Goal: Transaction & Acquisition: Book appointment/travel/reservation

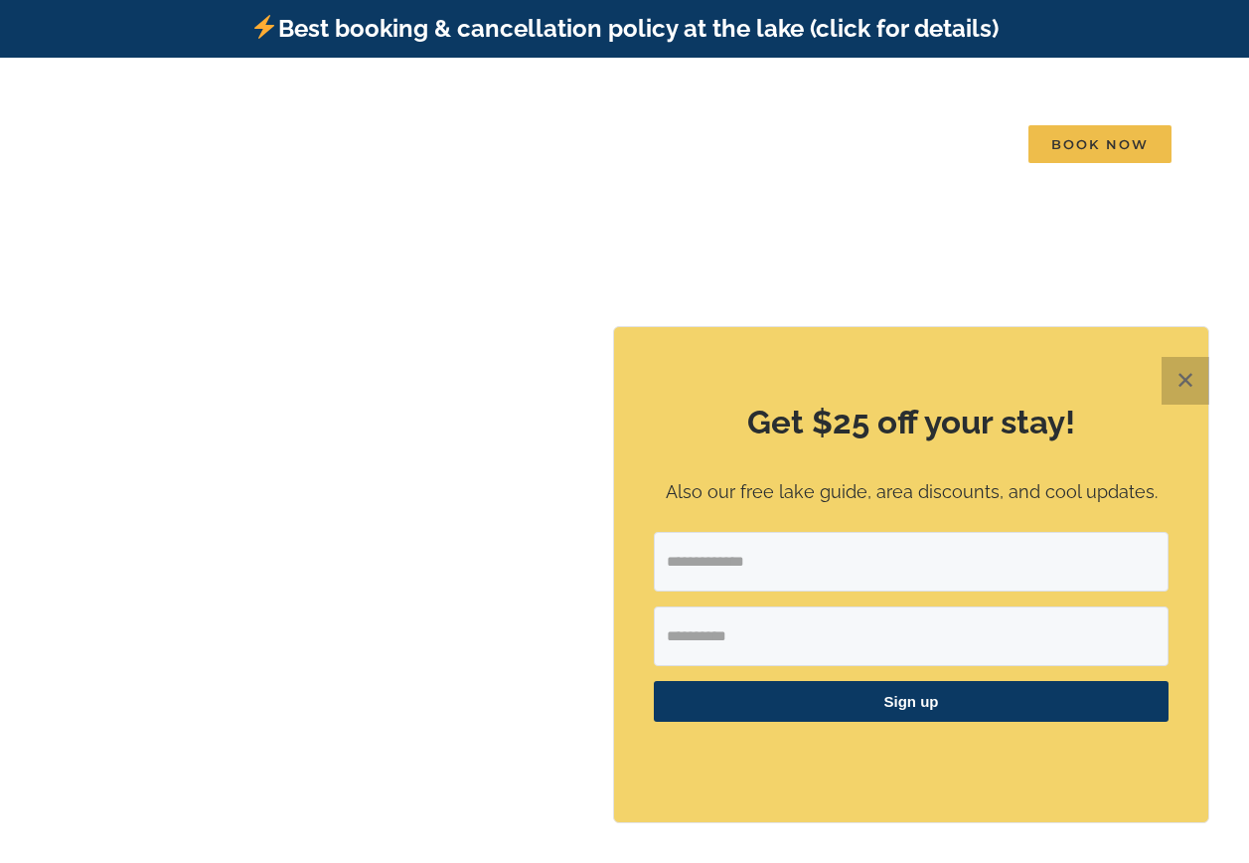
click at [1174, 383] on button "✕" at bounding box center [1186, 381] width 48 height 48
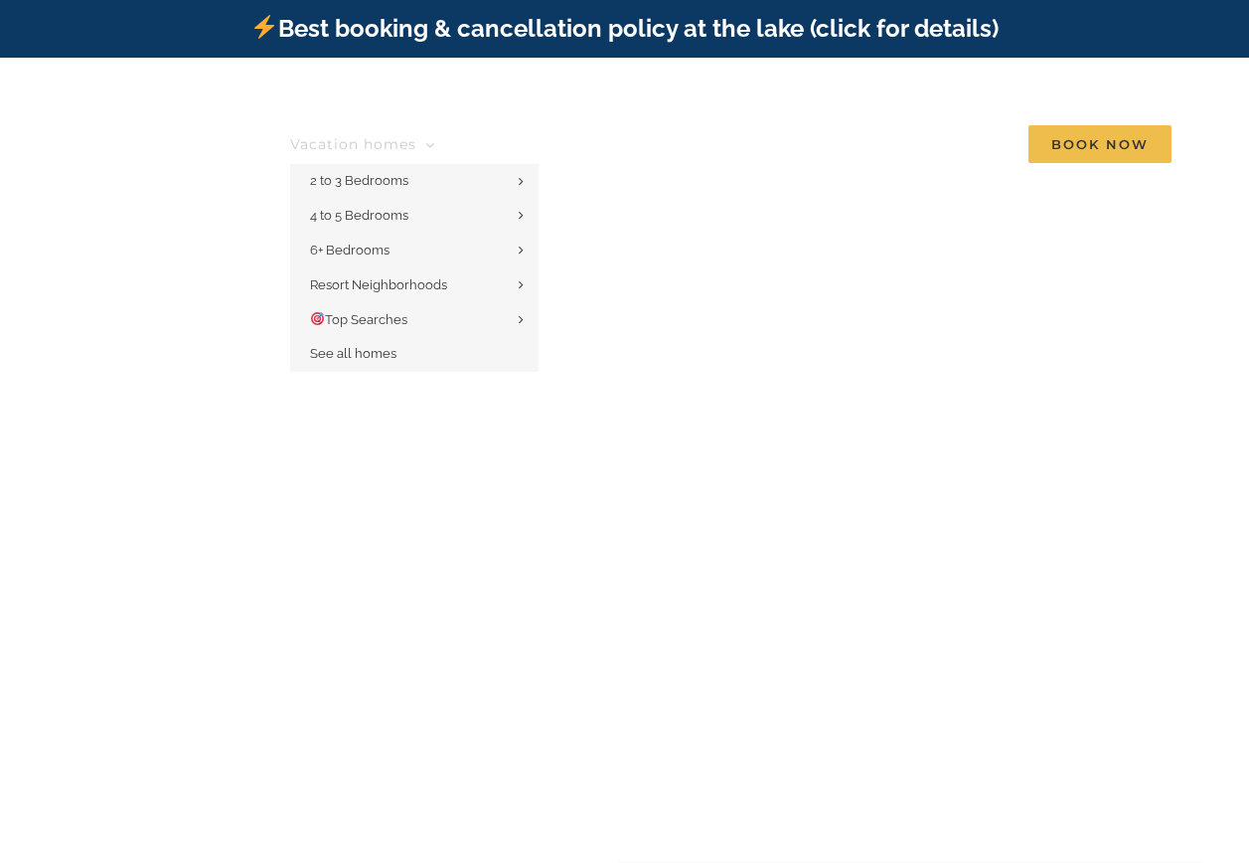
click at [385, 124] on link "Vacation homes" at bounding box center [362, 144] width 145 height 40
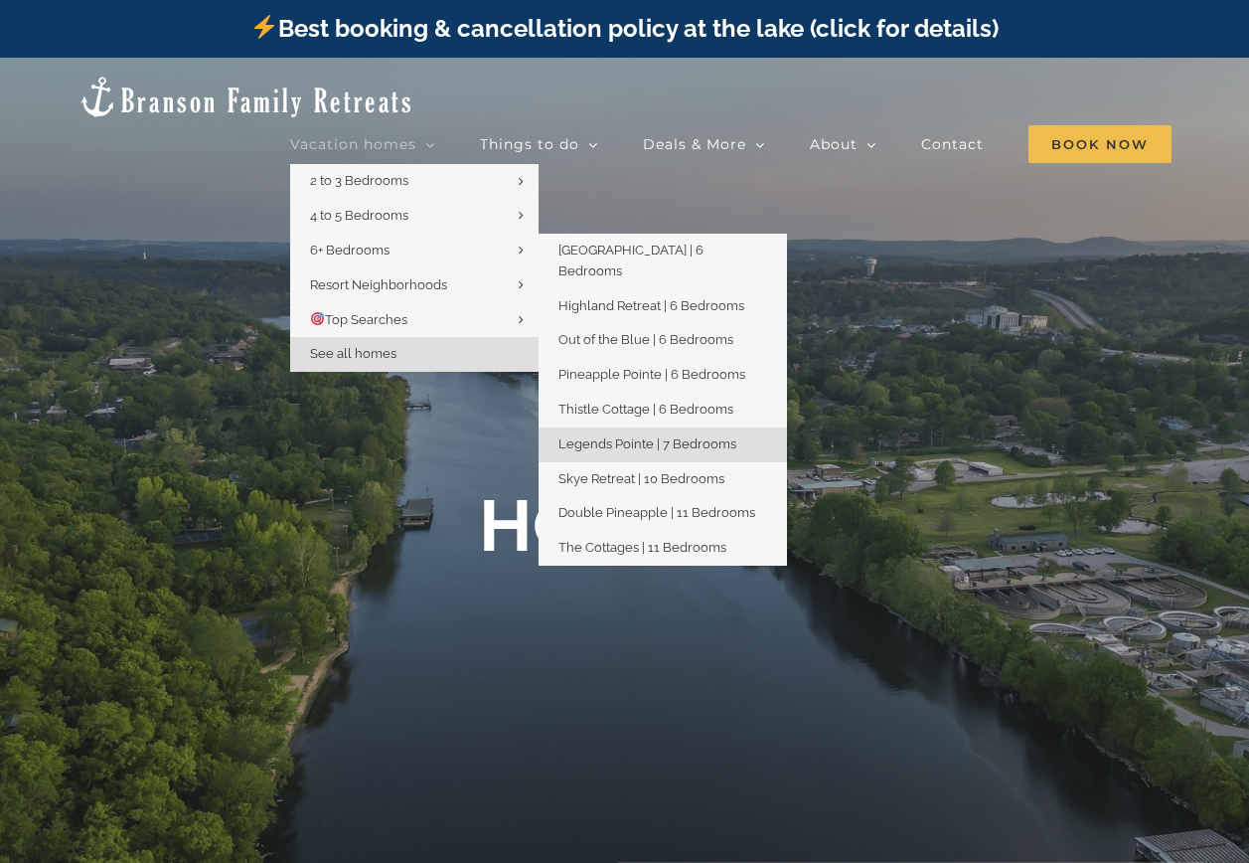
click at [678, 436] on span "Legends Pointe | 7 Bedrooms" at bounding box center [648, 443] width 178 height 15
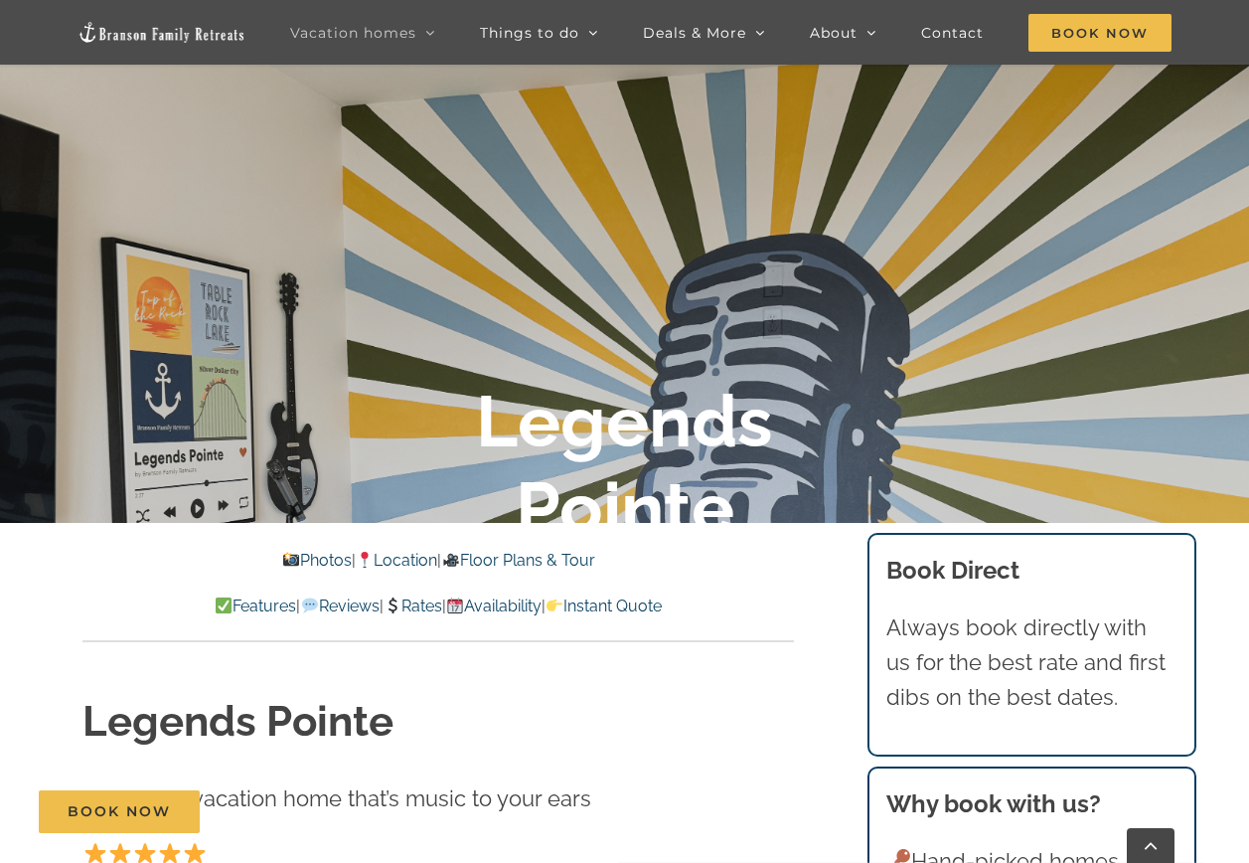
scroll to position [298, 0]
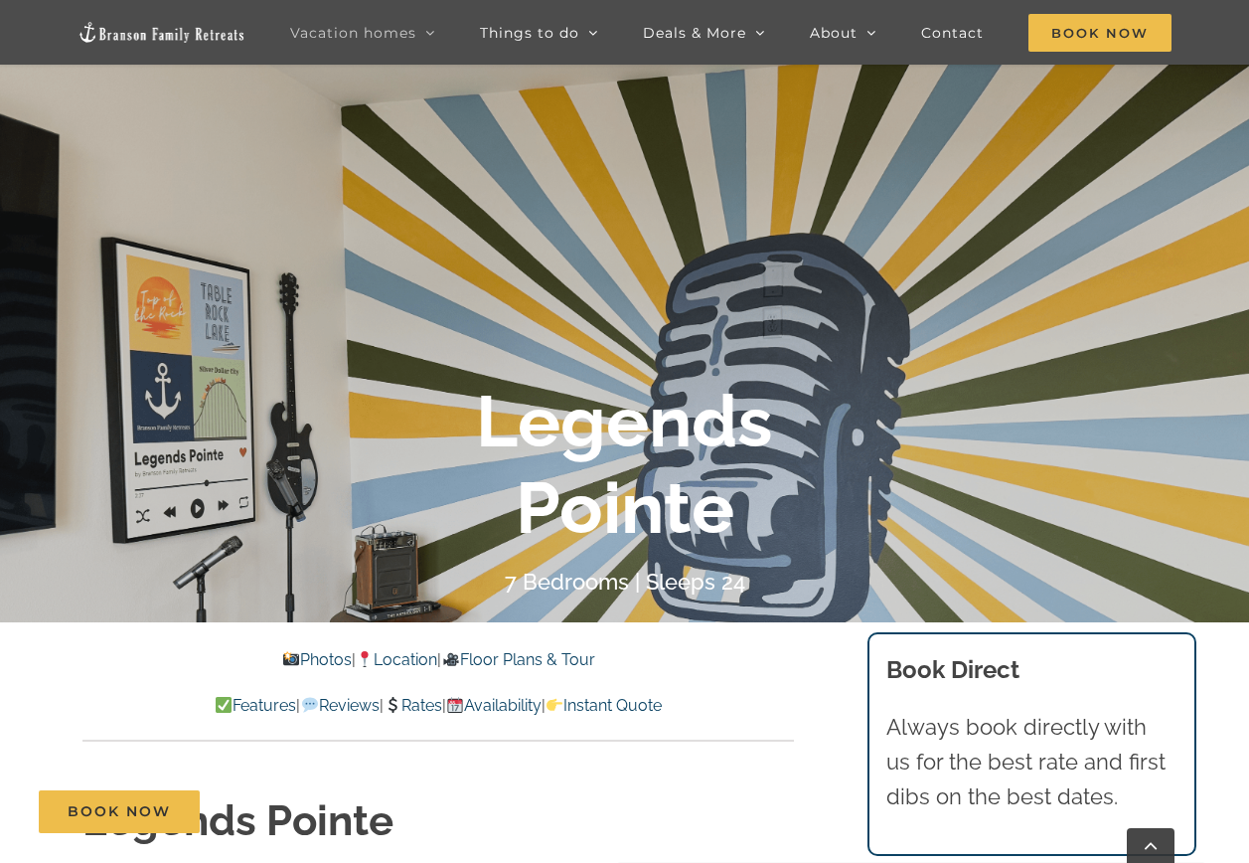
click at [420, 707] on link "Rates" at bounding box center [413, 705] width 59 height 19
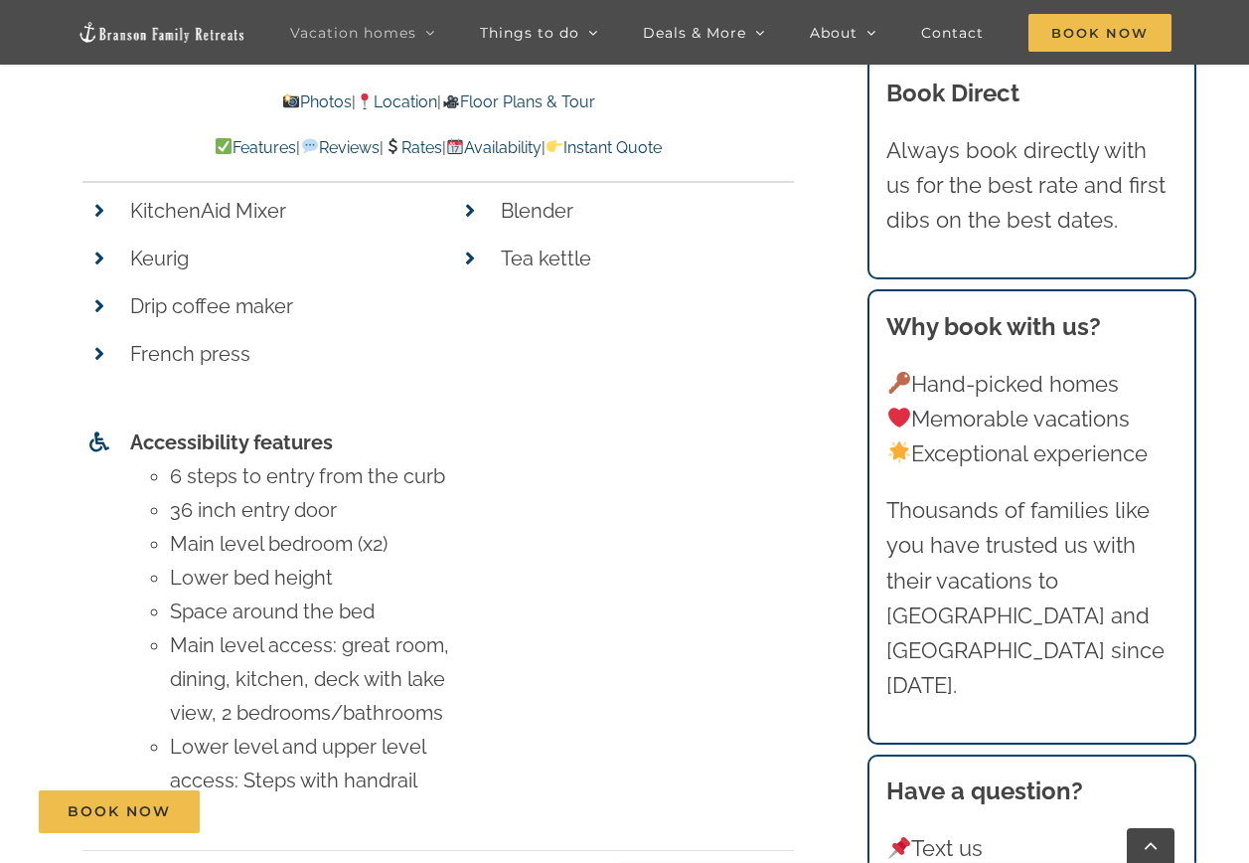
scroll to position [8285, 0]
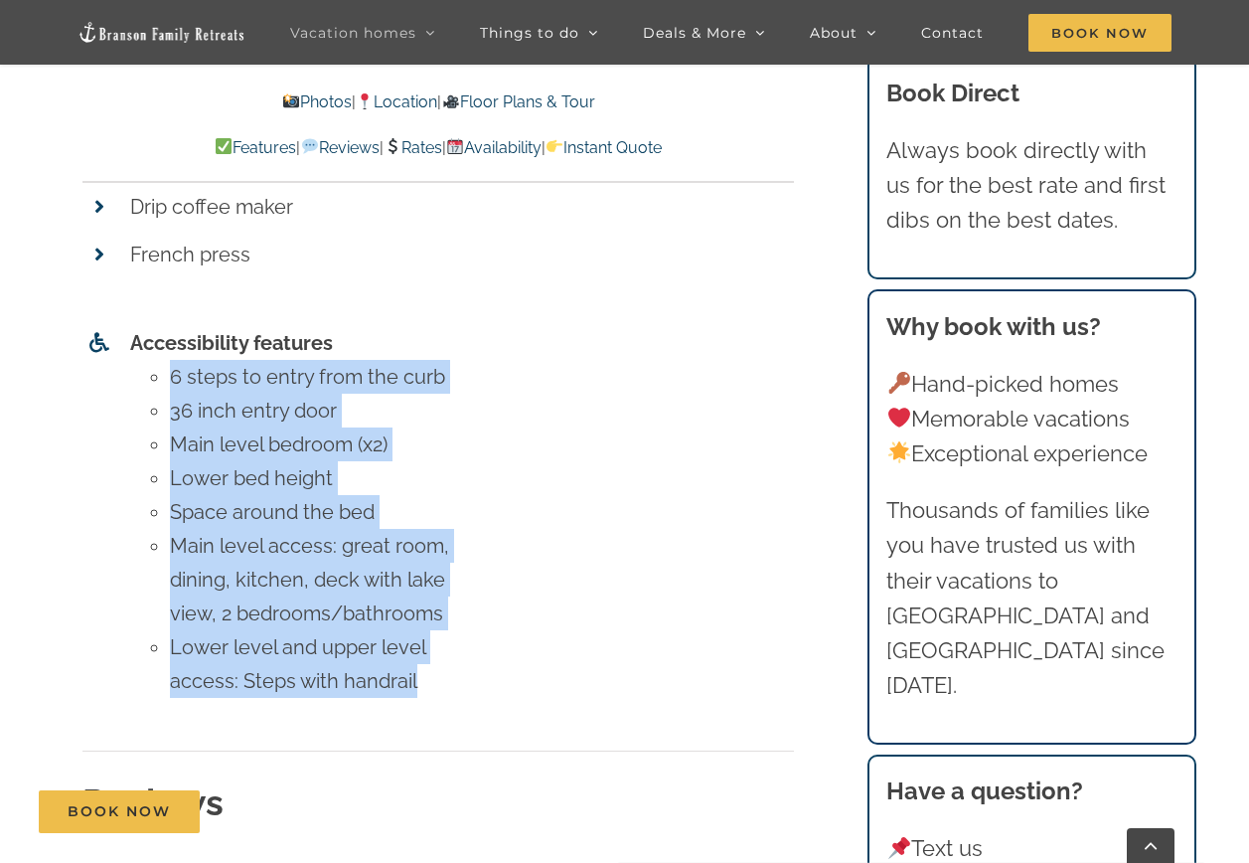
drag, startPoint x: 172, startPoint y: 340, endPoint x: 453, endPoint y: 641, distance: 412.1
click at [453, 641] on ul "6 steps to entry from the curb 36 inch entry door Main level bedroom (x2) Lower…" at bounding box center [311, 529] width 362 height 338
drag, startPoint x: 453, startPoint y: 641, endPoint x: 482, endPoint y: 654, distance: 31.6
click at [482, 654] on li "Lower level and upper level access: Steps with handrail" at bounding box center [331, 664] width 322 height 68
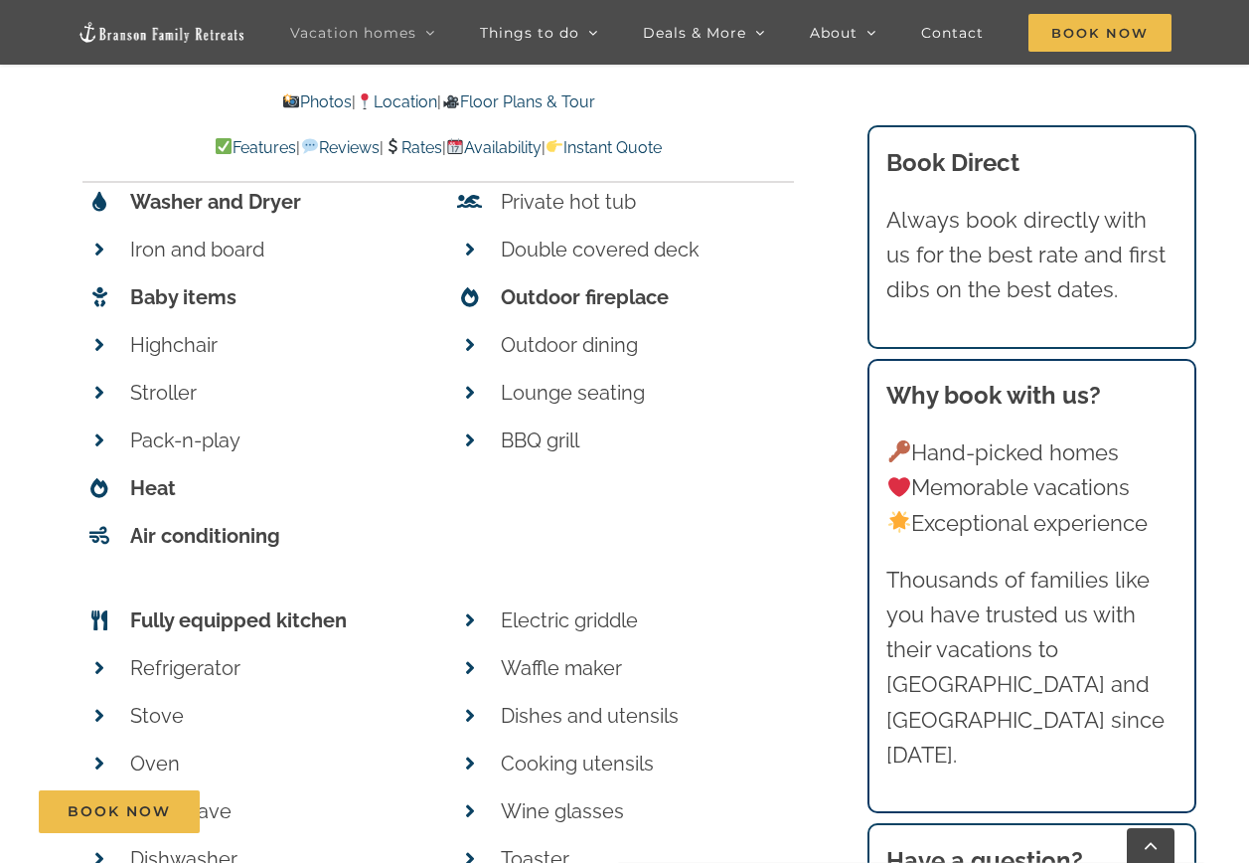
scroll to position [7390, 0]
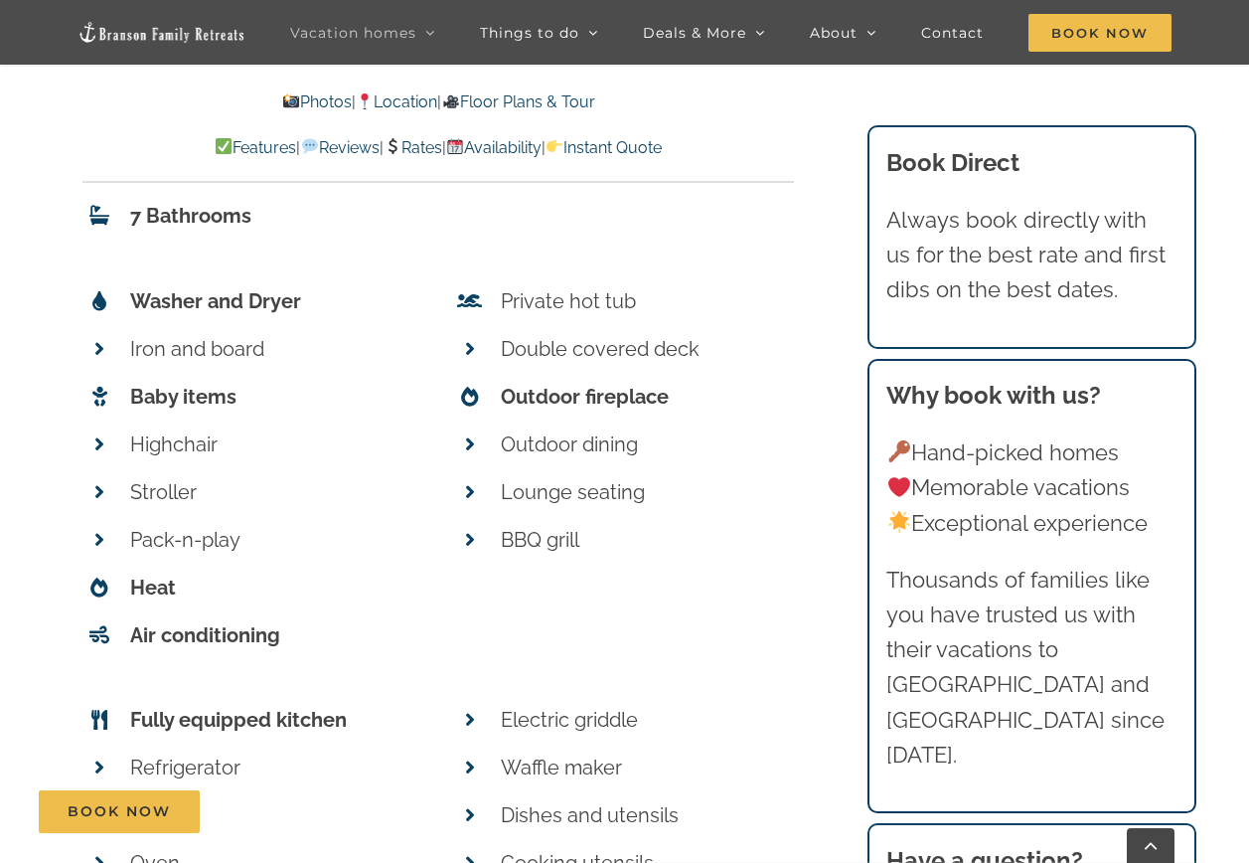
click at [177, 385] on strong "Baby items" at bounding box center [183, 397] width 106 height 24
drag, startPoint x: 195, startPoint y: 366, endPoint x: 112, endPoint y: 366, distance: 82.5
click at [112, 373] on li "Baby items" at bounding box center [253, 397] width 342 height 48
drag, startPoint x: 112, startPoint y: 366, endPoint x: 282, endPoint y: 376, distance: 170.2
click at [280, 380] on p "Baby items" at bounding box center [277, 397] width 294 height 34
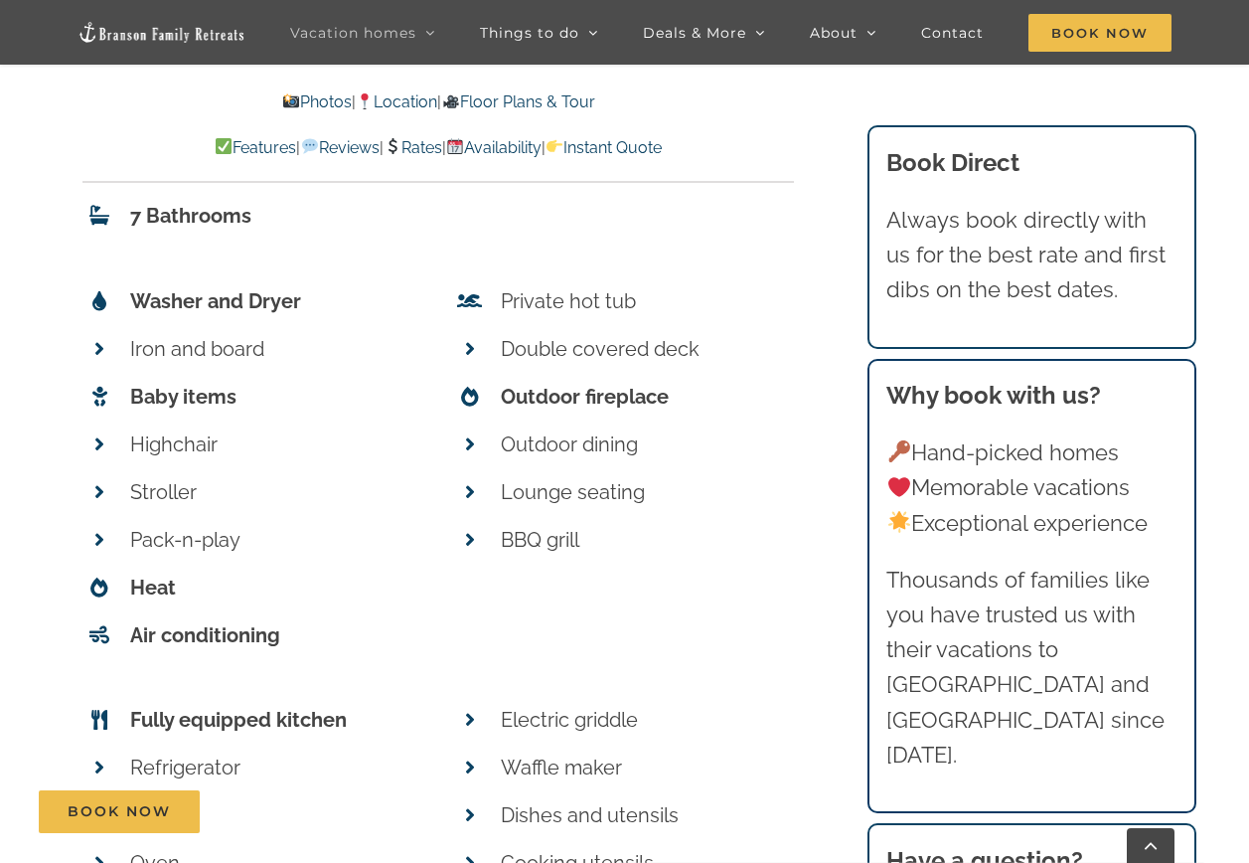
scroll to position [7291, 0]
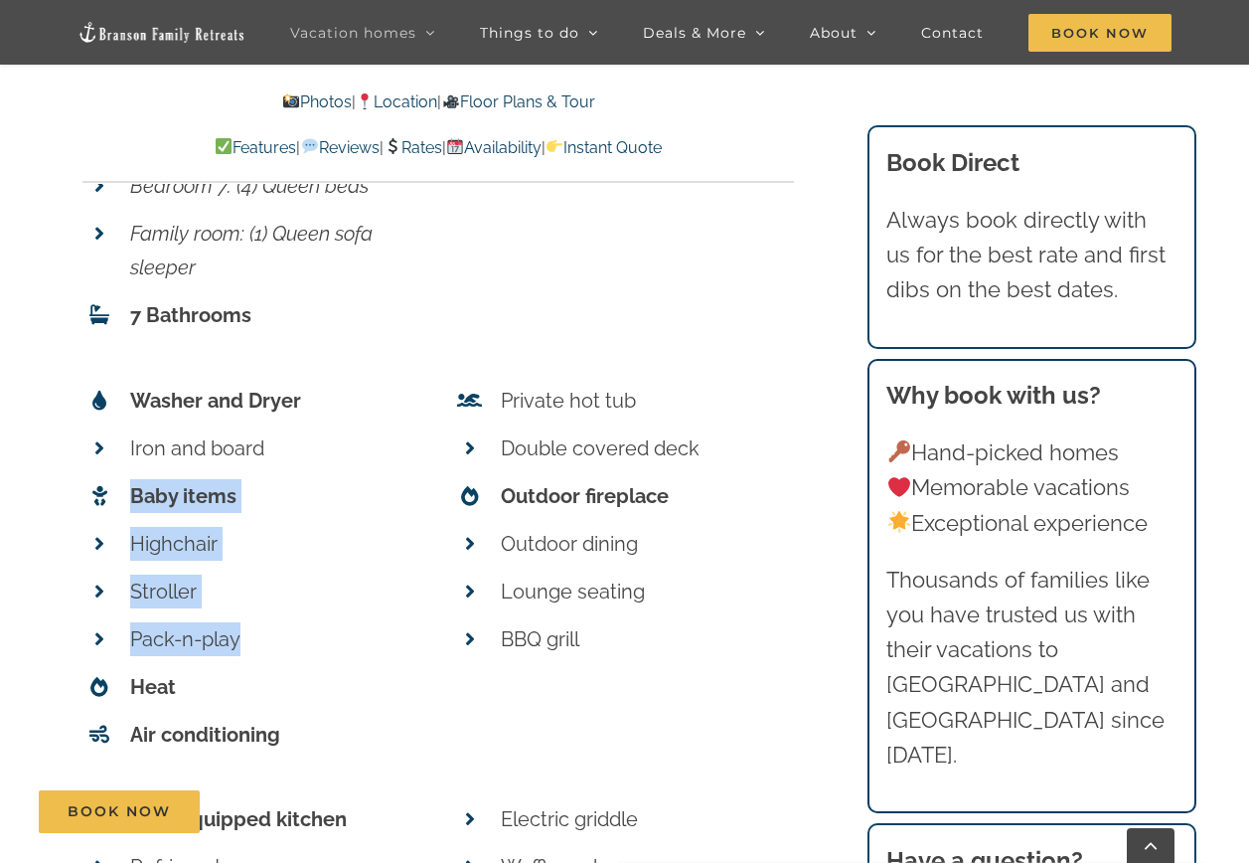
drag, startPoint x: 157, startPoint y: 473, endPoint x: 266, endPoint y: 615, distance: 179.3
click at [266, 615] on ul "Washer and Dryer Iron and board Baby items Highchair Stroller Pack-n-play Heat …" at bounding box center [253, 571] width 342 height 375
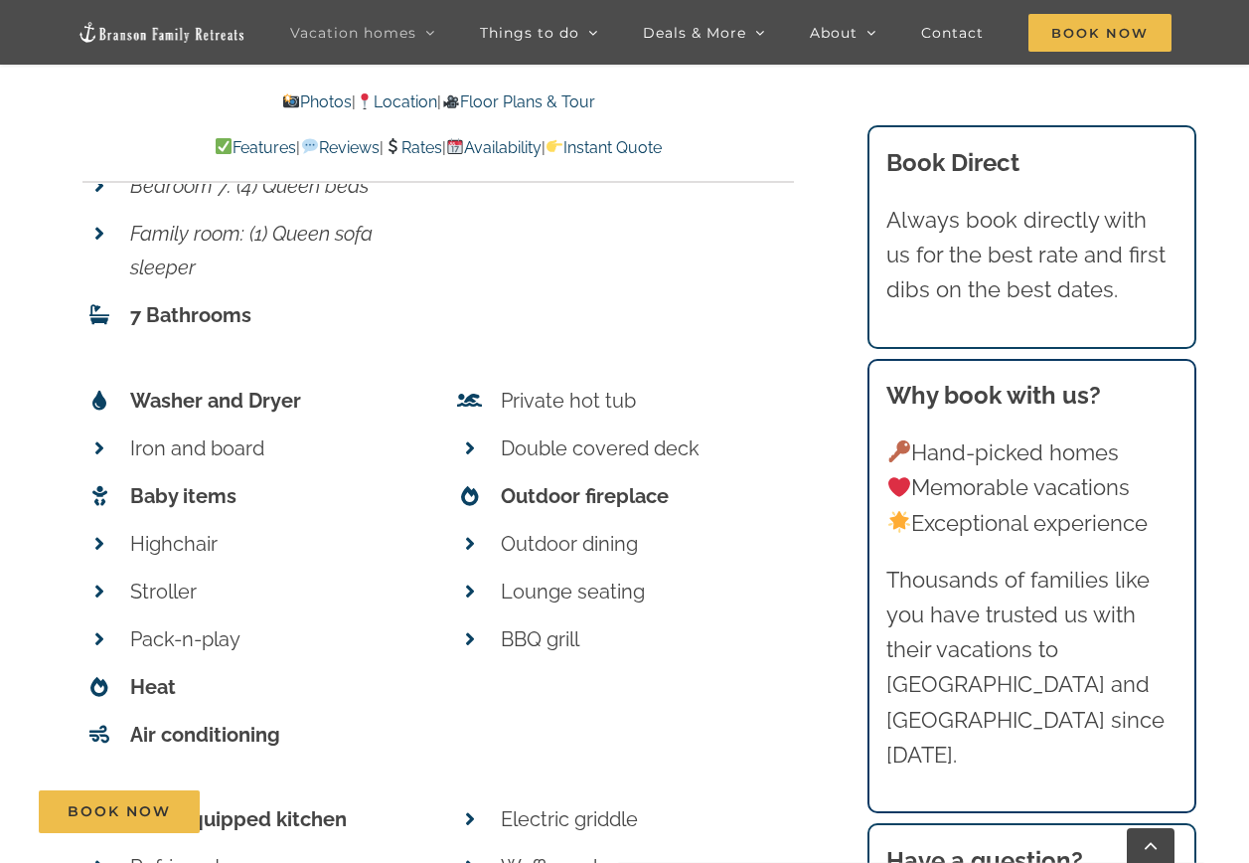
drag, startPoint x: 266, startPoint y: 615, endPoint x: 268, endPoint y: 643, distance: 27.9
click at [268, 670] on p "Heat" at bounding box center [277, 687] width 294 height 34
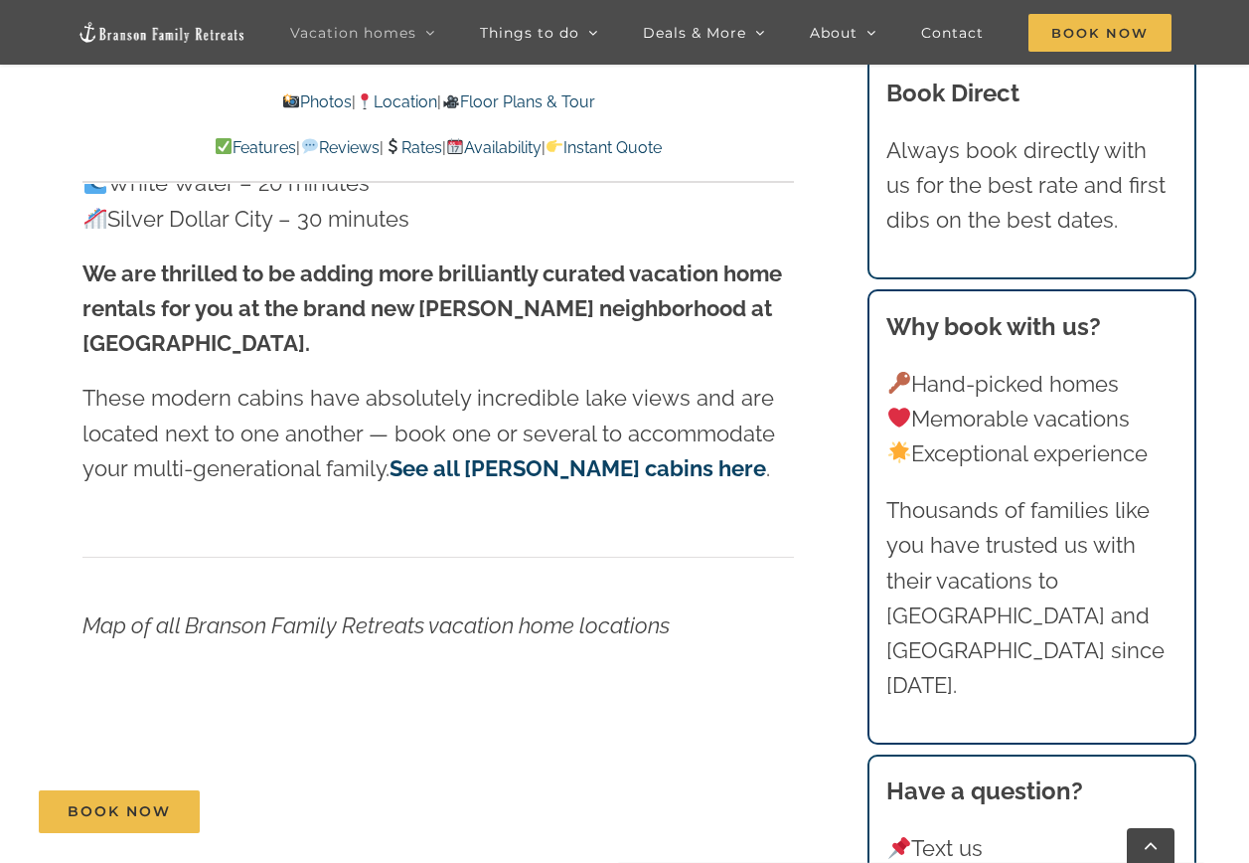
scroll to position [5446, 0]
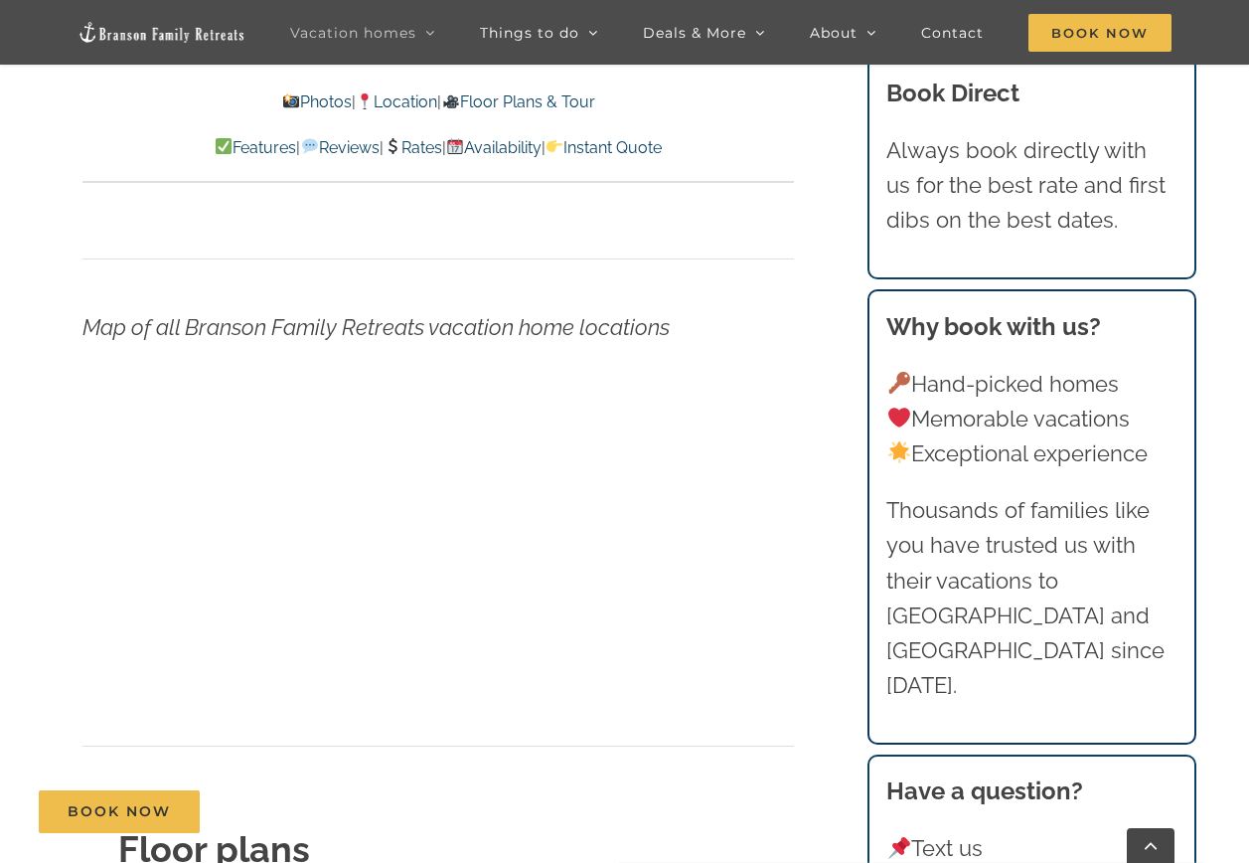
click at [738, 534] on p at bounding box center [438, 546] width 712 height 308
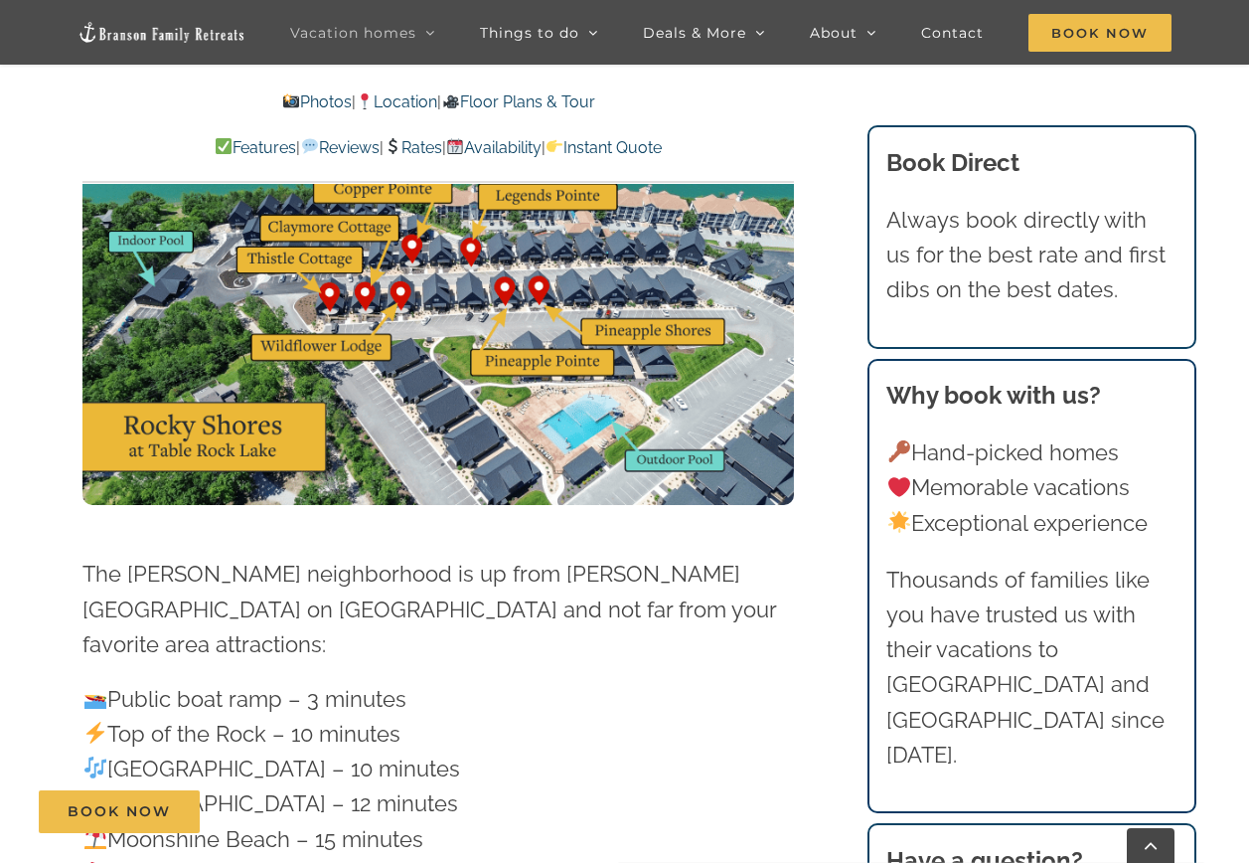
scroll to position [4254, 0]
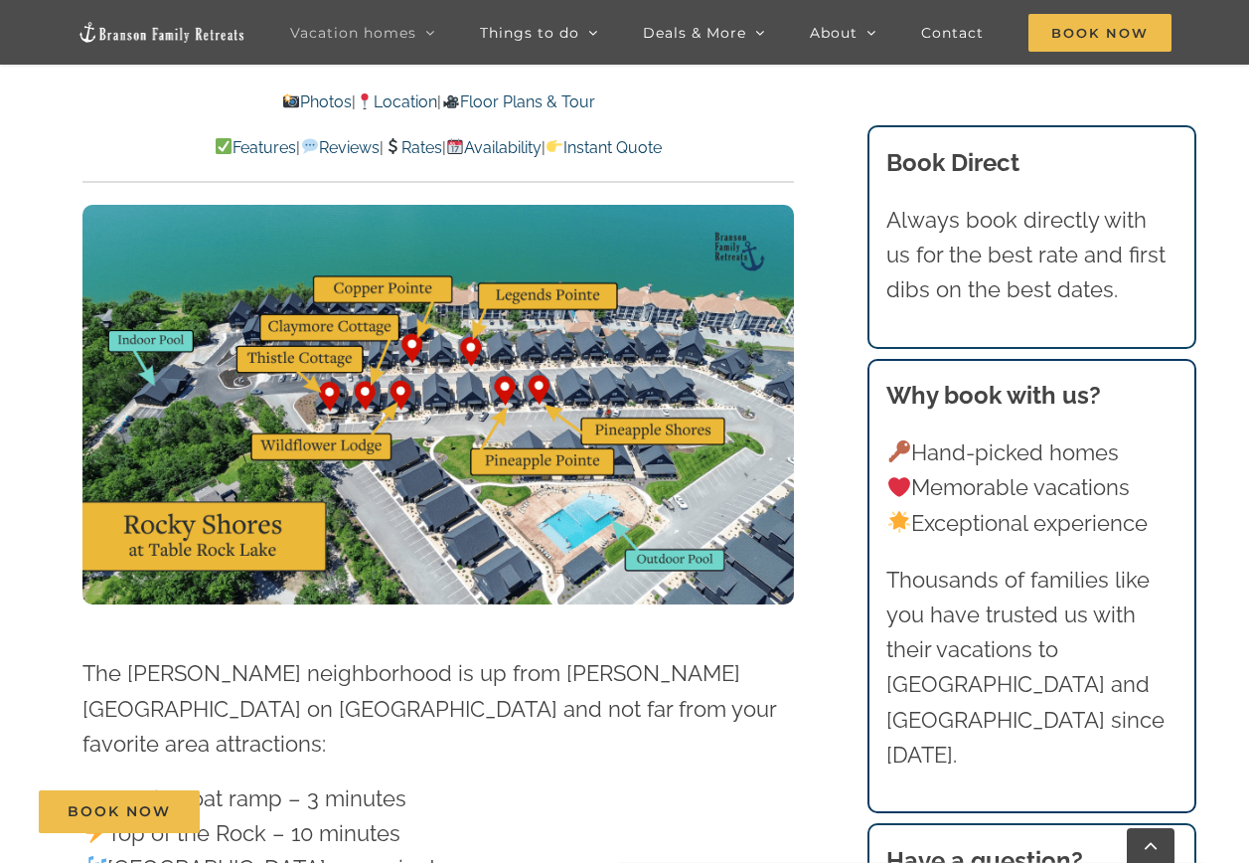
click at [532, 398] on img at bounding box center [438, 405] width 712 height 401
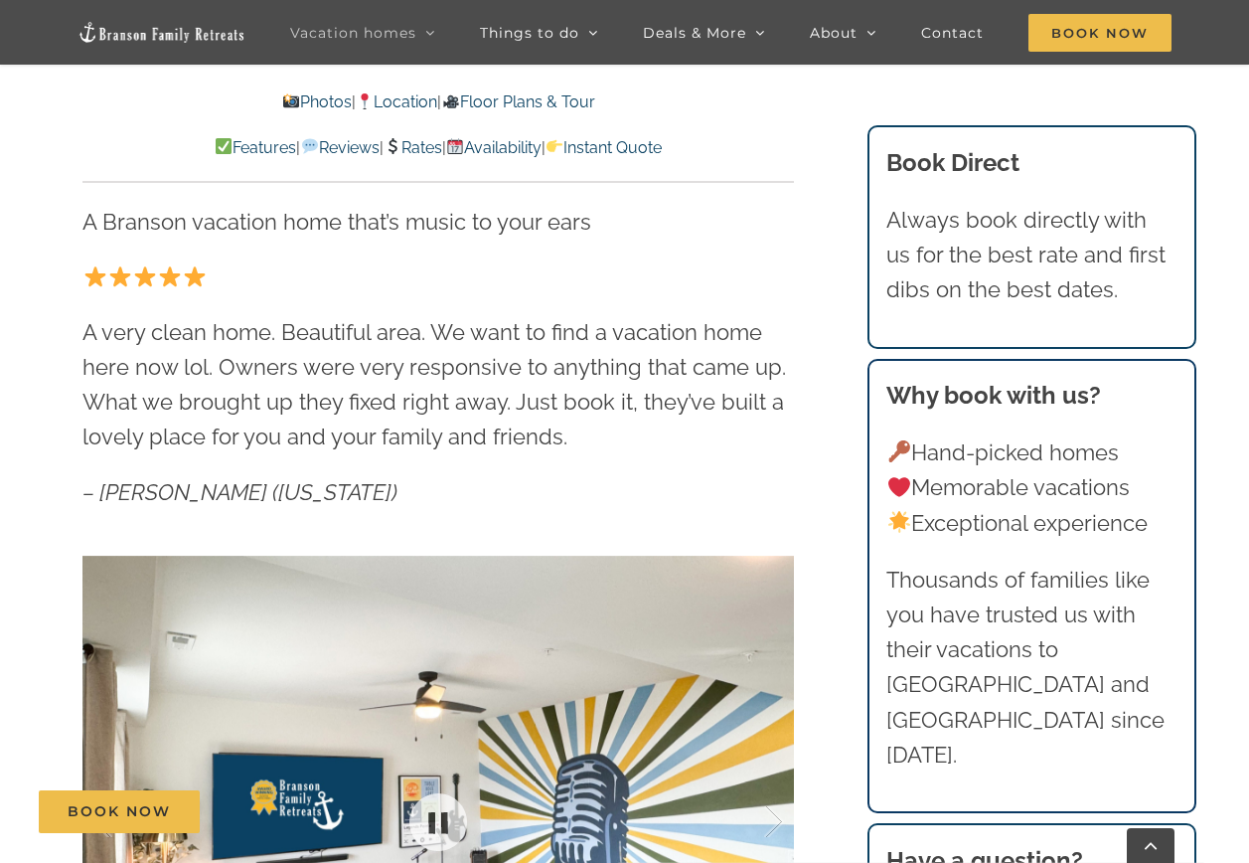
scroll to position [1372, 0]
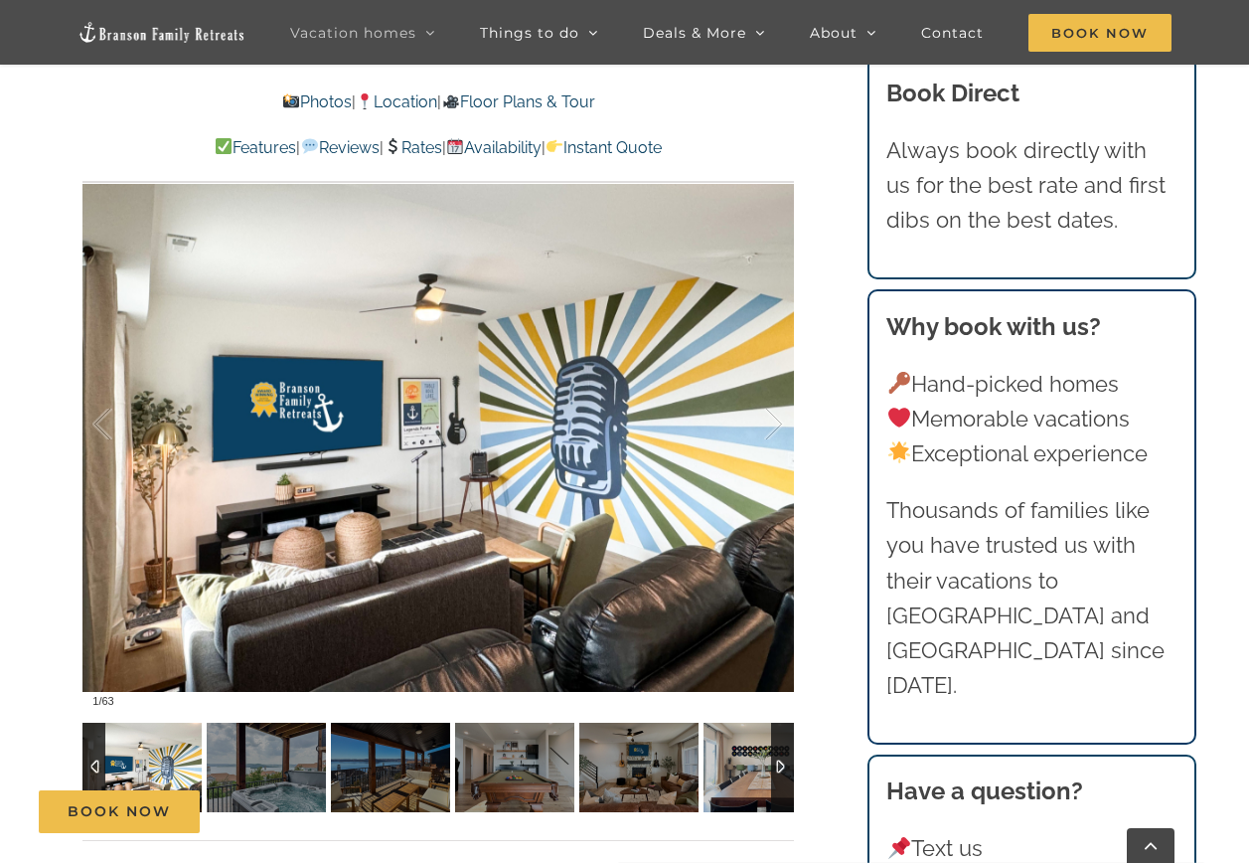
click at [778, 767] on div at bounding box center [782, 767] width 23 height 89
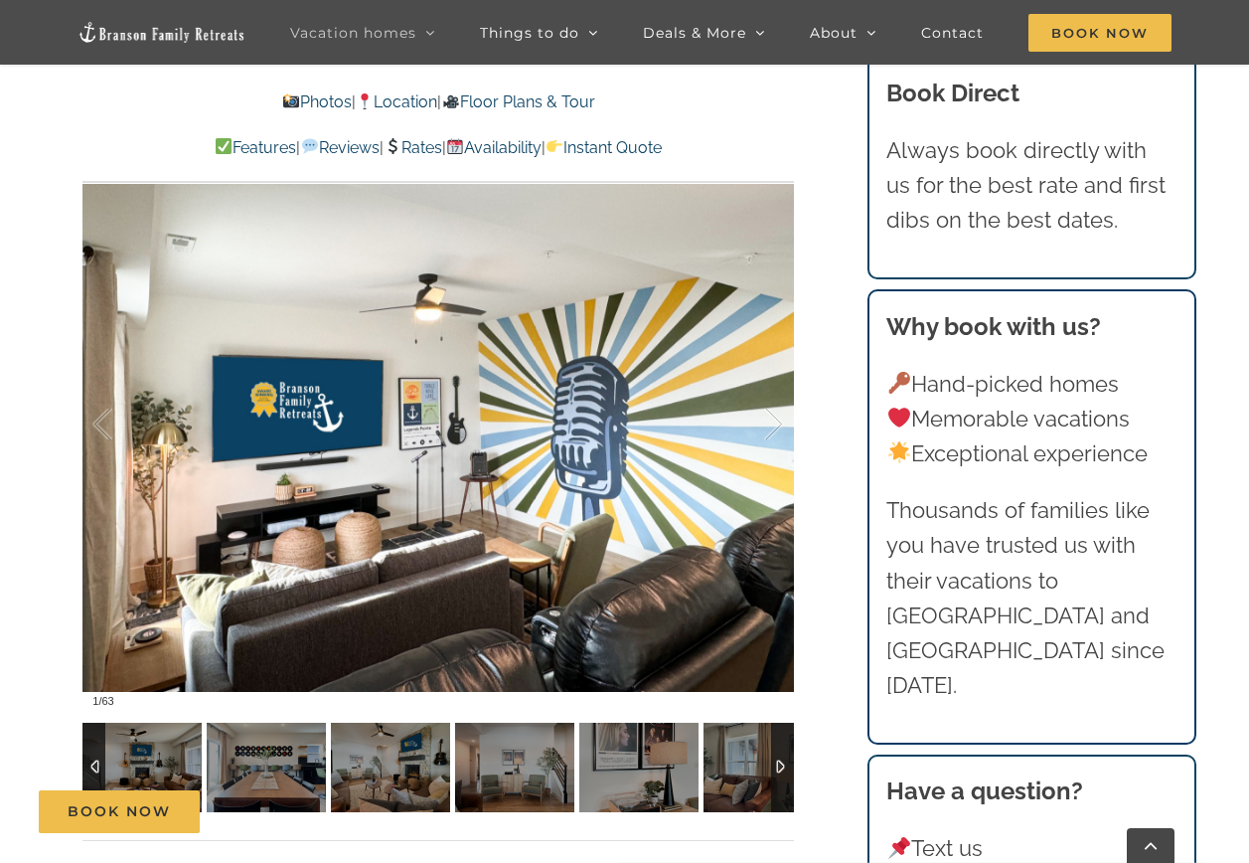
click at [778, 767] on div at bounding box center [782, 767] width 23 height 89
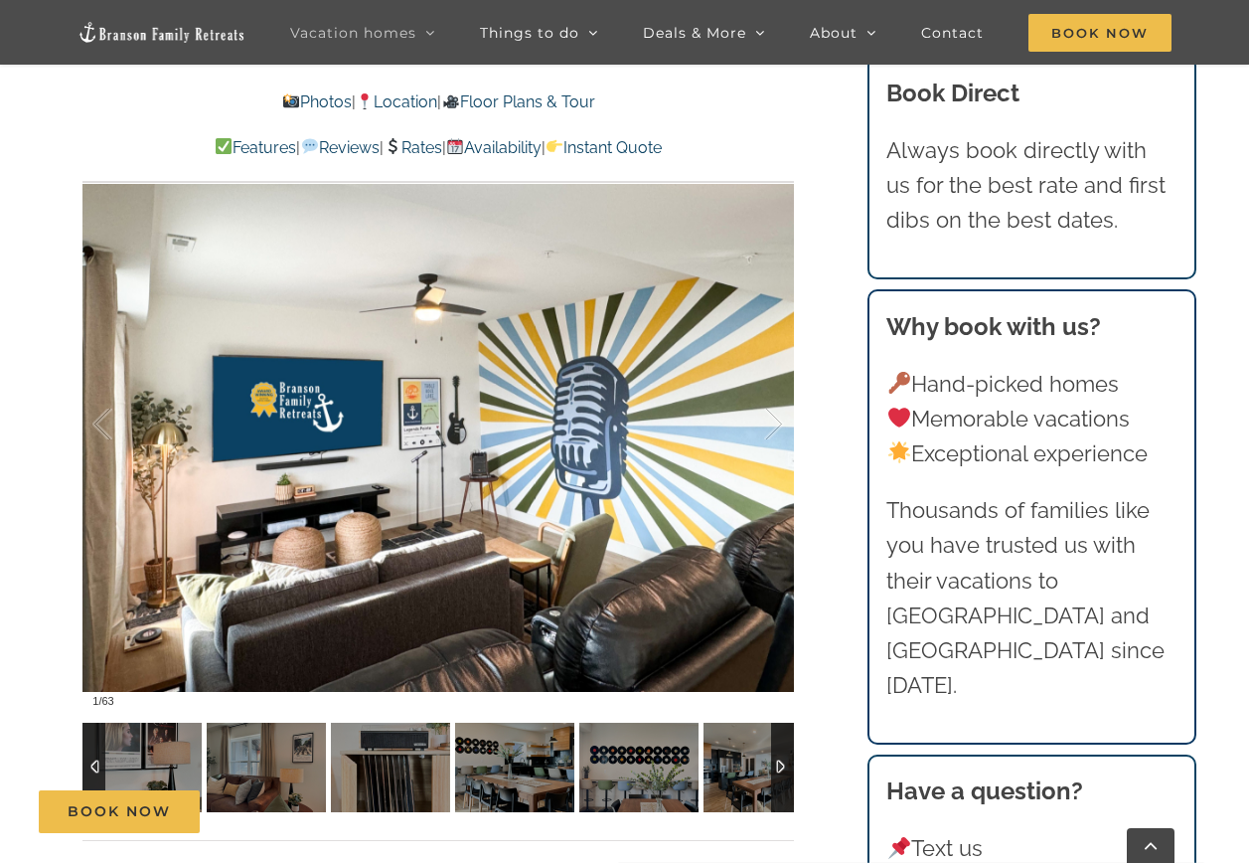
click at [778, 767] on div at bounding box center [782, 767] width 23 height 89
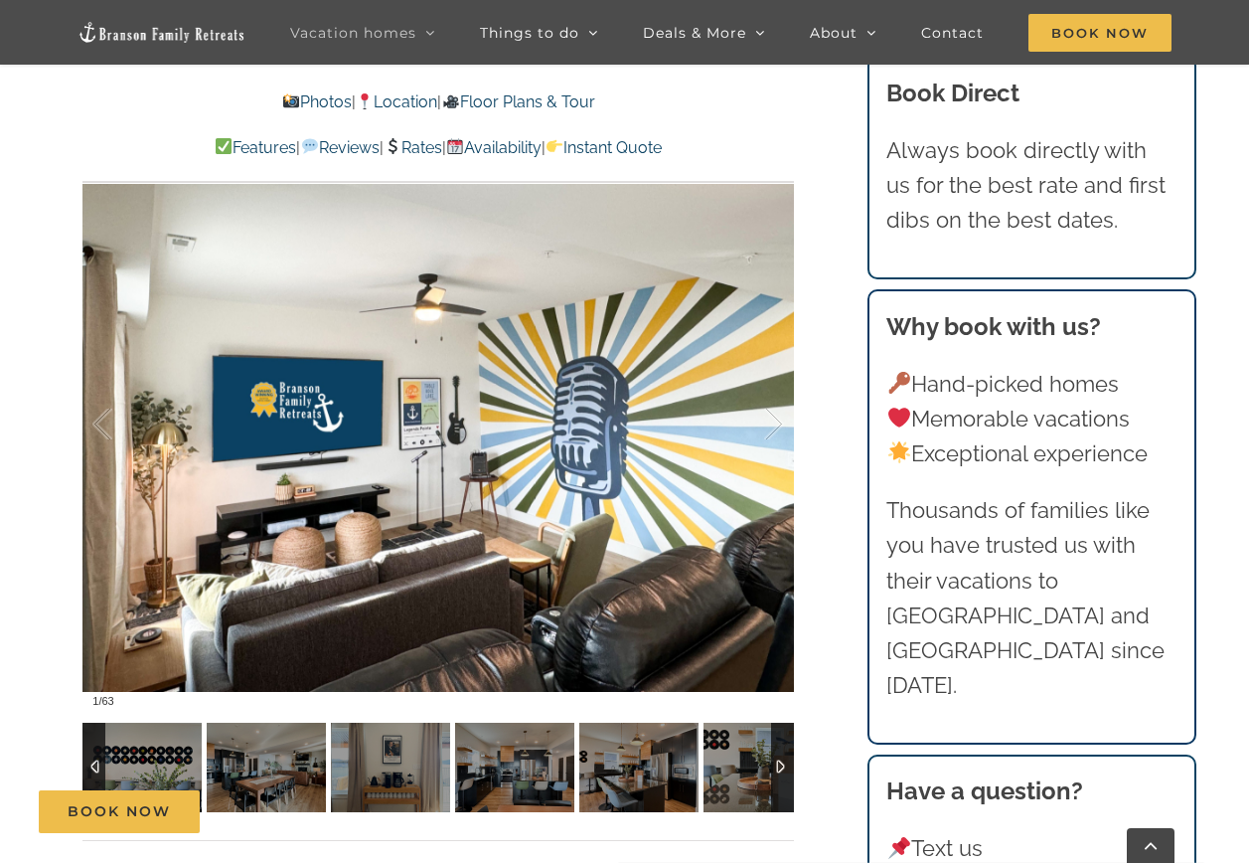
click at [778, 767] on div at bounding box center [782, 767] width 23 height 89
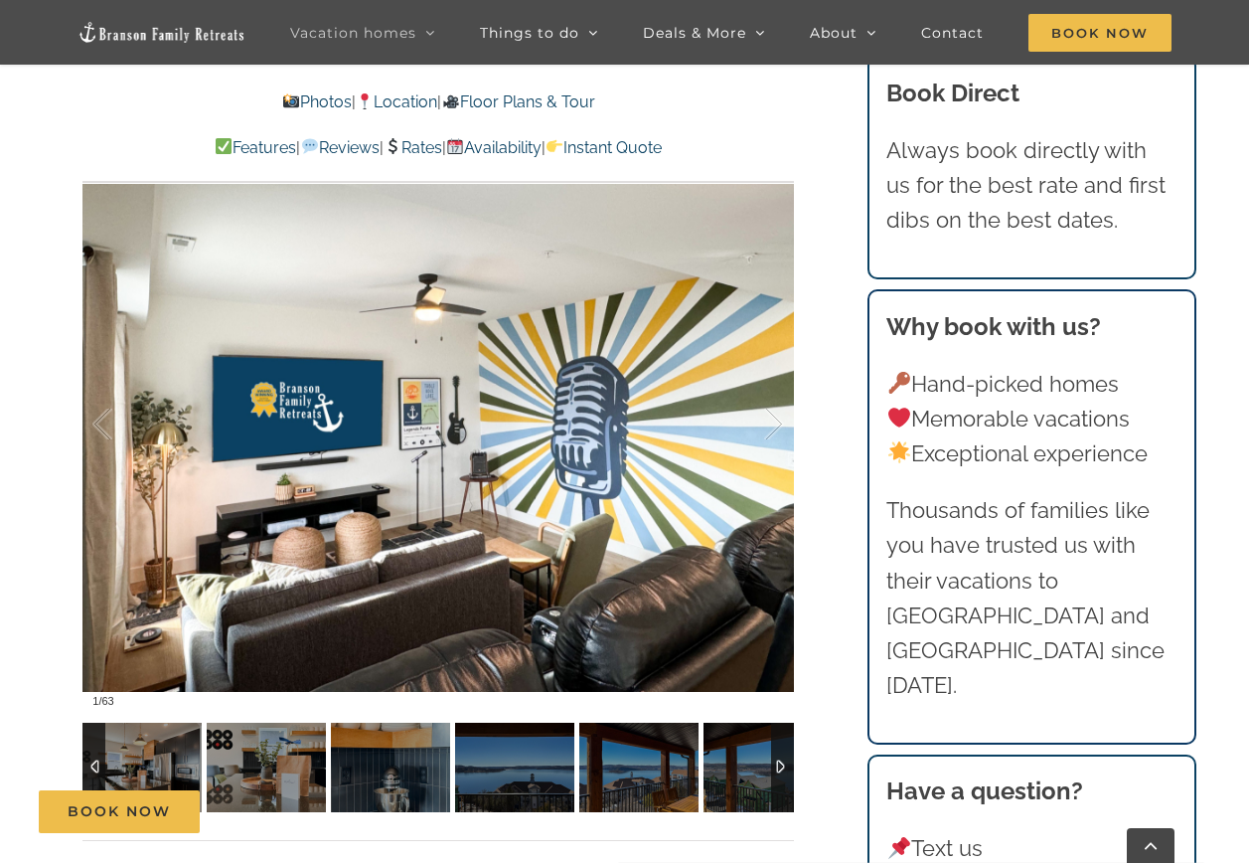
click at [778, 767] on div at bounding box center [782, 767] width 23 height 89
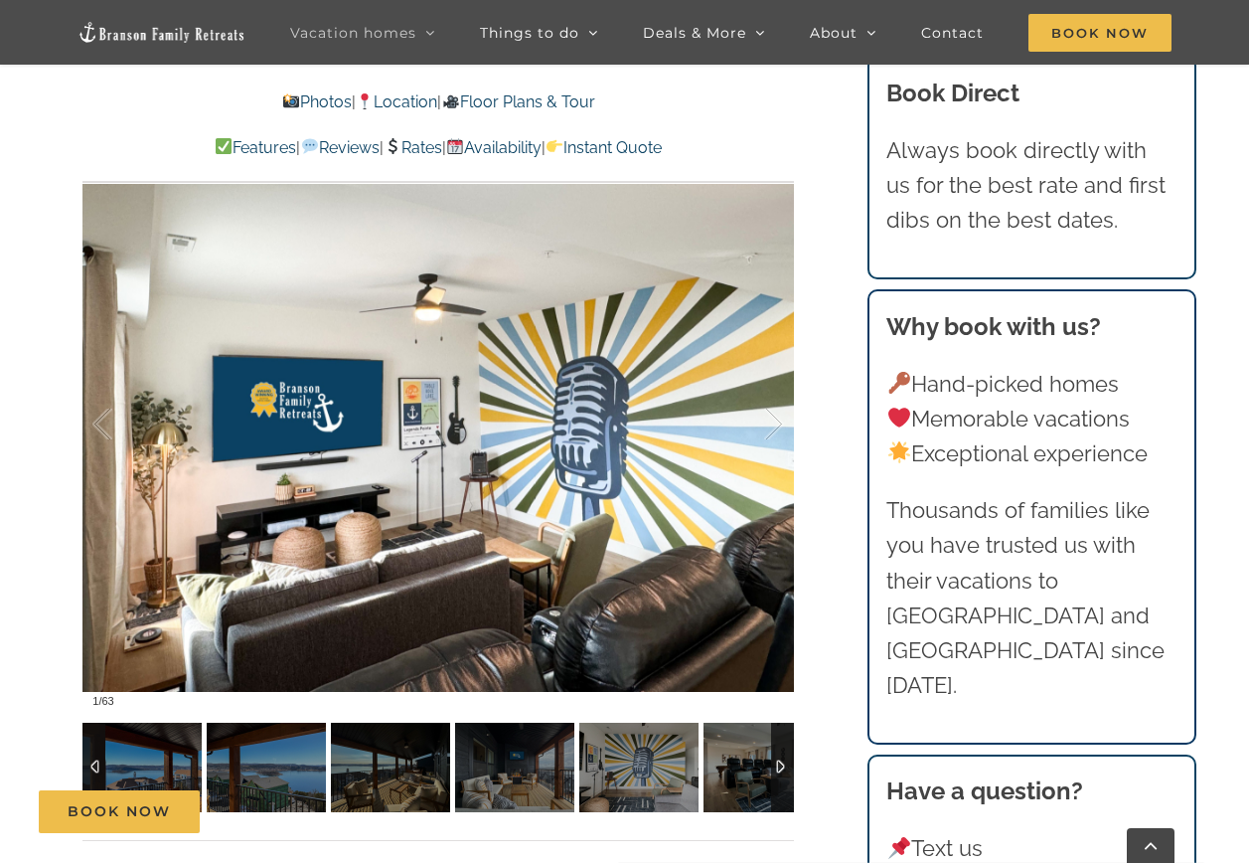
click at [778, 767] on div at bounding box center [782, 767] width 23 height 89
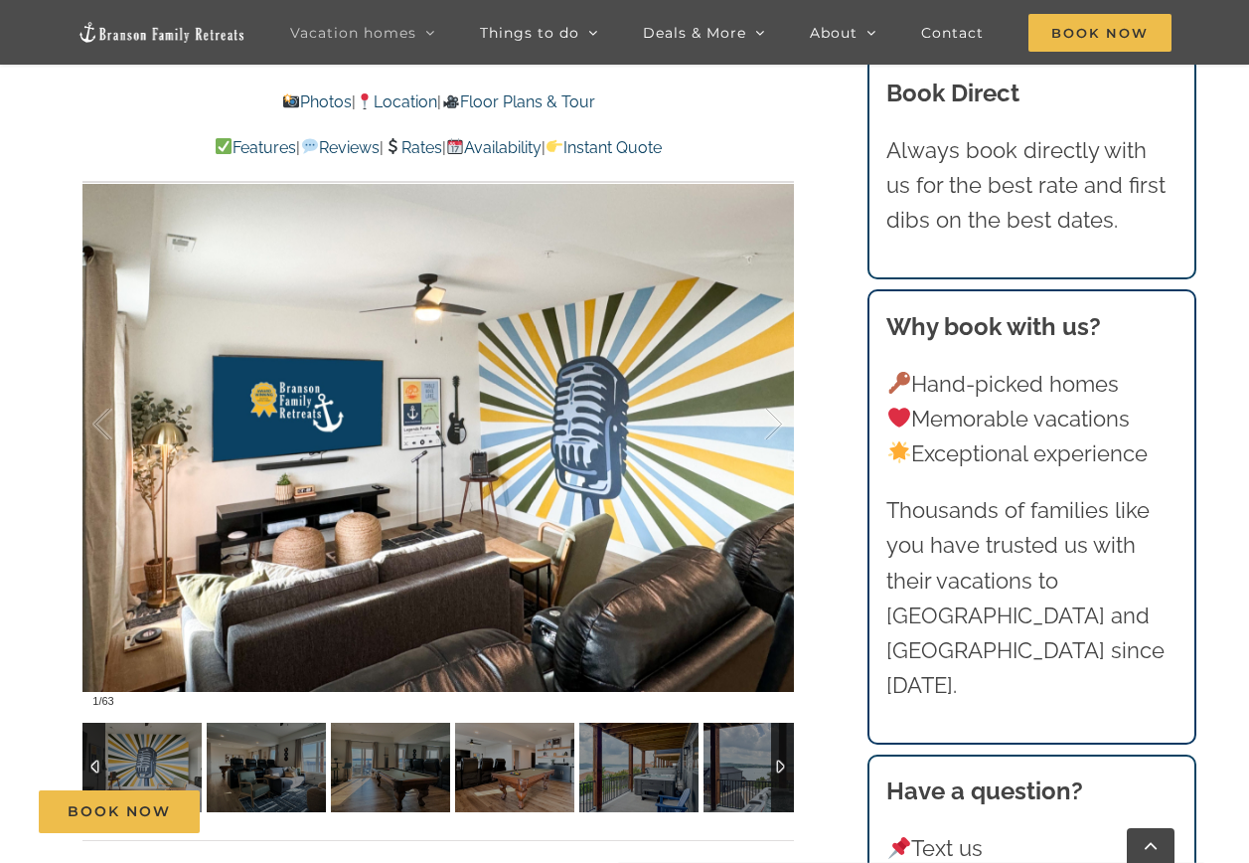
click at [778, 767] on div at bounding box center [782, 767] width 23 height 89
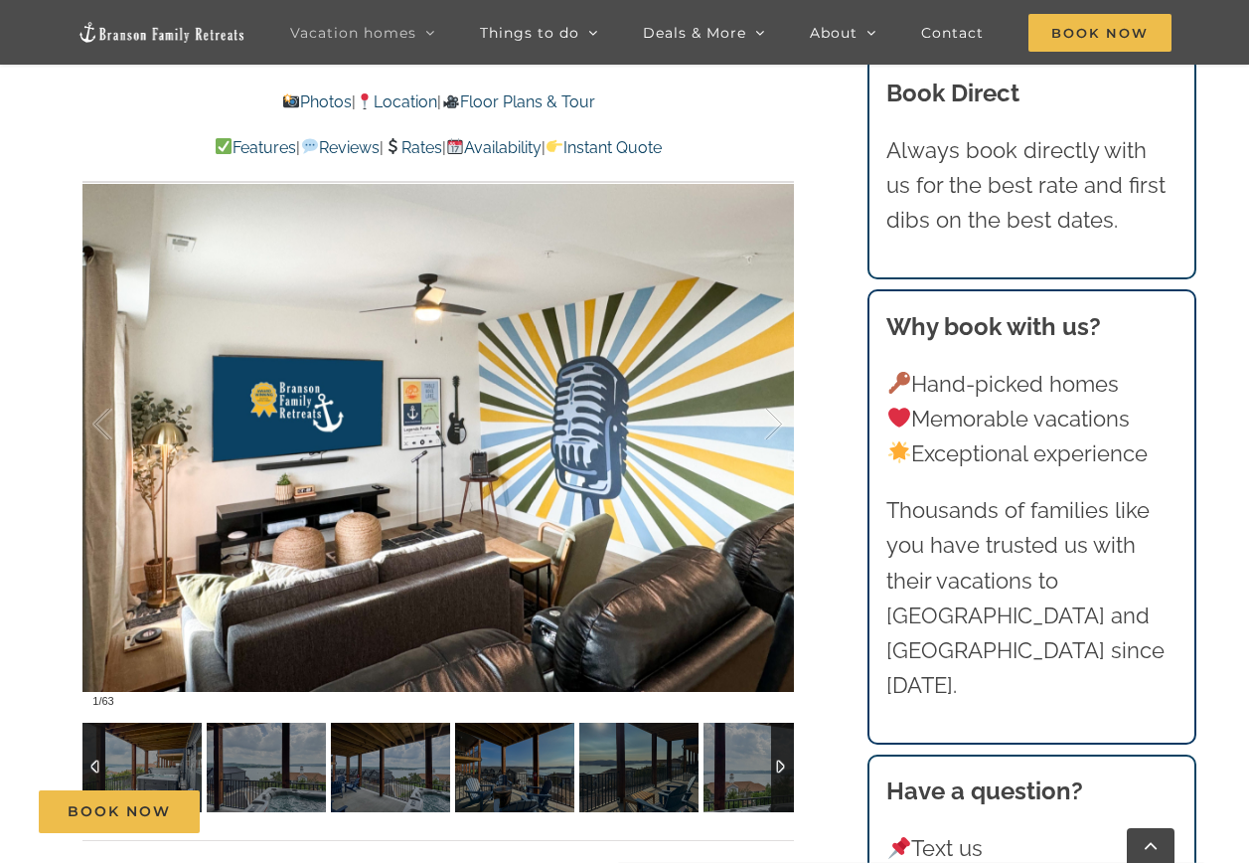
click at [778, 767] on div at bounding box center [782, 767] width 23 height 89
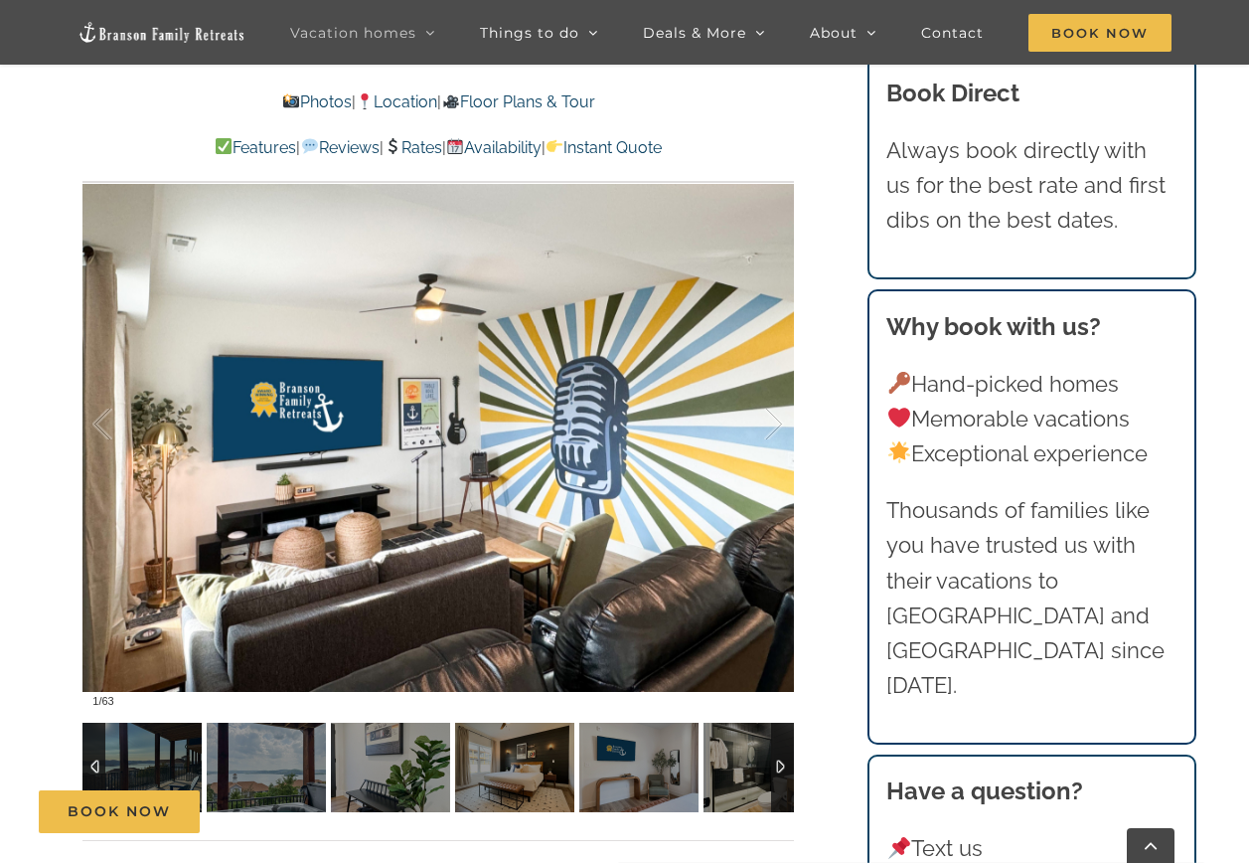
click at [778, 767] on div at bounding box center [782, 767] width 23 height 89
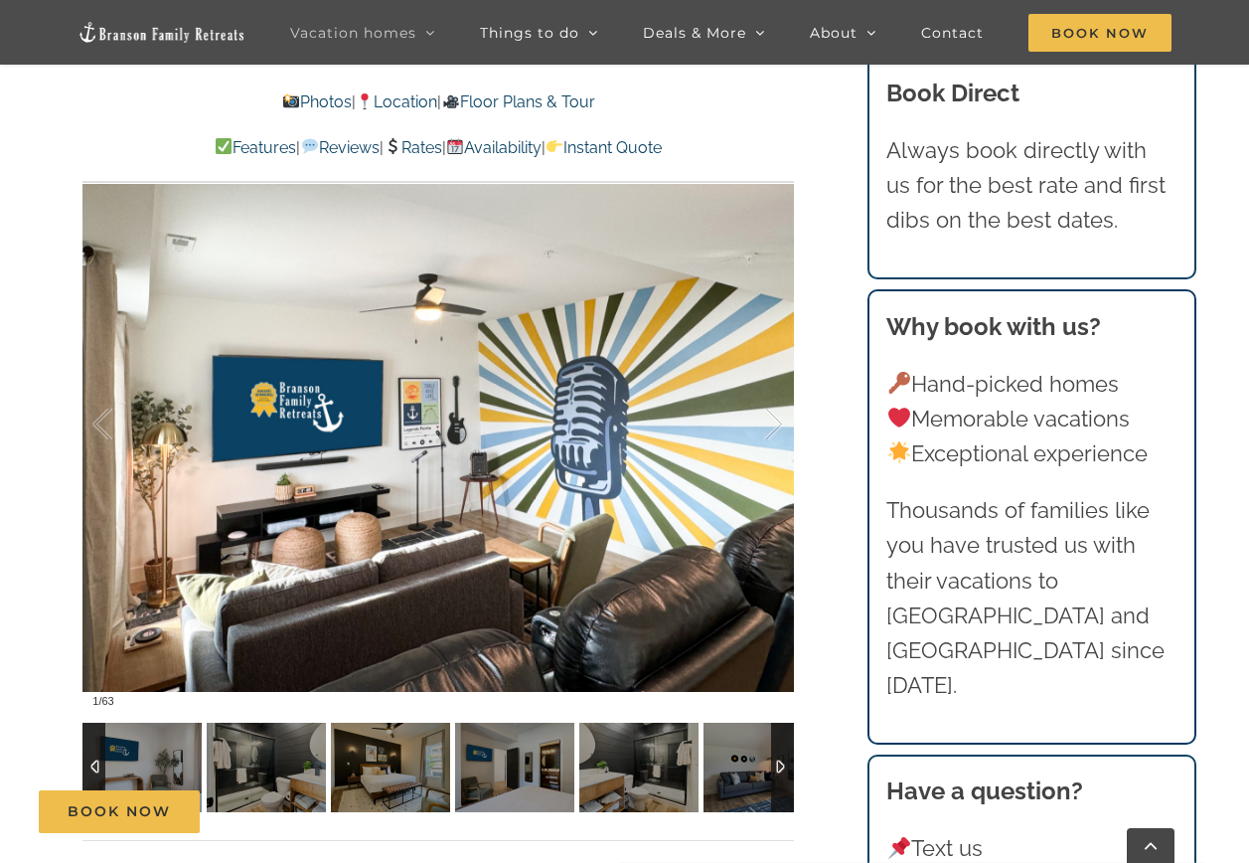
click at [778, 767] on div at bounding box center [782, 767] width 23 height 89
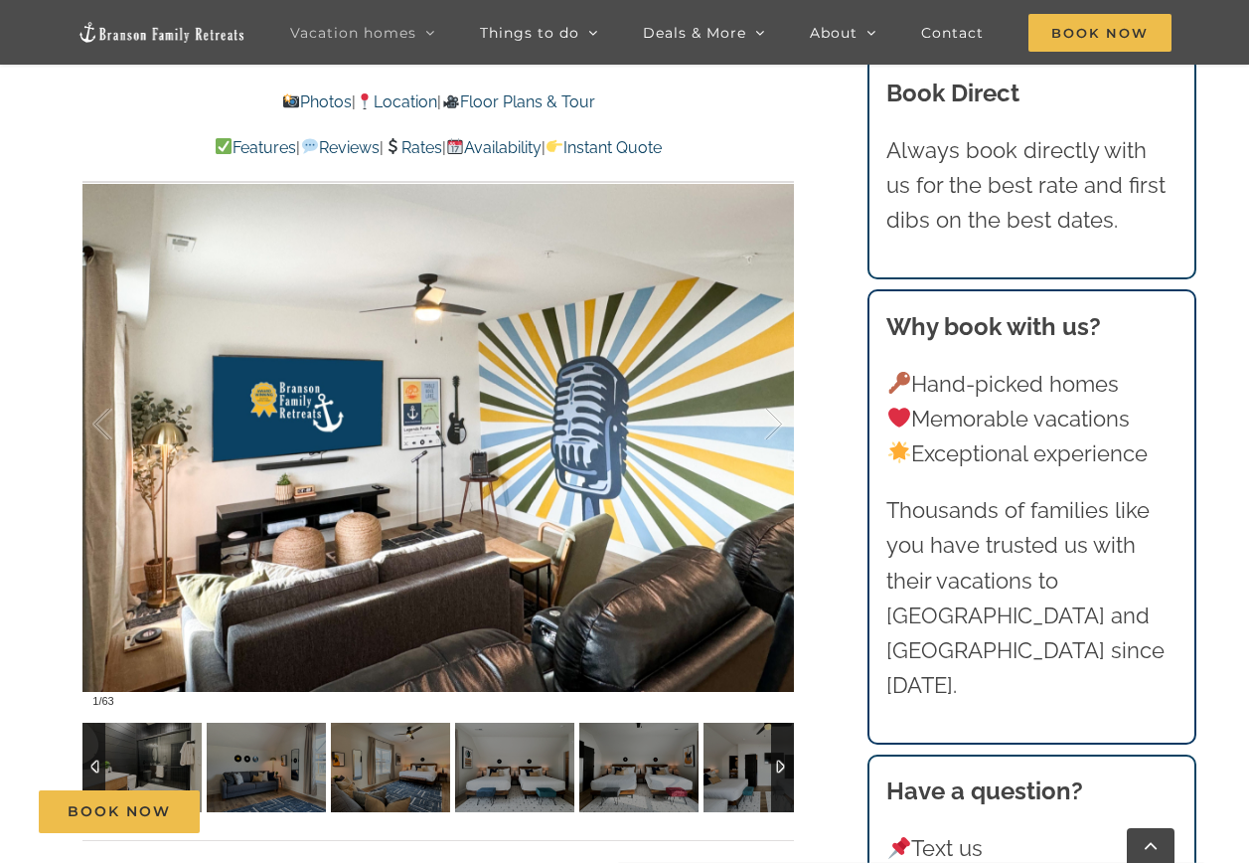
click at [778, 767] on div at bounding box center [782, 767] width 23 height 89
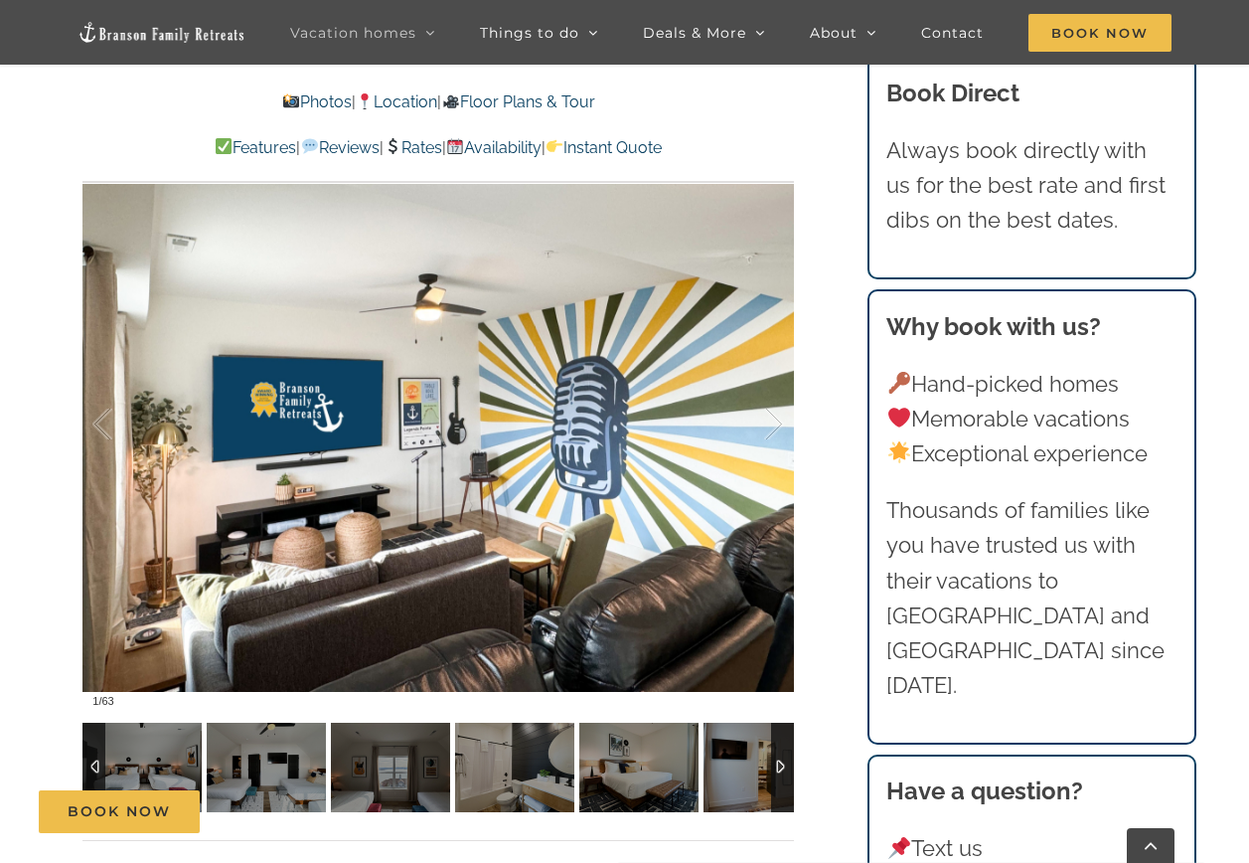
click at [778, 767] on div at bounding box center [782, 767] width 23 height 89
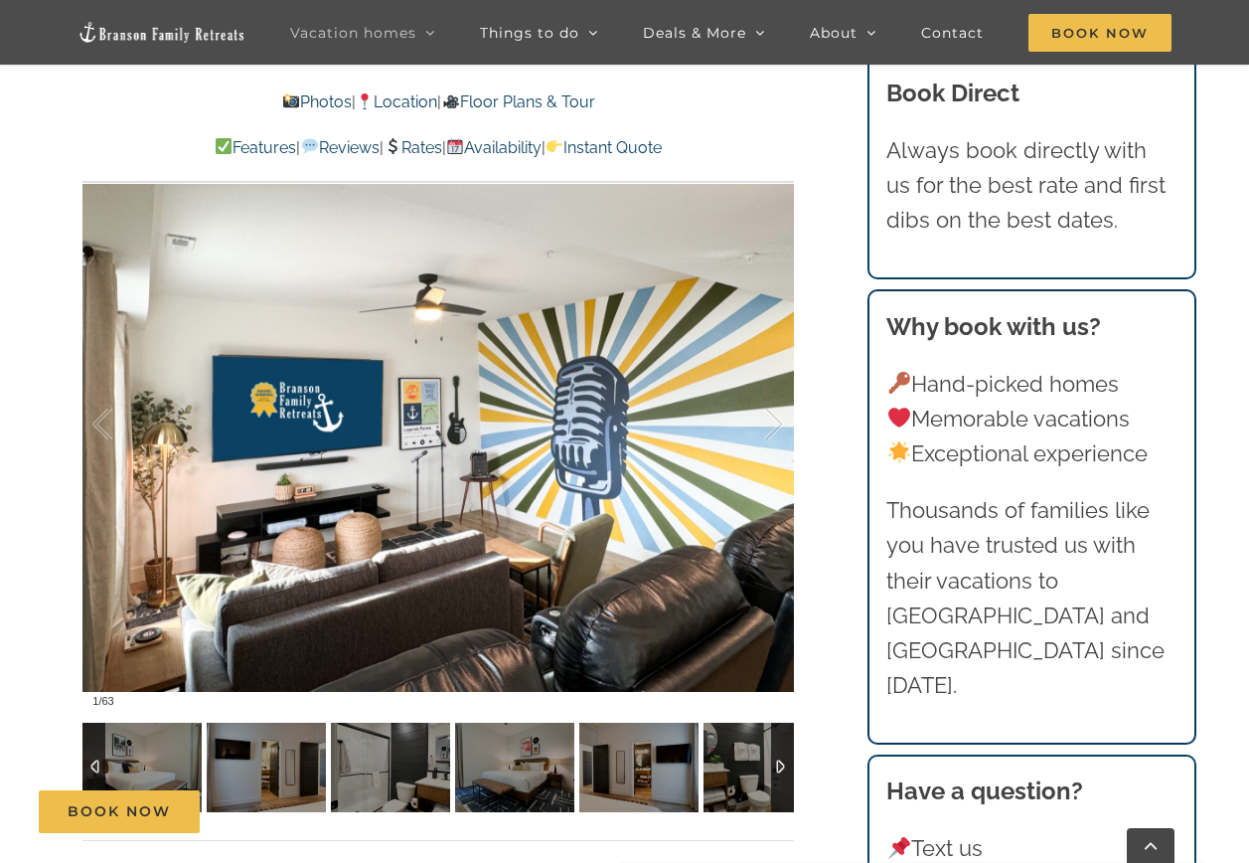
click at [778, 767] on div at bounding box center [782, 767] width 23 height 89
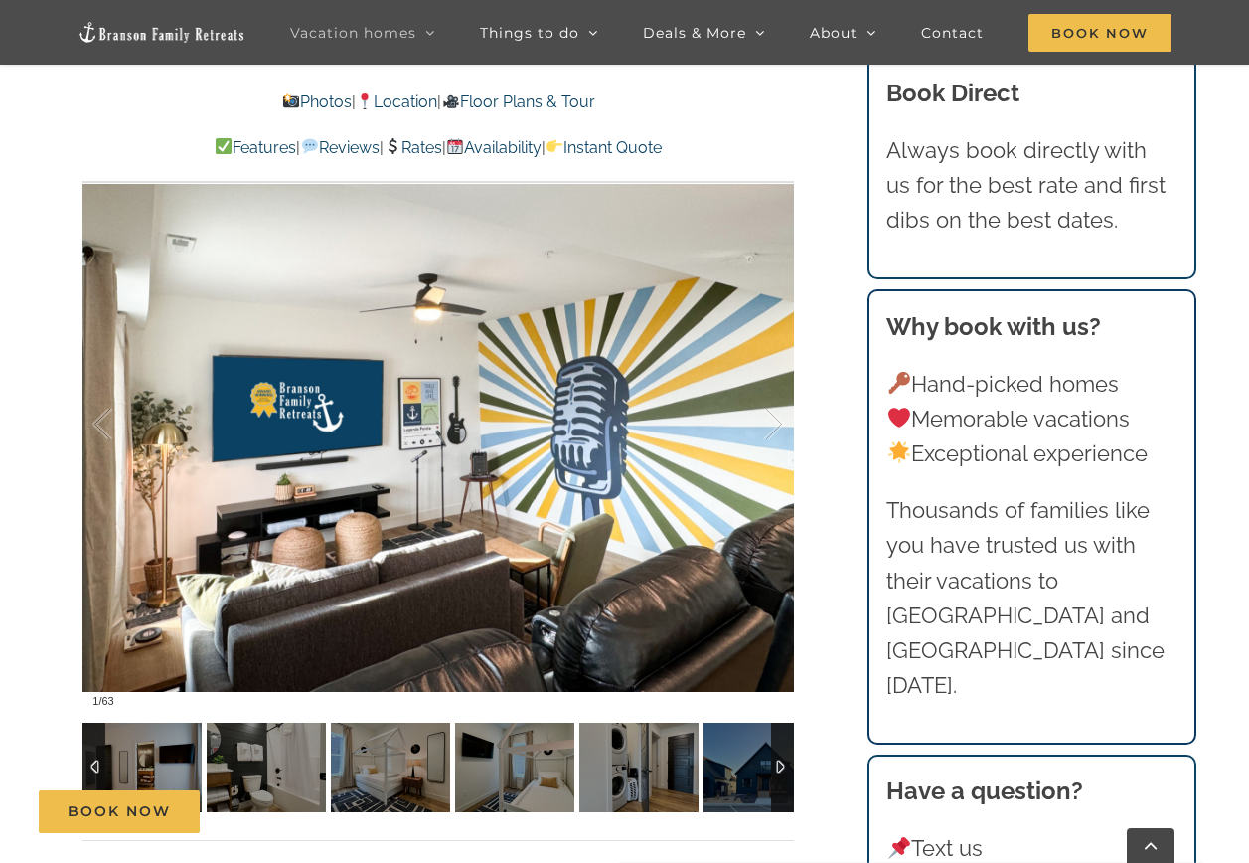
click at [778, 767] on div at bounding box center [782, 767] width 23 height 89
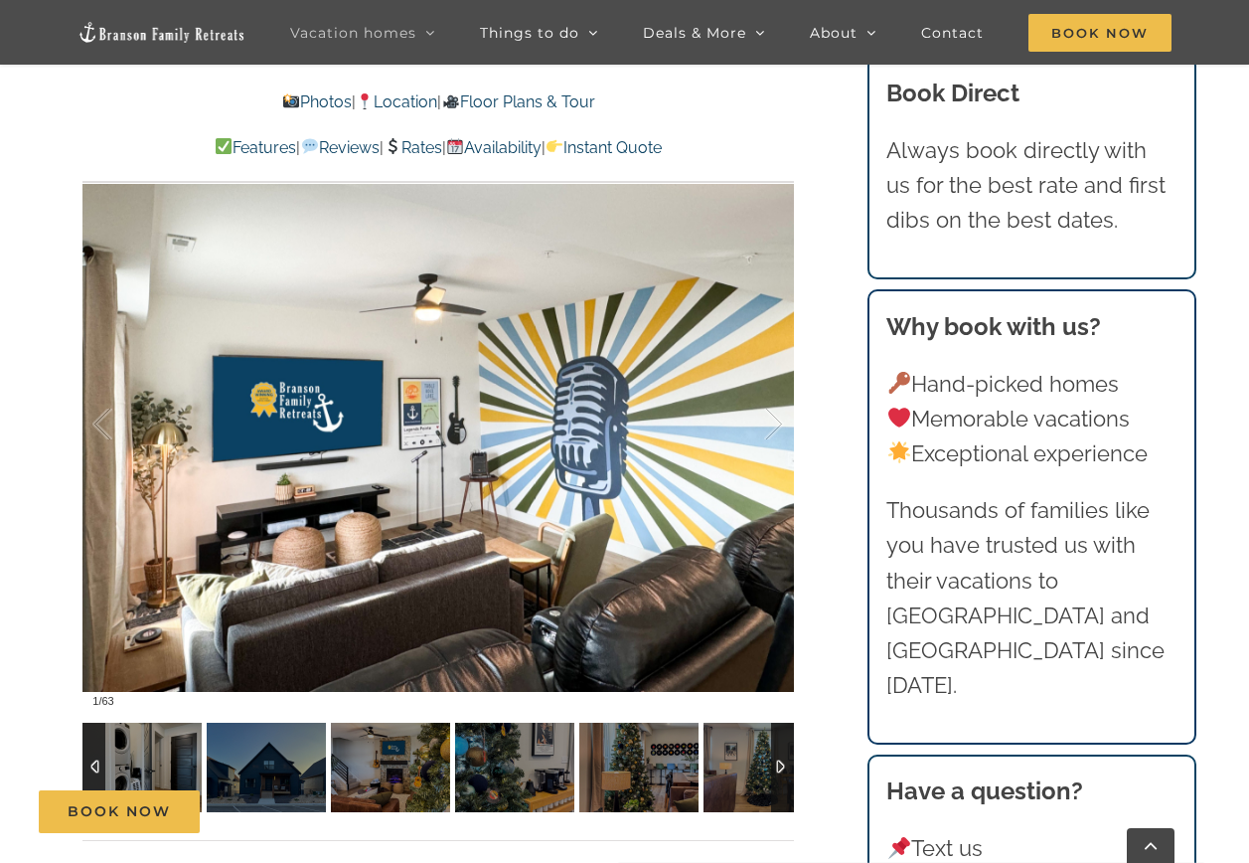
click at [778, 767] on div at bounding box center [782, 767] width 23 height 89
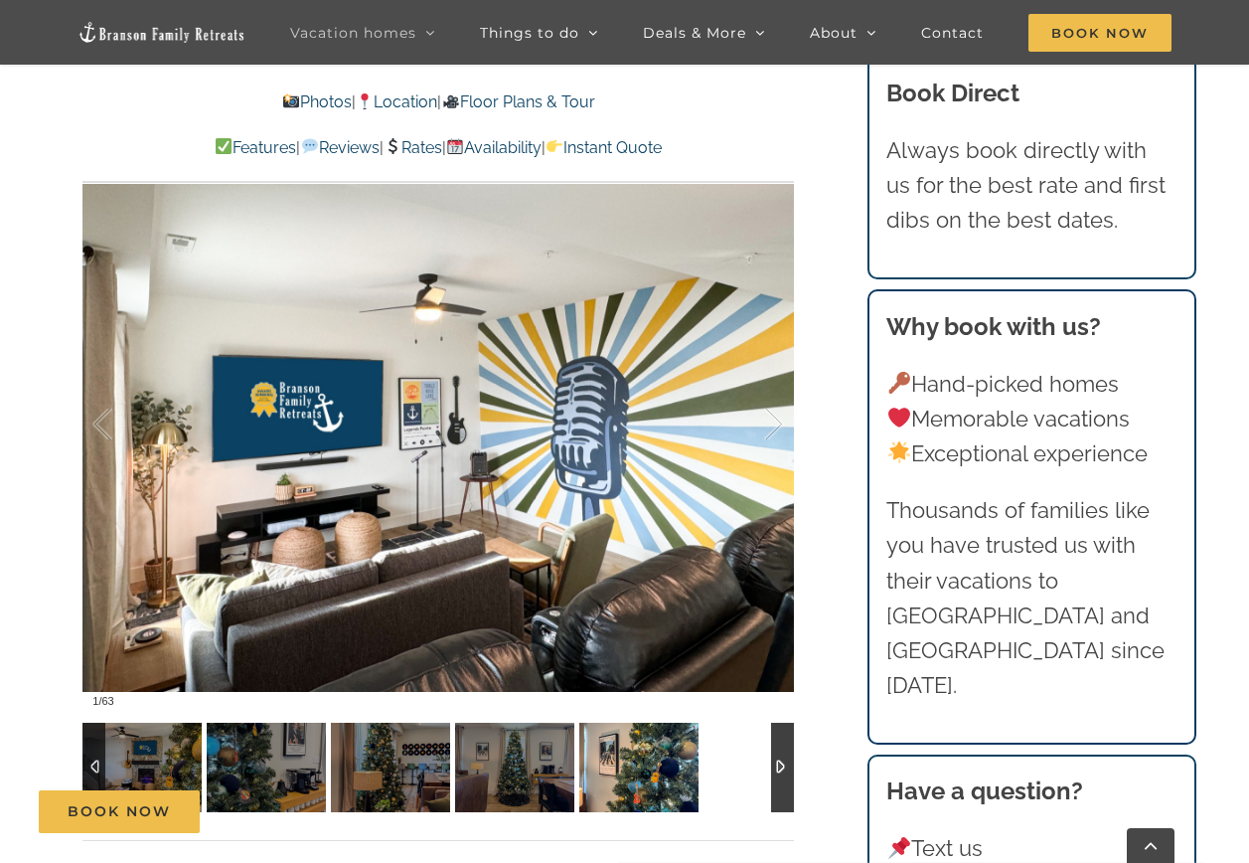
click at [632, 770] on img at bounding box center [638, 767] width 119 height 89
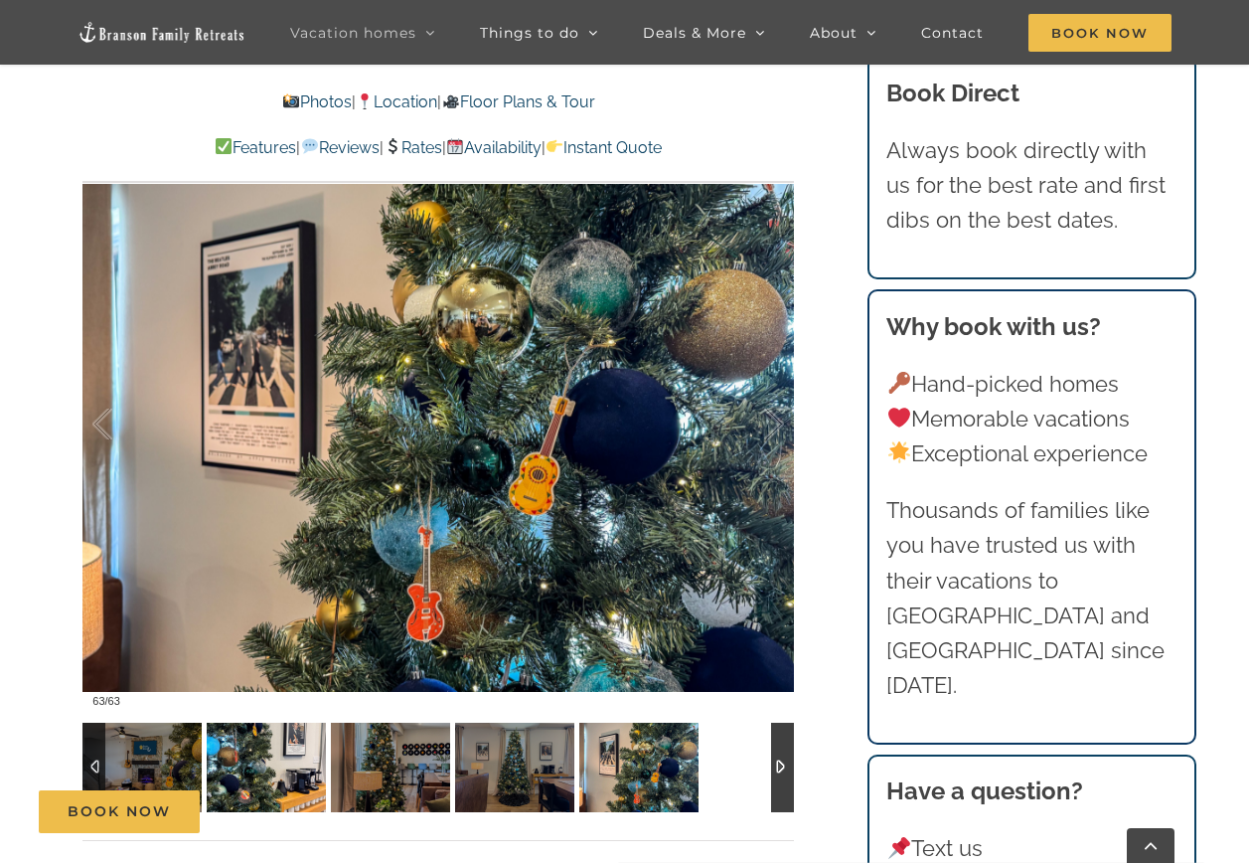
click at [314, 774] on img at bounding box center [266, 767] width 119 height 89
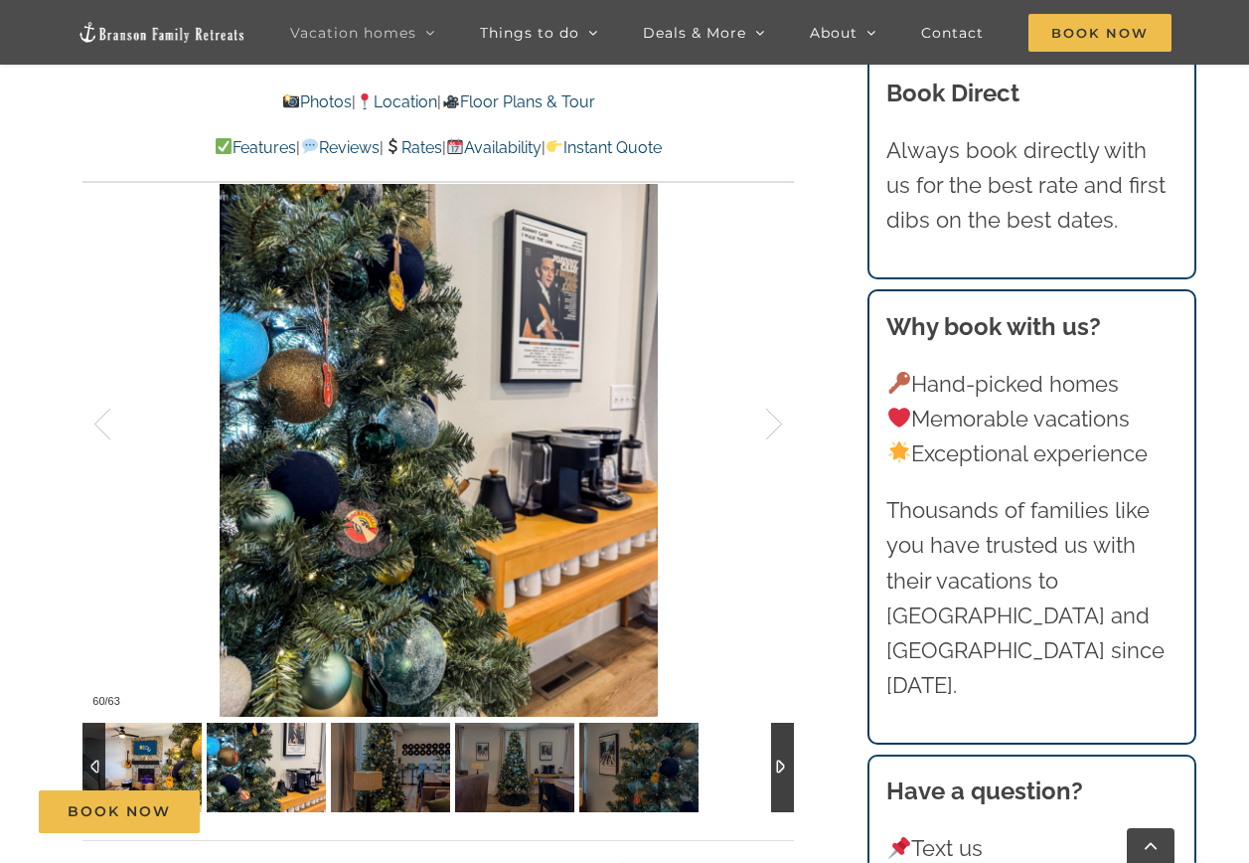
click at [150, 774] on img at bounding box center [141, 767] width 119 height 89
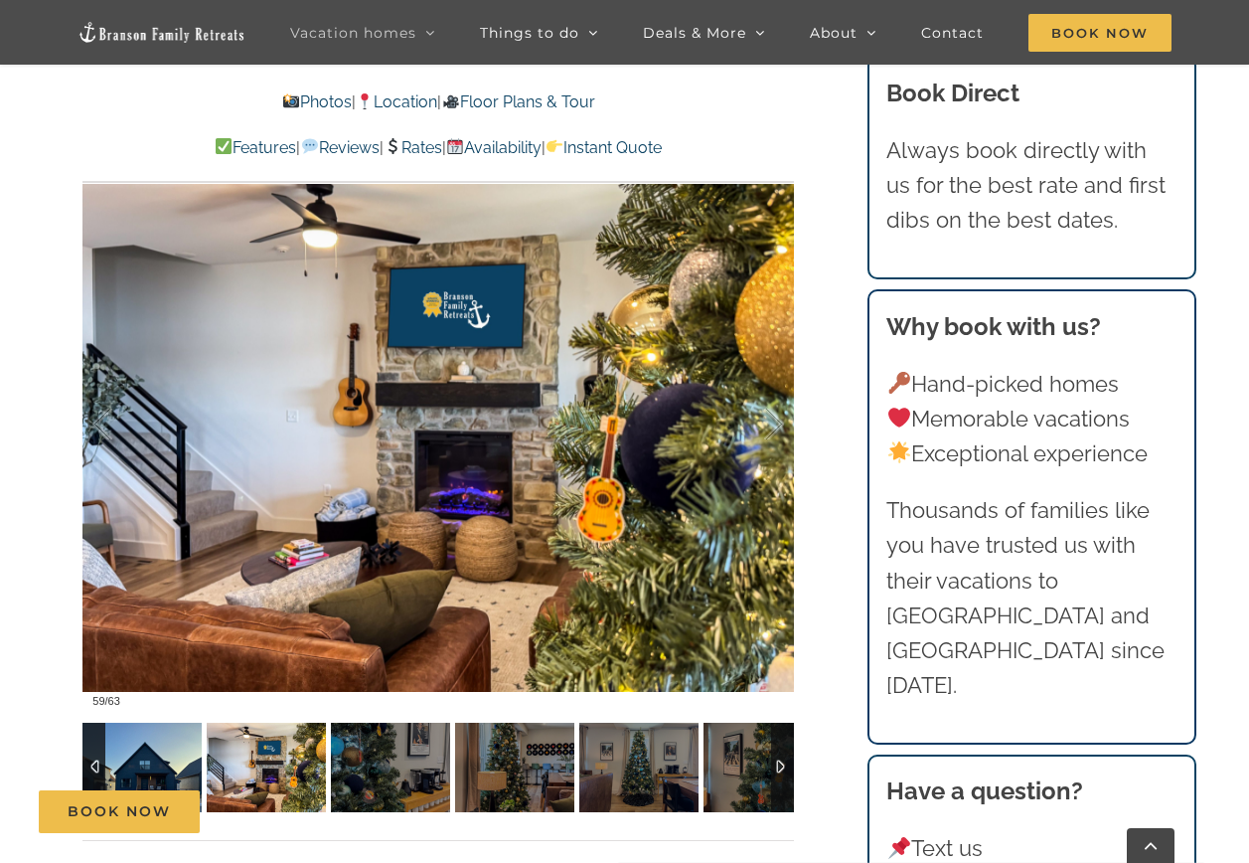
click at [155, 775] on img at bounding box center [141, 767] width 119 height 89
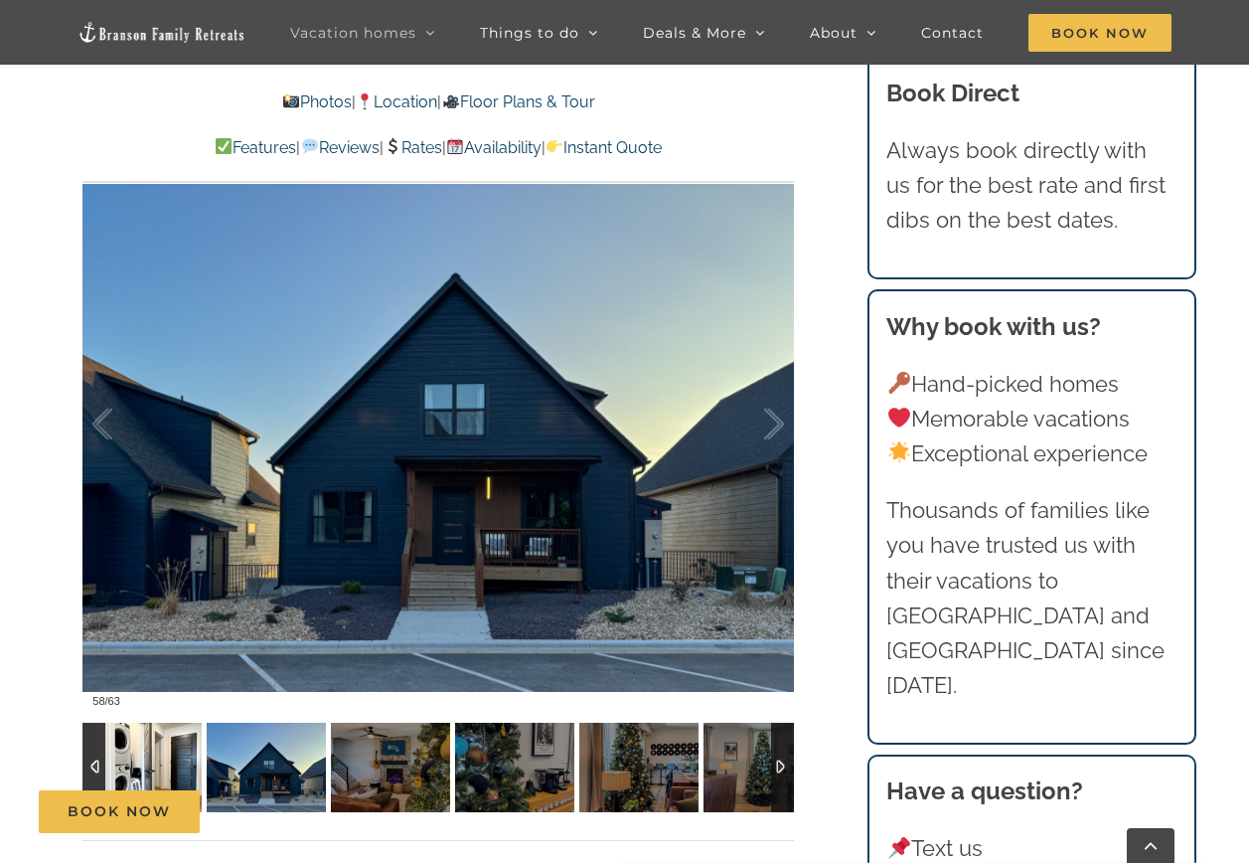
click at [187, 772] on img at bounding box center [141, 767] width 119 height 89
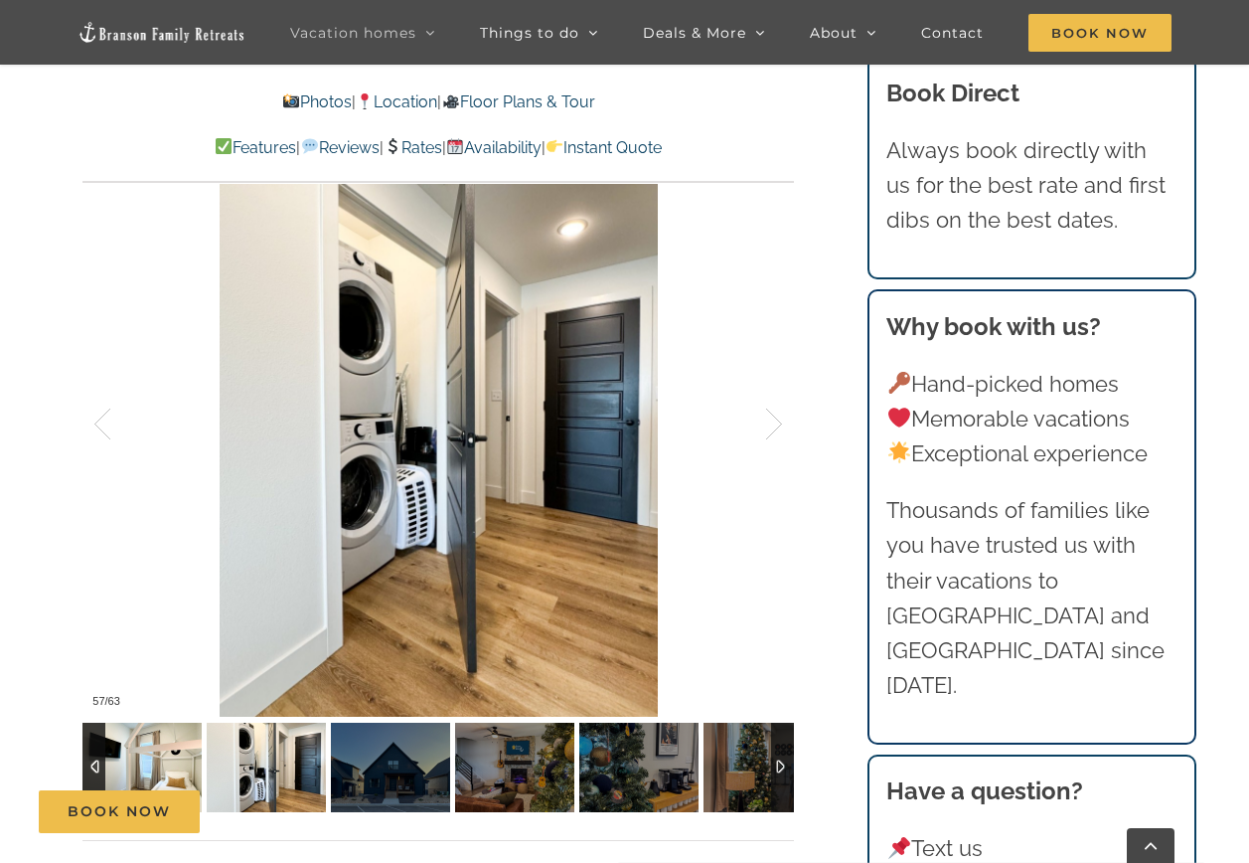
click at [187, 772] on img at bounding box center [141, 767] width 119 height 89
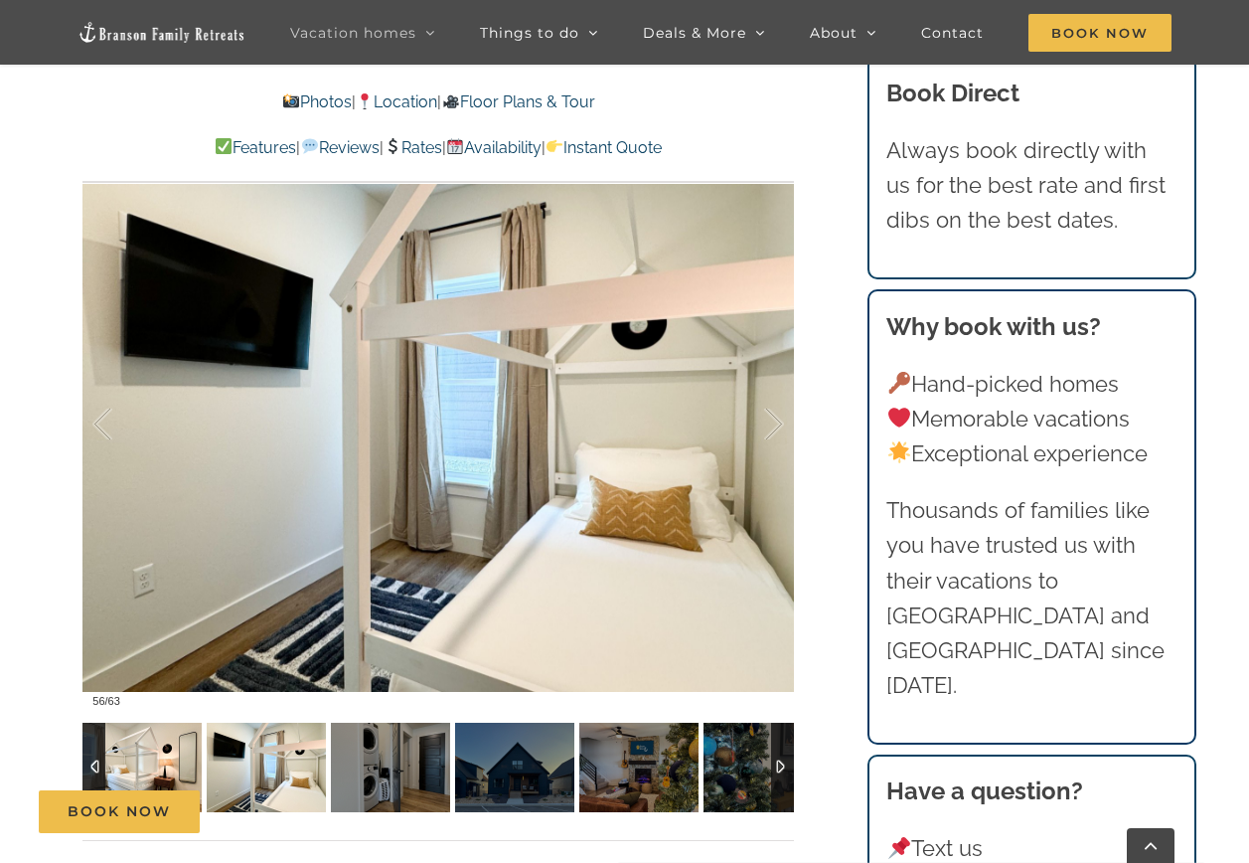
click at [187, 772] on img at bounding box center [141, 767] width 119 height 89
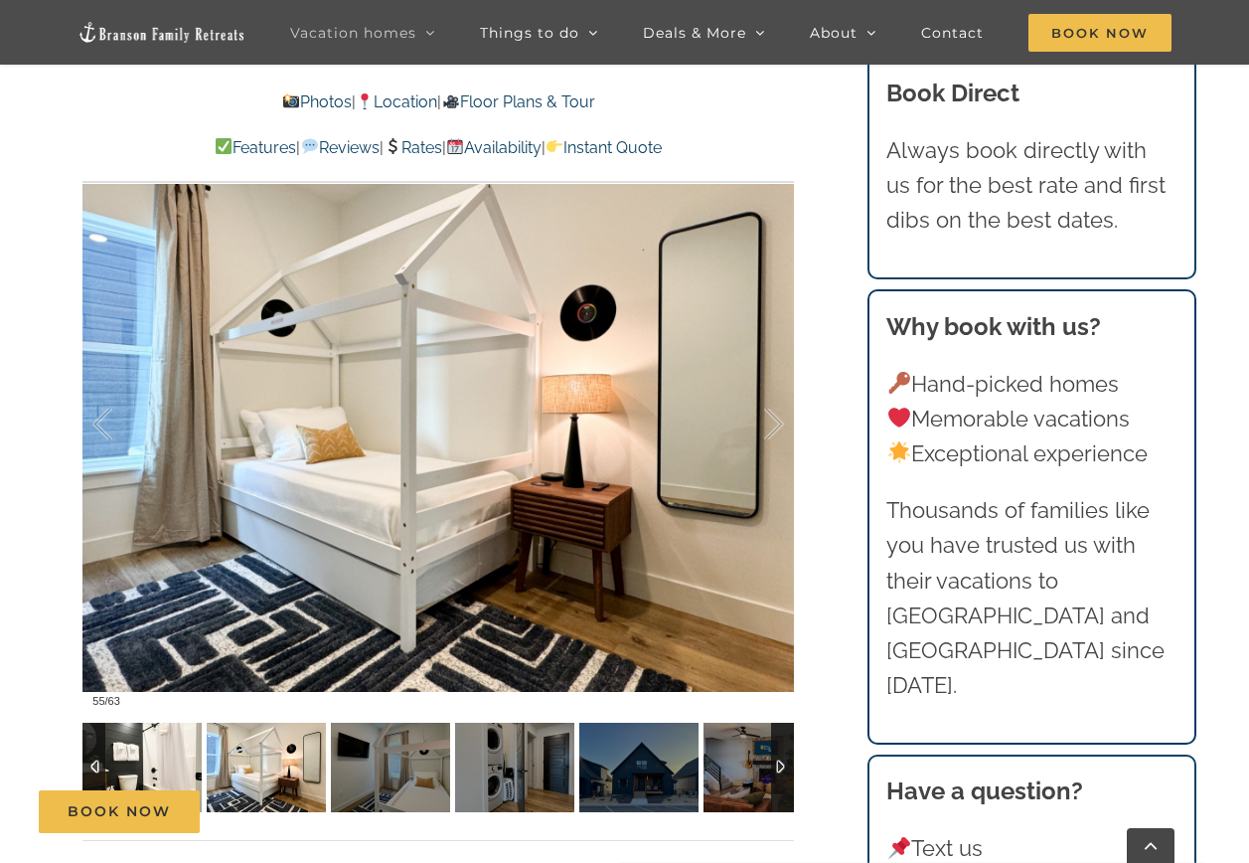
click at [187, 772] on img at bounding box center [141, 767] width 119 height 89
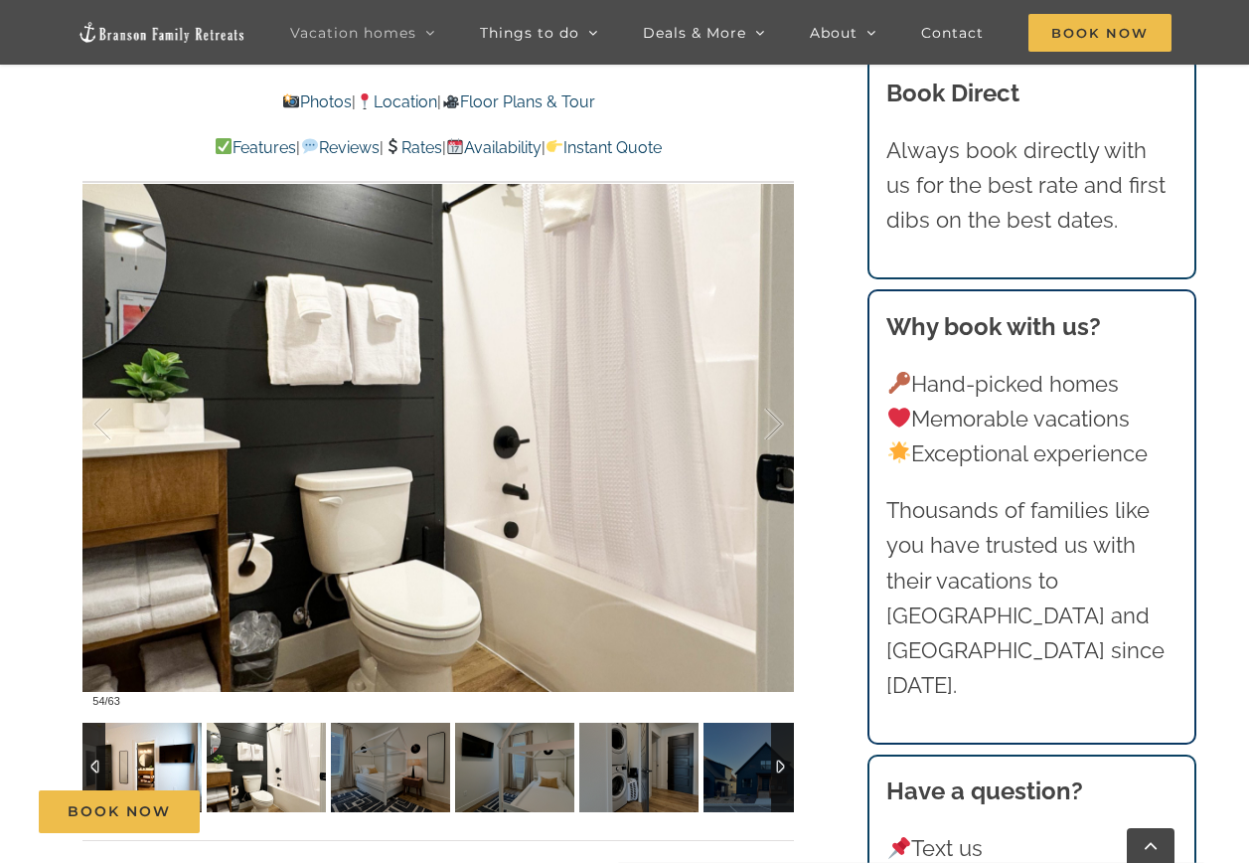
click at [187, 772] on img at bounding box center [141, 767] width 119 height 89
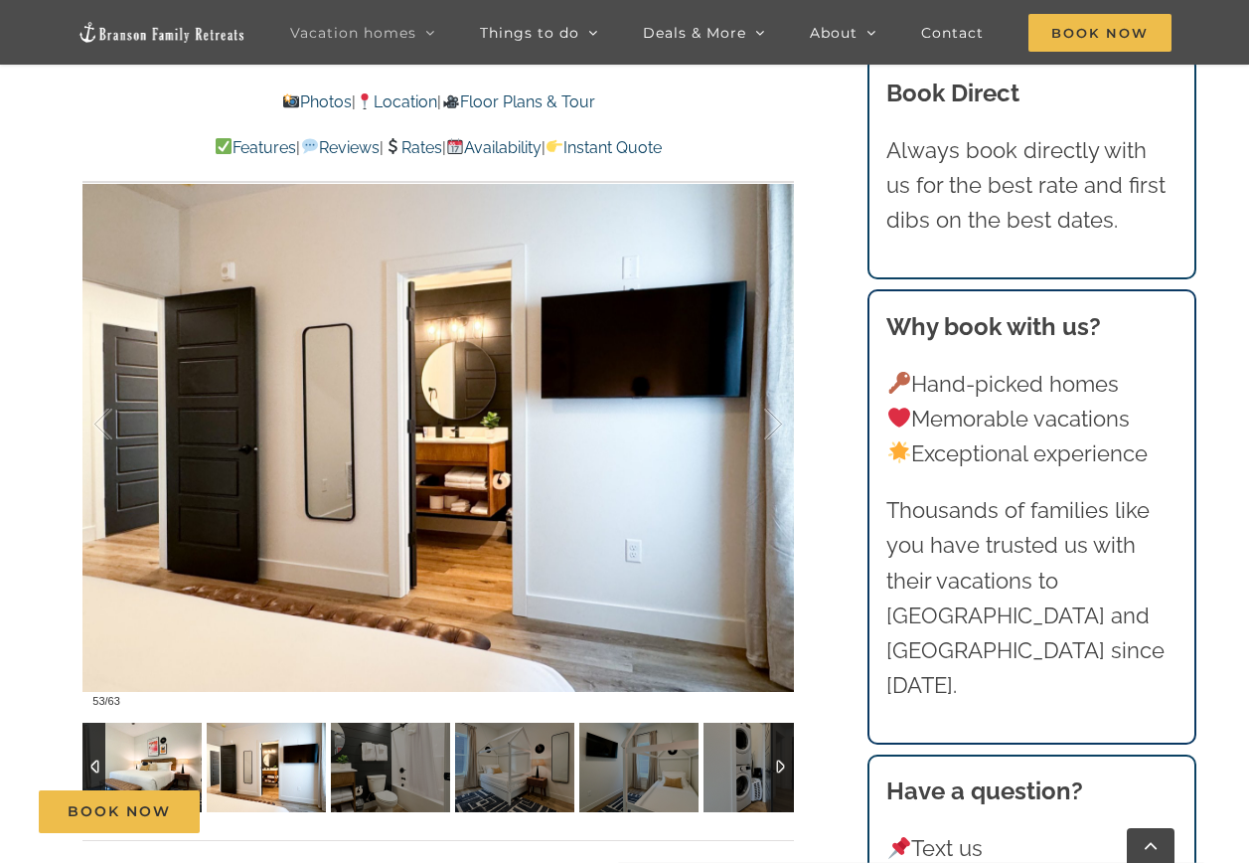
click at [187, 772] on img at bounding box center [141, 767] width 119 height 89
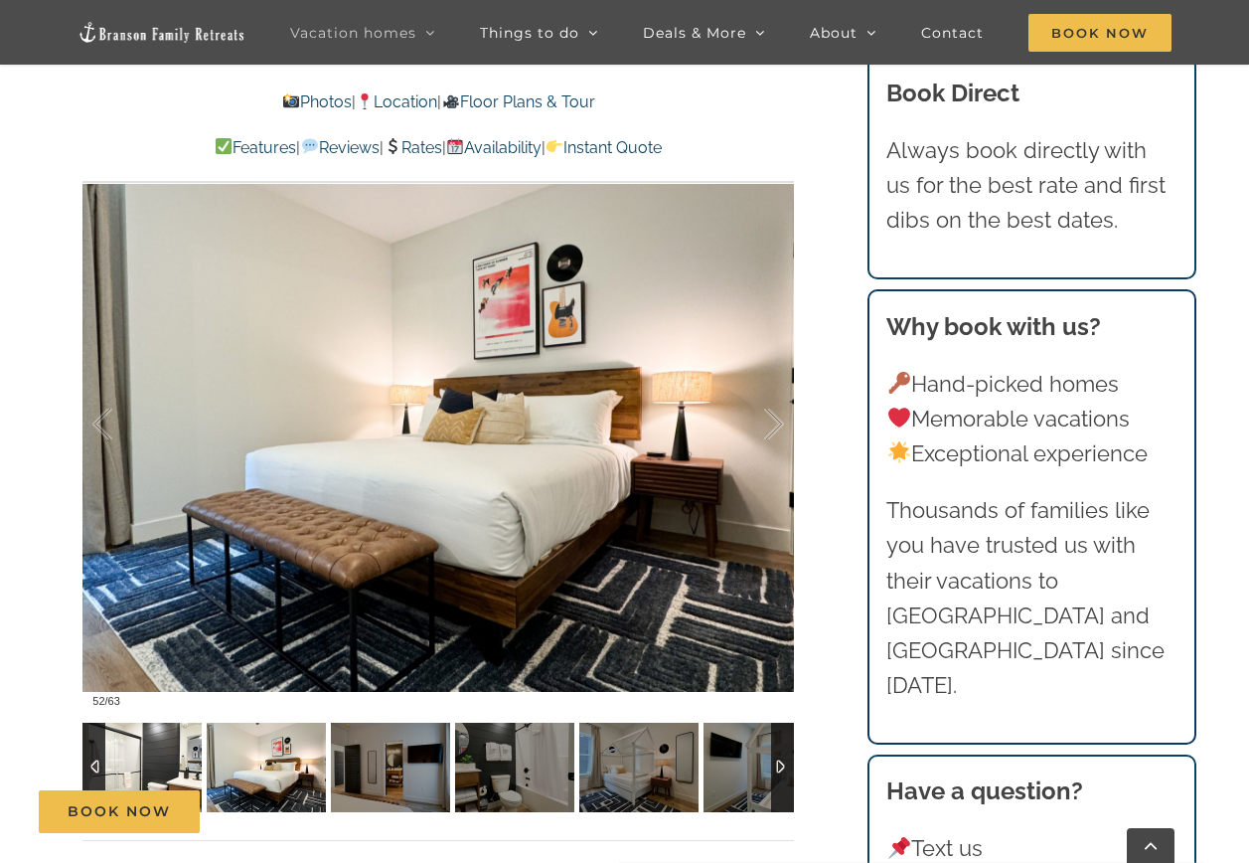
click at [187, 772] on img at bounding box center [141, 767] width 119 height 89
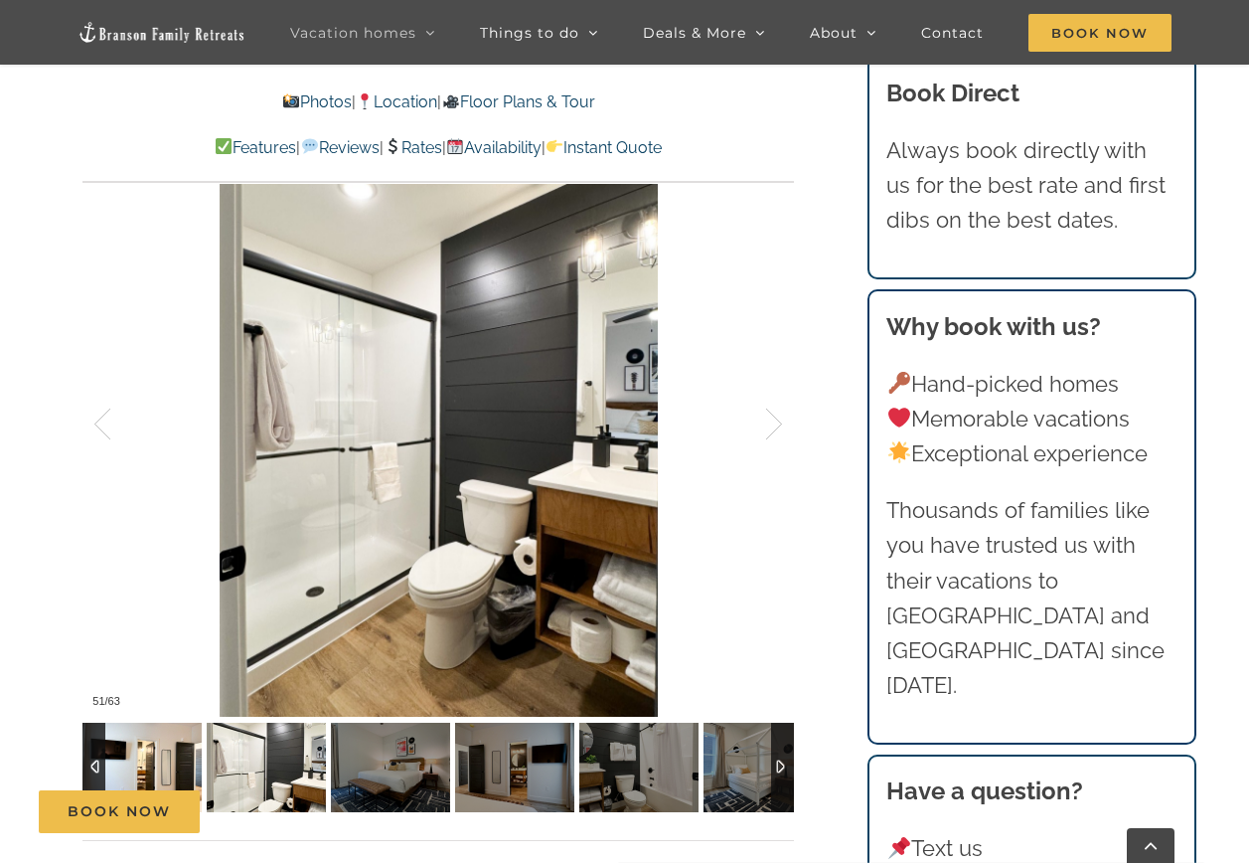
click at [187, 772] on img at bounding box center [141, 767] width 119 height 89
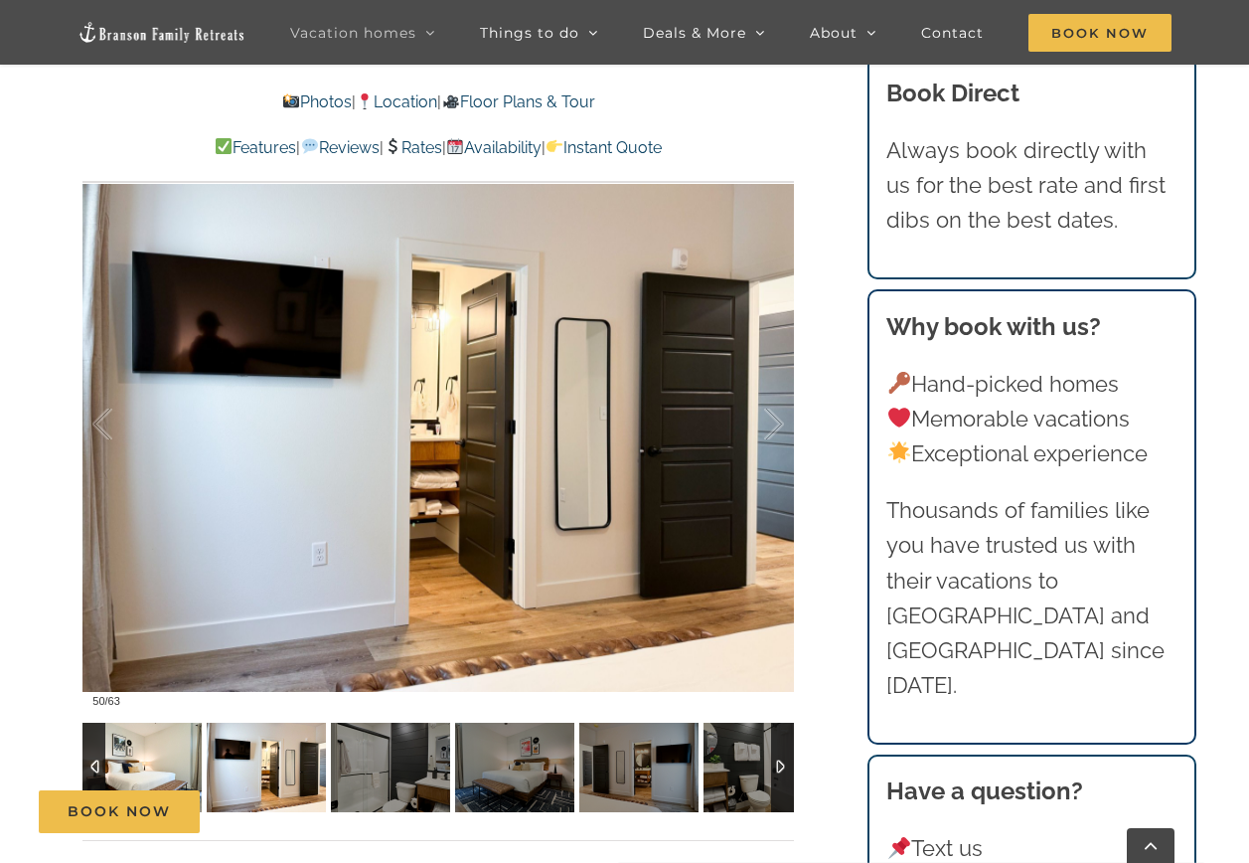
click at [187, 772] on img at bounding box center [141, 767] width 119 height 89
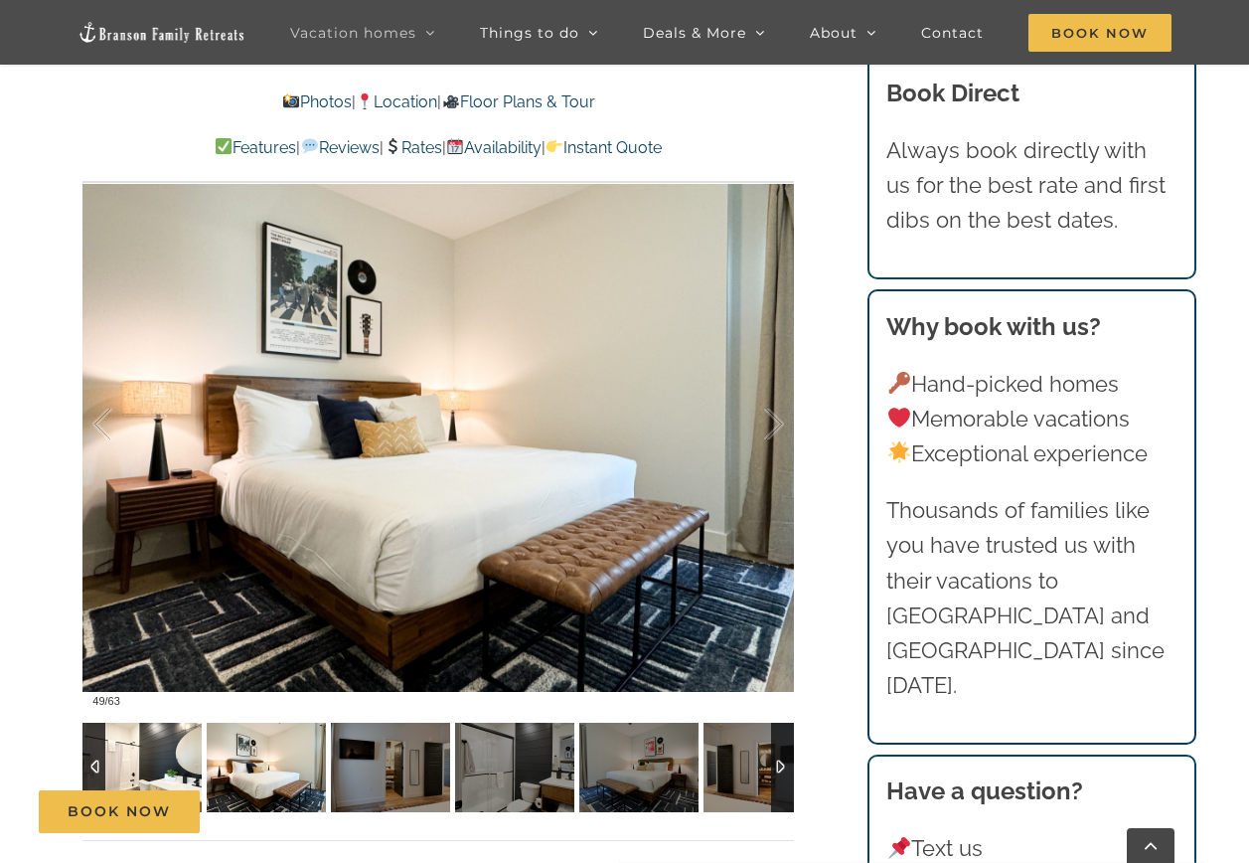
click at [187, 772] on img at bounding box center [141, 767] width 119 height 89
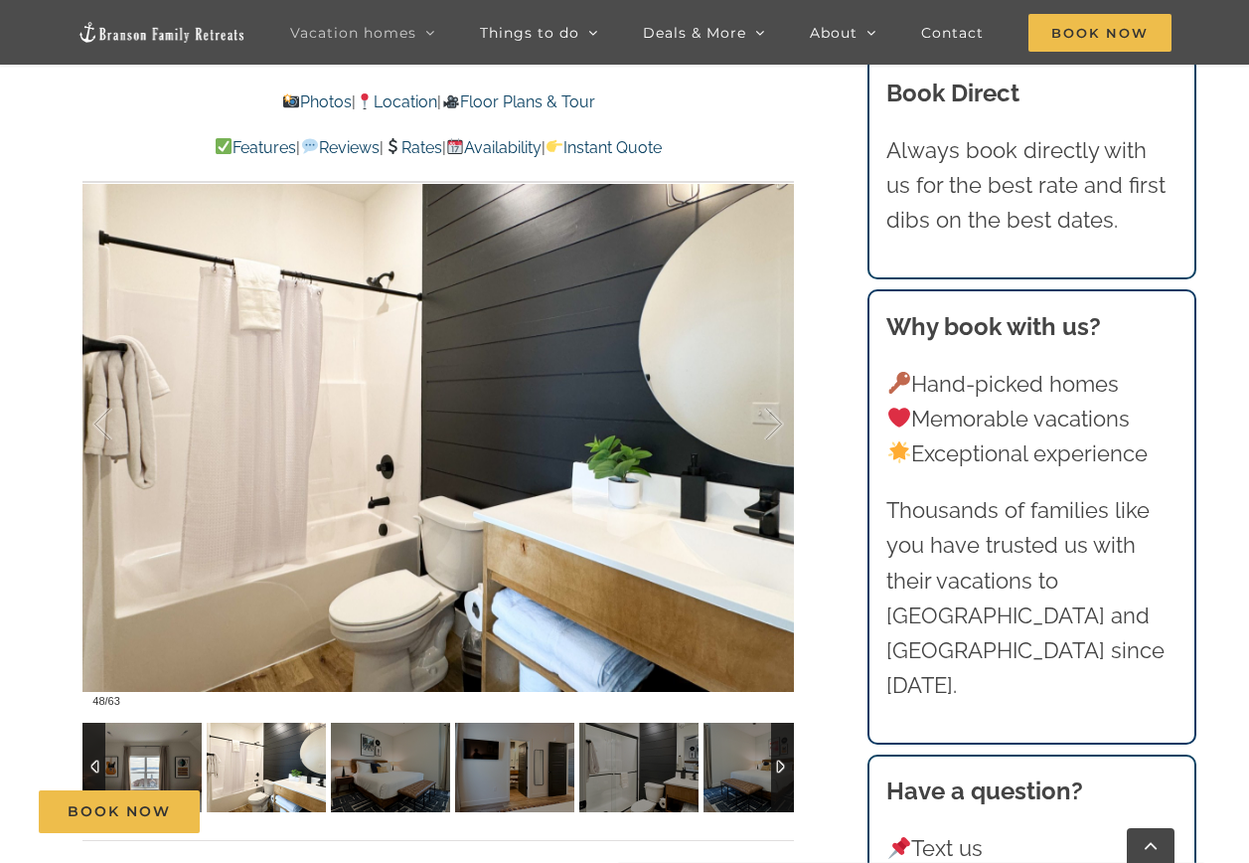
click at [187, 772] on img at bounding box center [141, 767] width 119 height 89
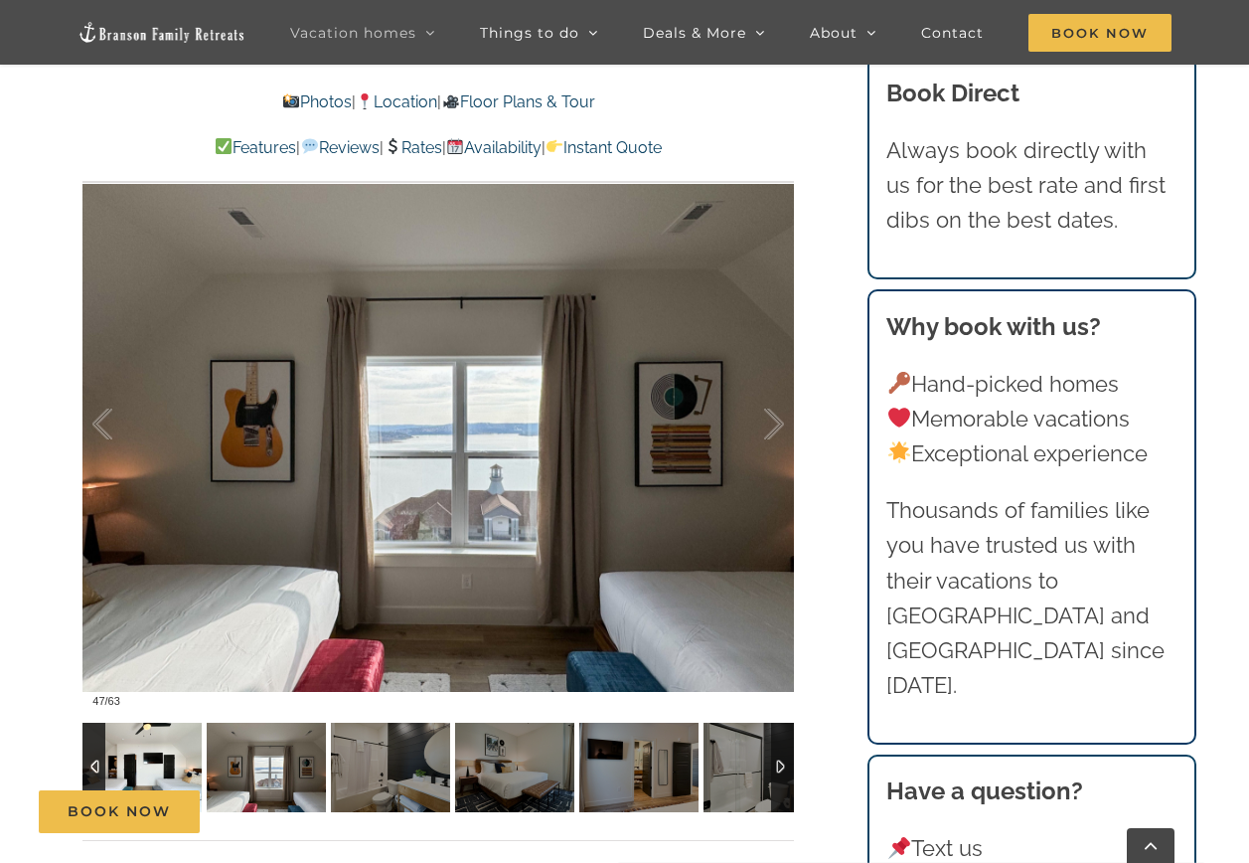
click at [187, 772] on img at bounding box center [141, 767] width 119 height 89
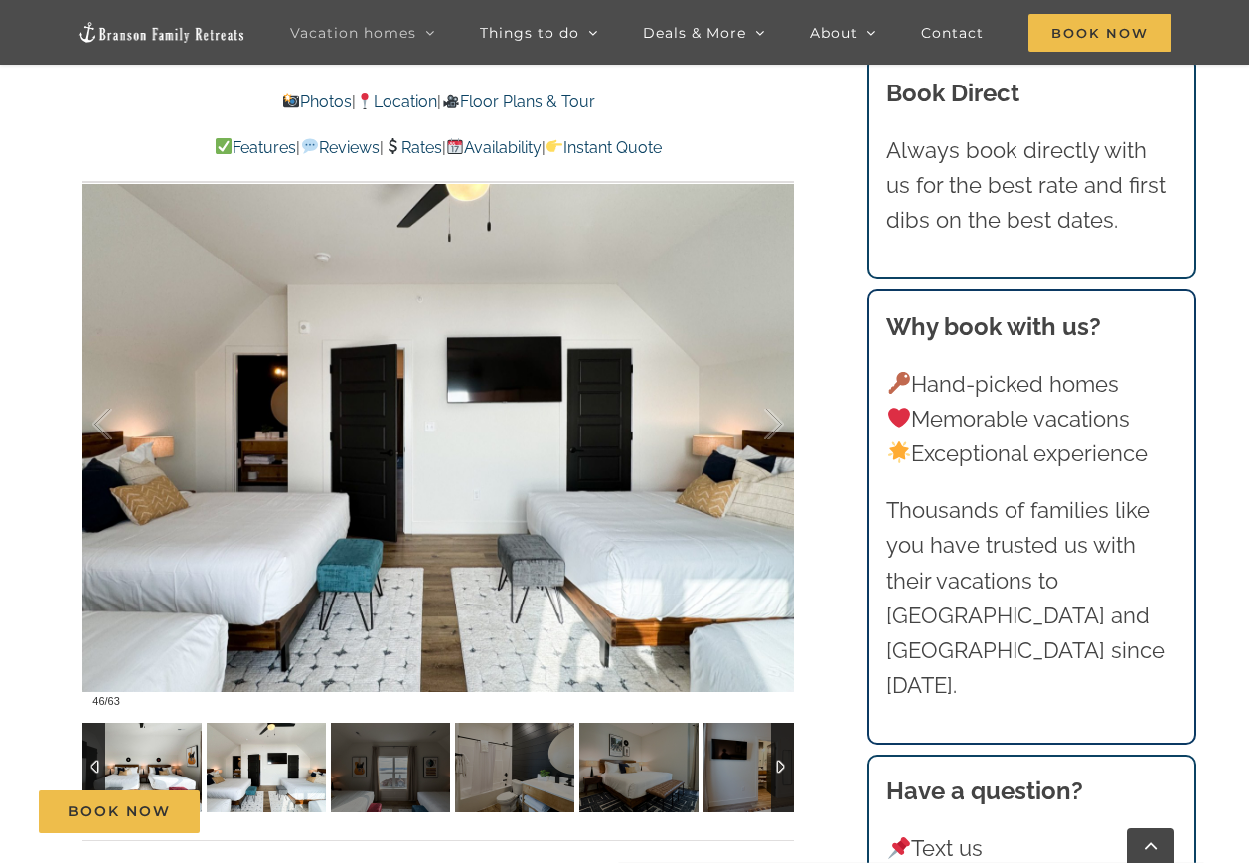
click at [187, 772] on img at bounding box center [141, 767] width 119 height 89
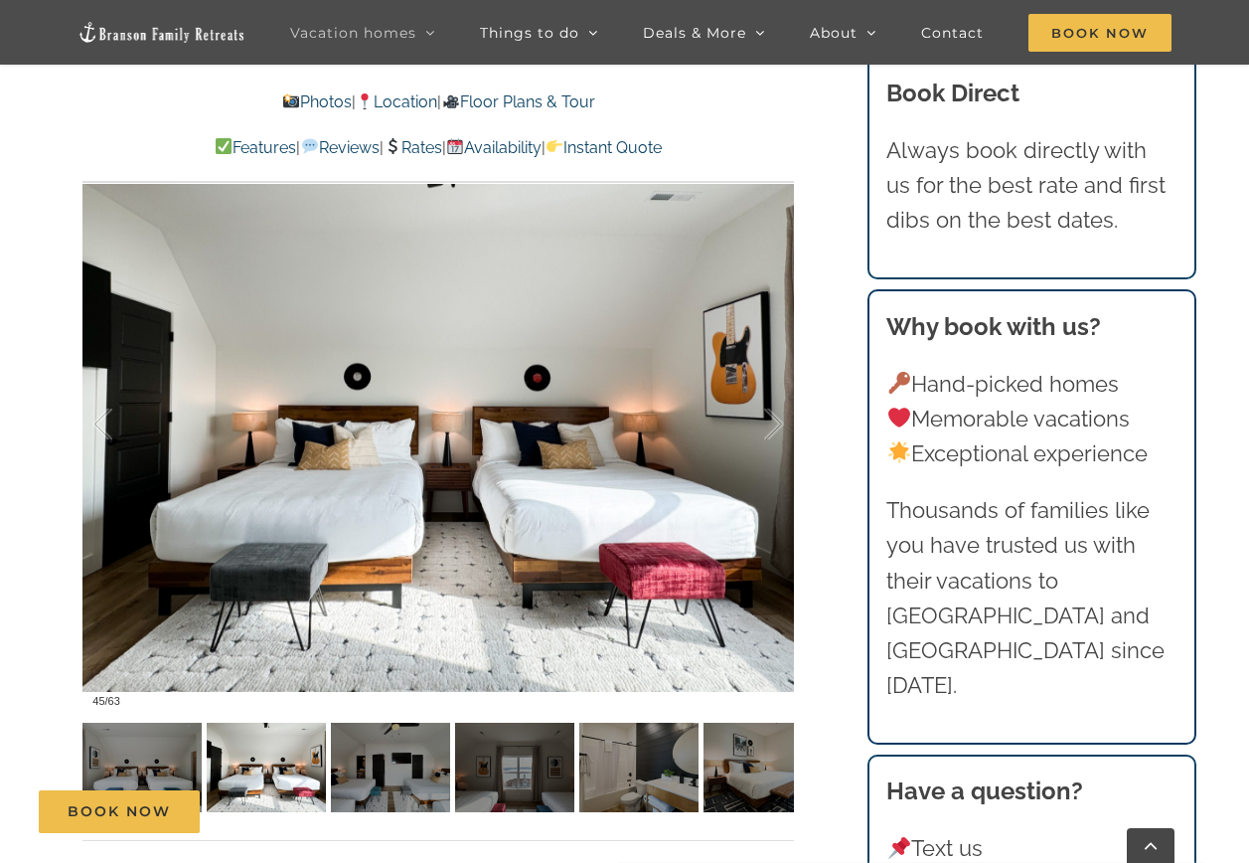
click at [1062, 622] on p "Thousands of families like you have trusted us with their vacations to Table Ro…" at bounding box center [1032, 598] width 290 height 210
click at [178, 757] on img at bounding box center [141, 767] width 119 height 89
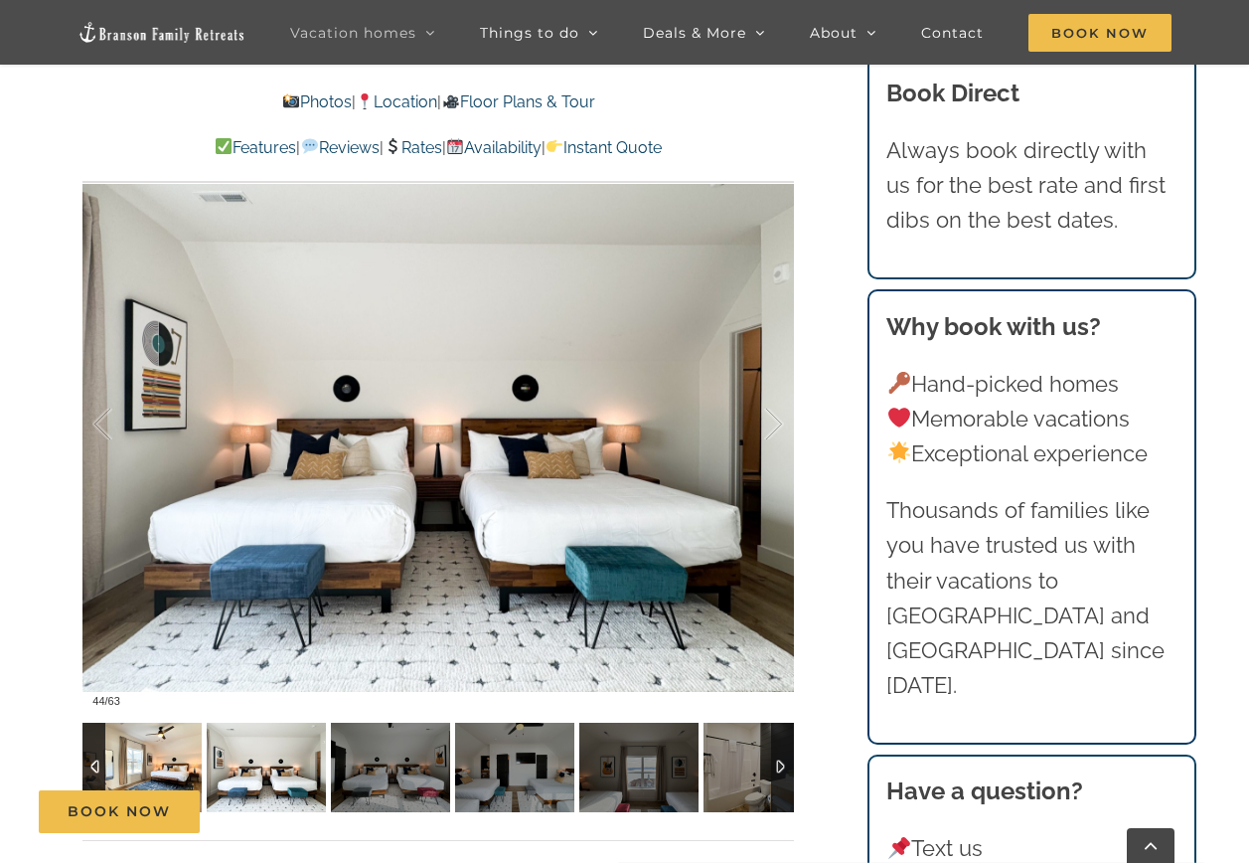
click at [178, 757] on img at bounding box center [141, 767] width 119 height 89
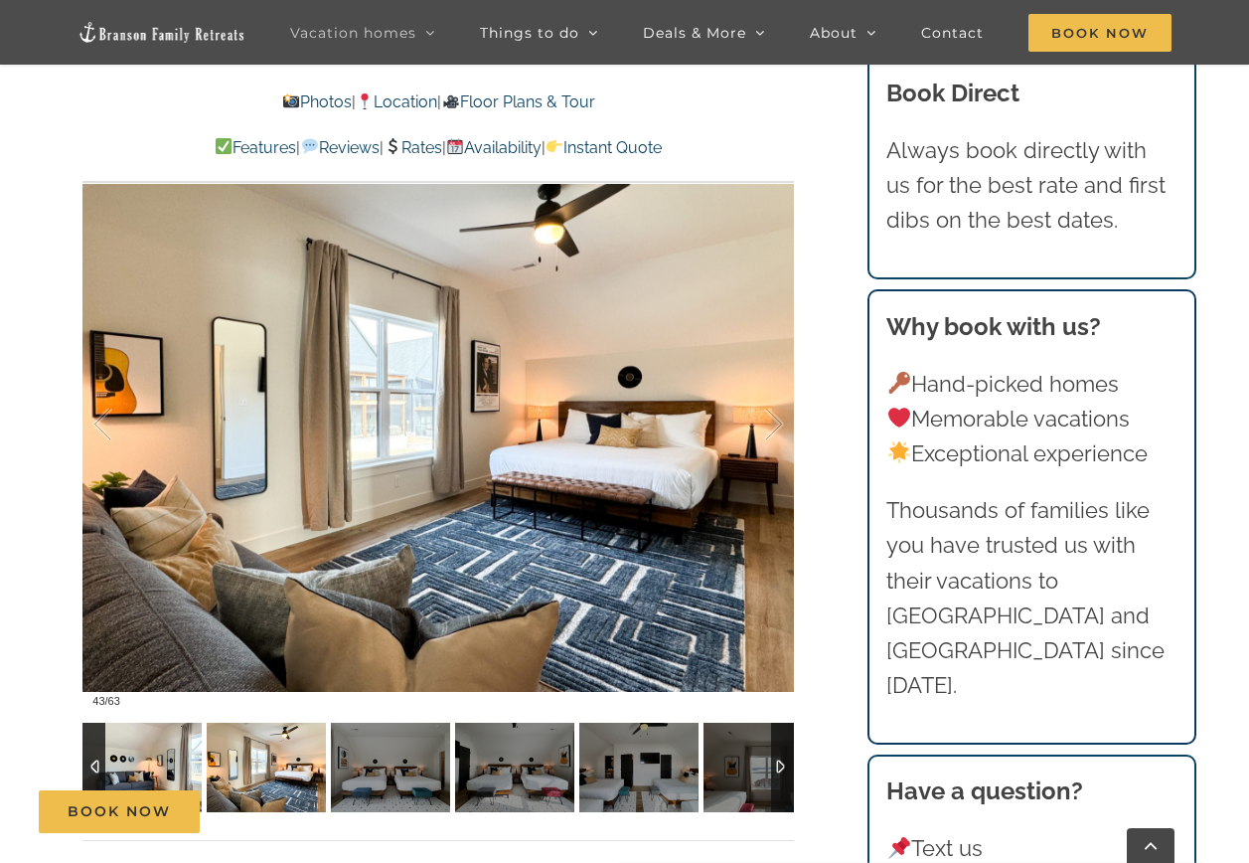
click at [178, 757] on img at bounding box center [141, 767] width 119 height 89
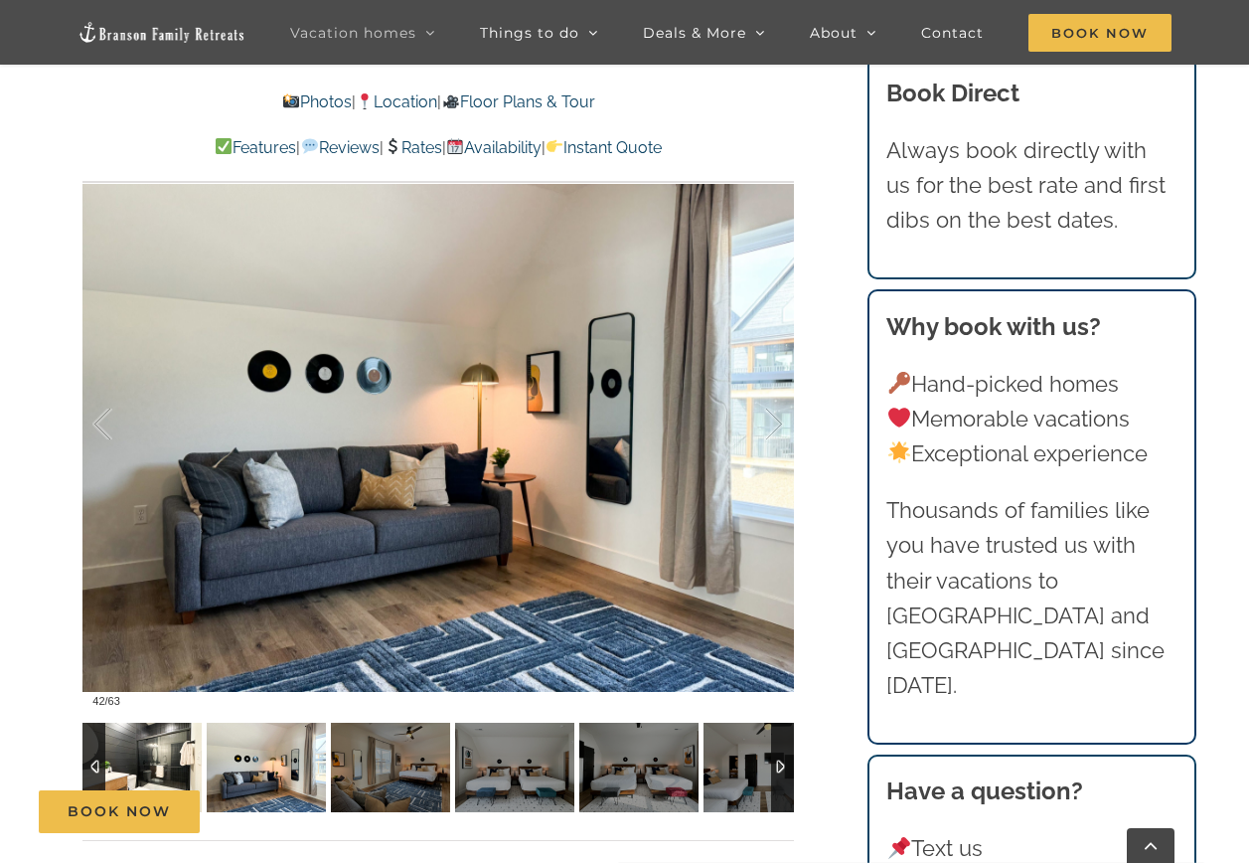
click at [178, 757] on img at bounding box center [141, 767] width 119 height 89
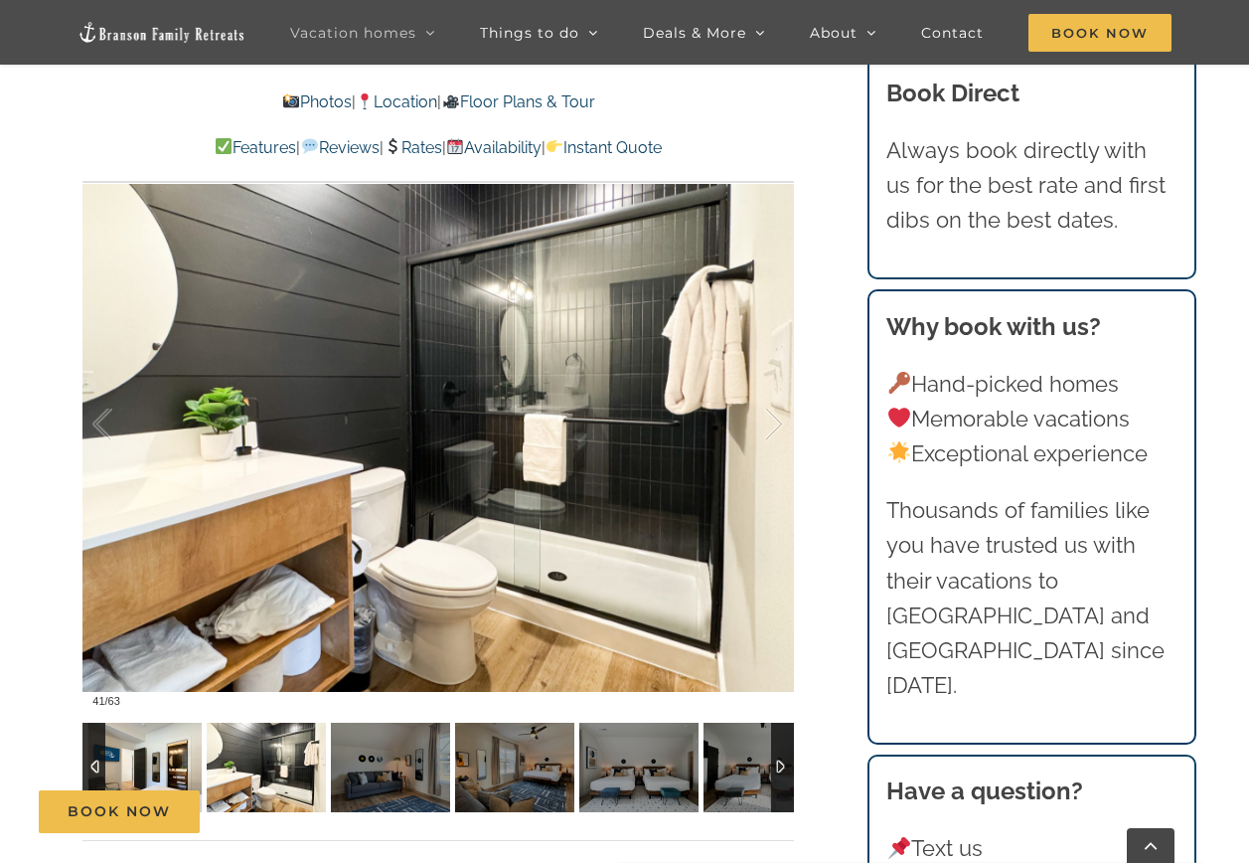
scroll to position [1073, 0]
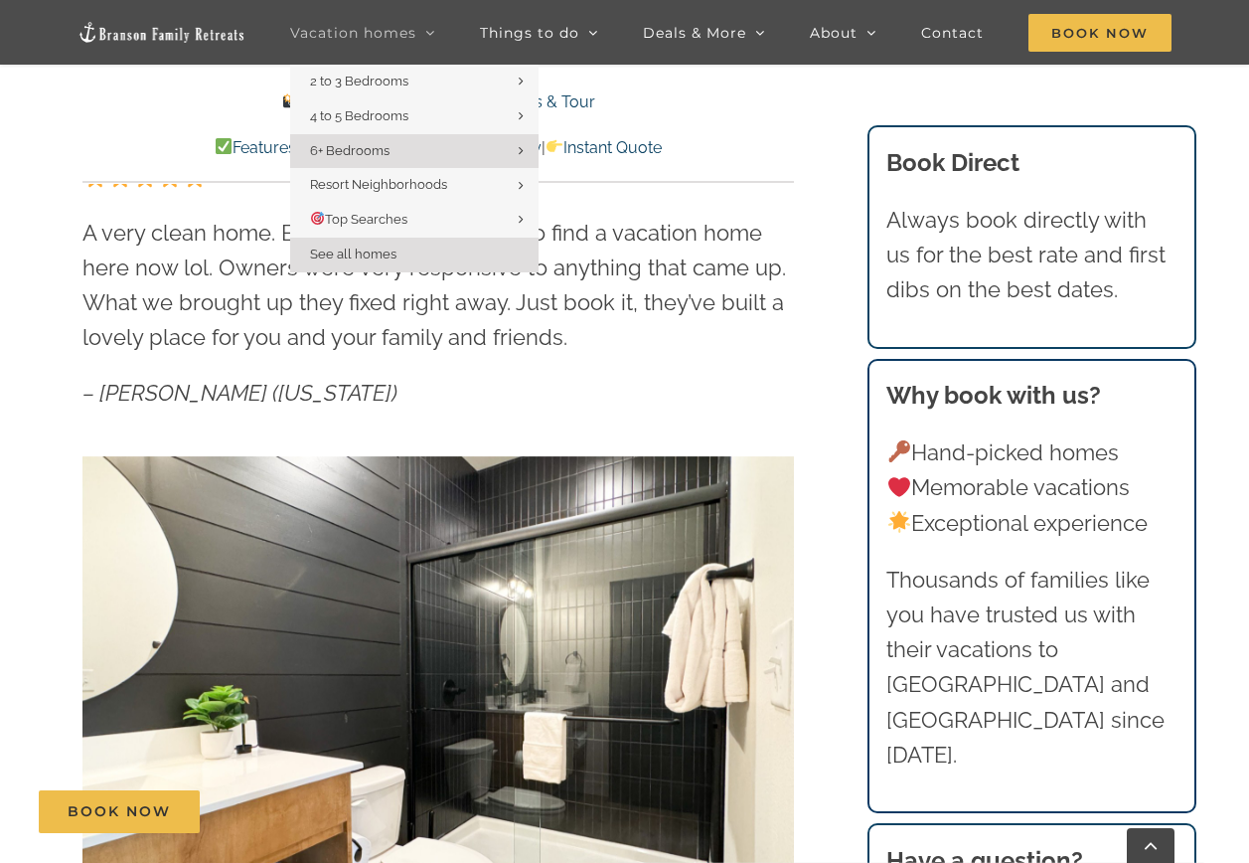
click at [397, 265] on link "See all homes" at bounding box center [414, 255] width 248 height 35
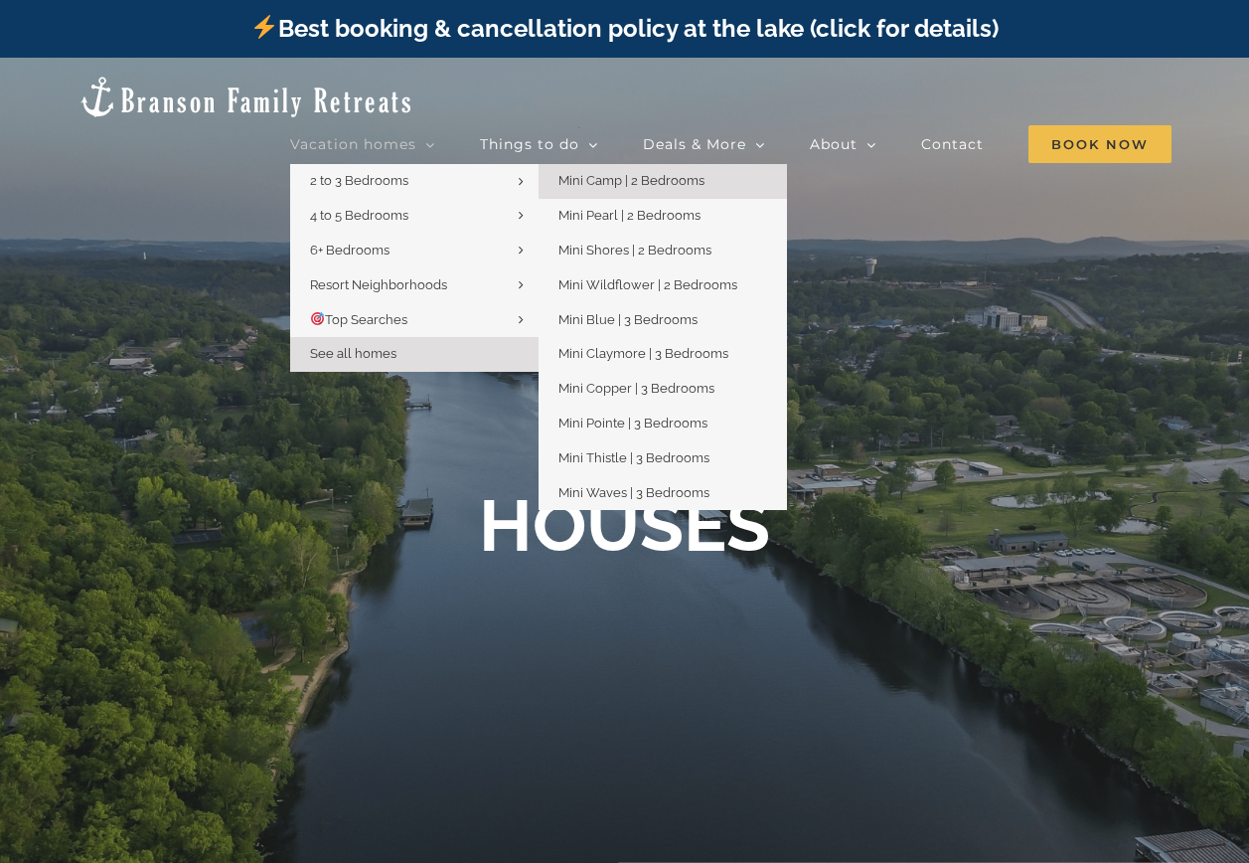
click at [727, 164] on link "Mini Camp | 2 Bedrooms" at bounding box center [663, 181] width 248 height 35
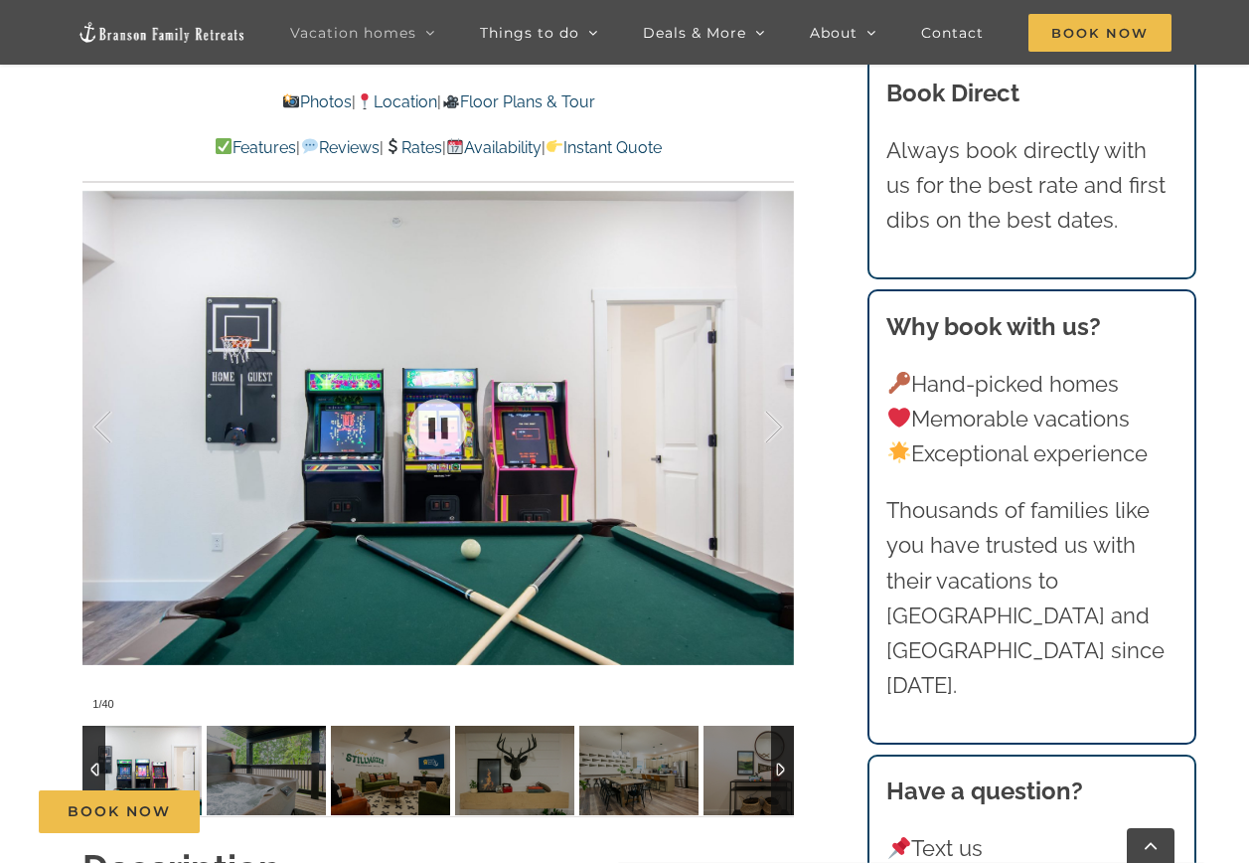
scroll to position [1789, 0]
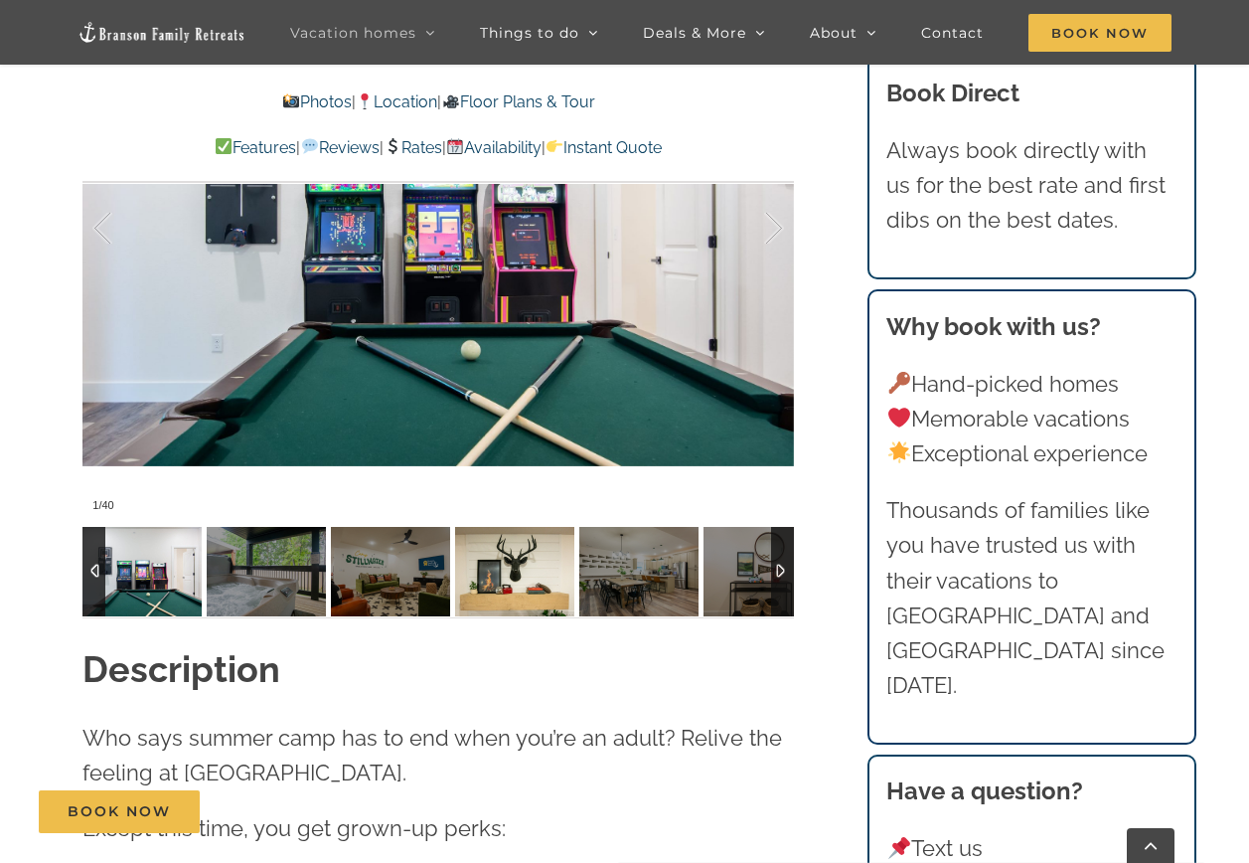
click at [504, 574] on img at bounding box center [514, 571] width 119 height 89
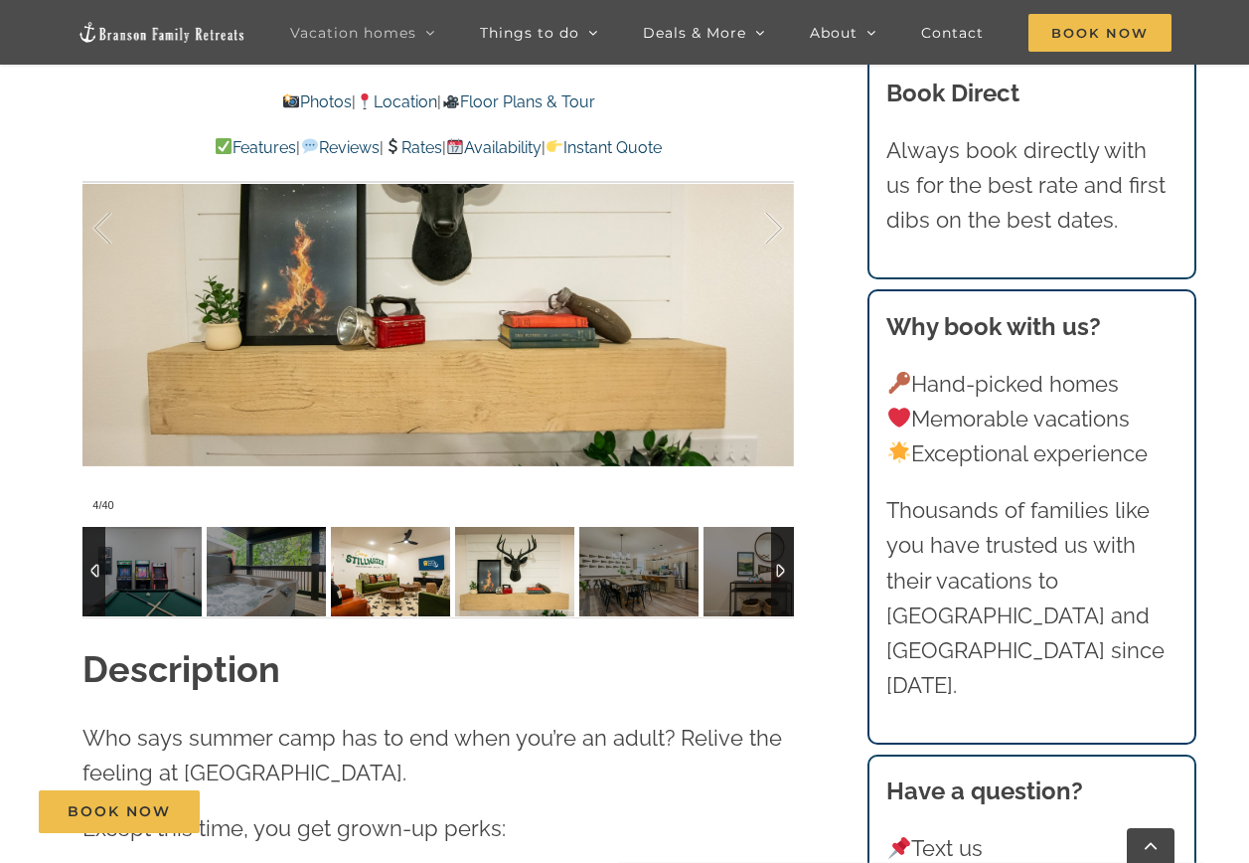
click at [399, 587] on img at bounding box center [390, 571] width 119 height 89
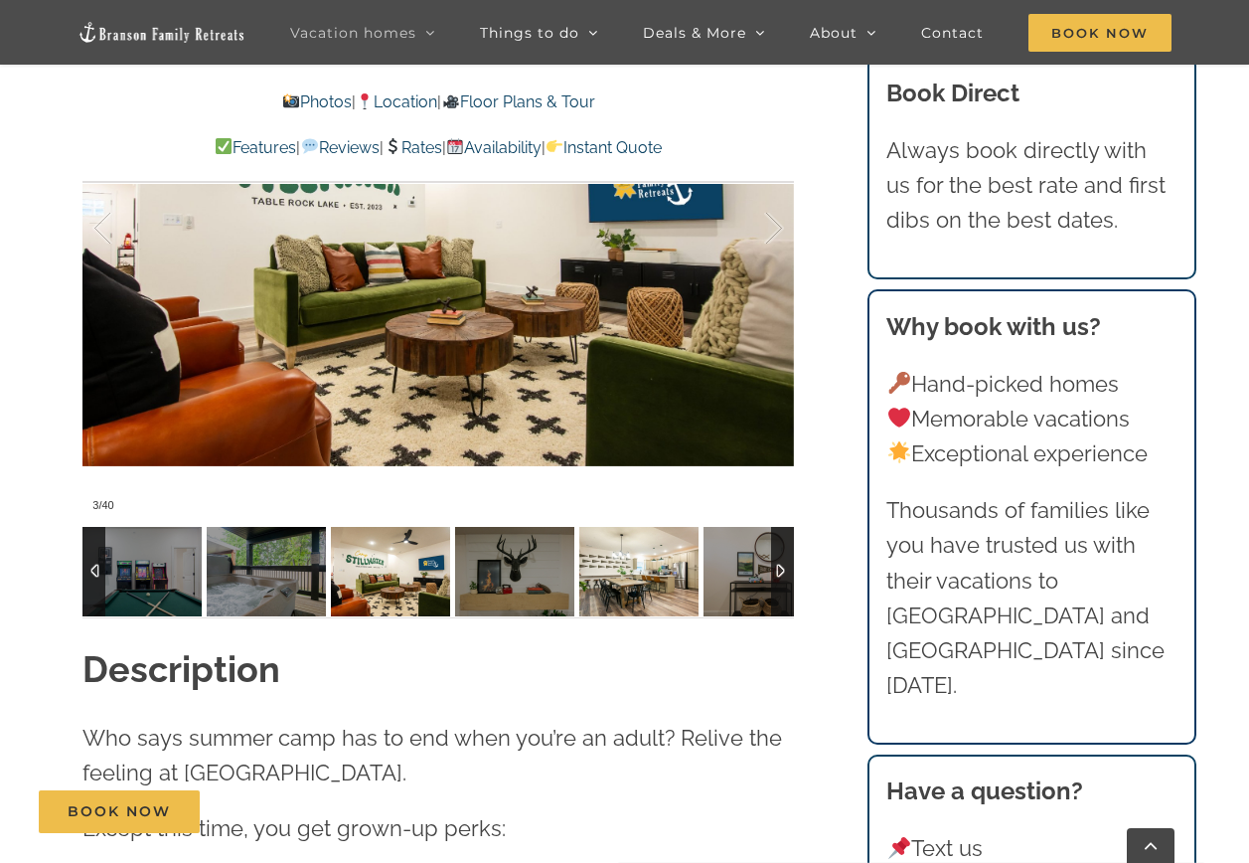
click at [626, 577] on img at bounding box center [638, 571] width 119 height 89
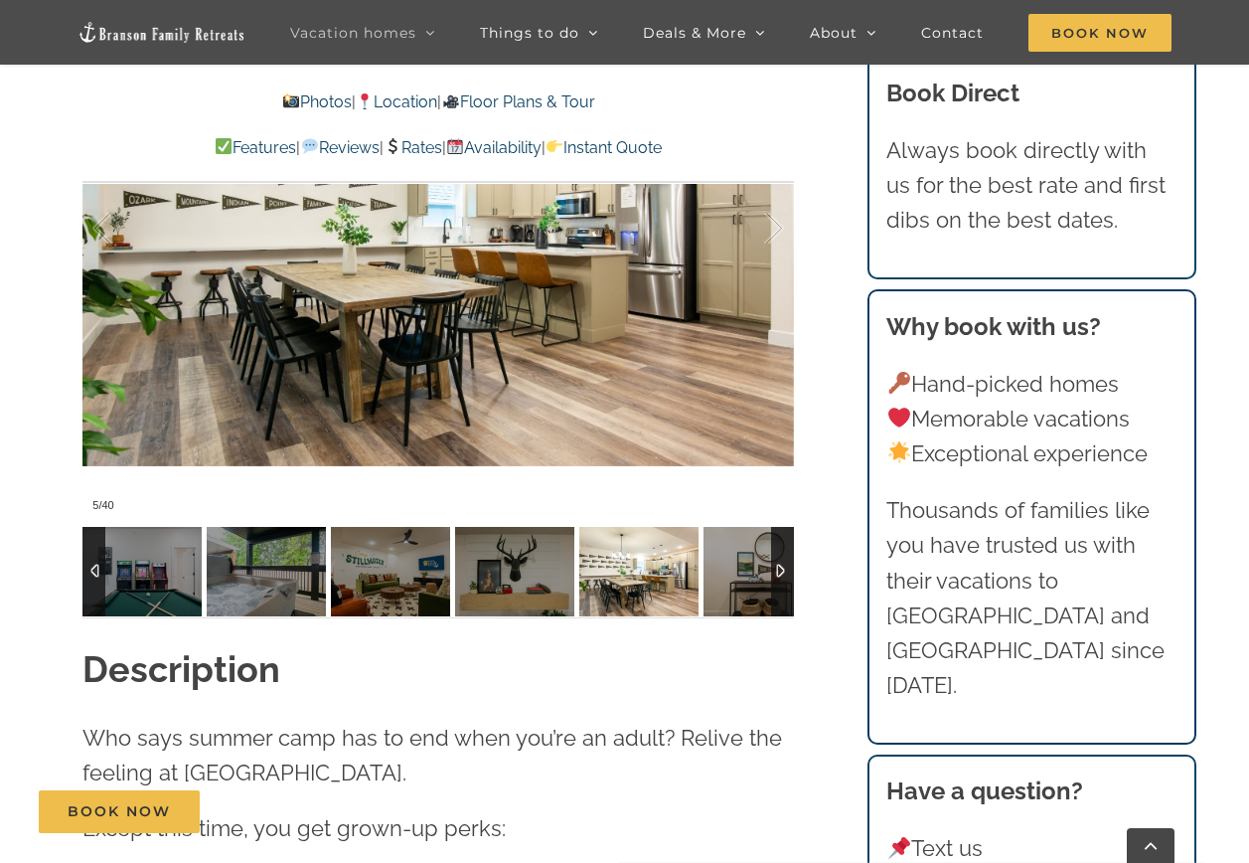
click at [778, 576] on div at bounding box center [782, 571] width 23 height 89
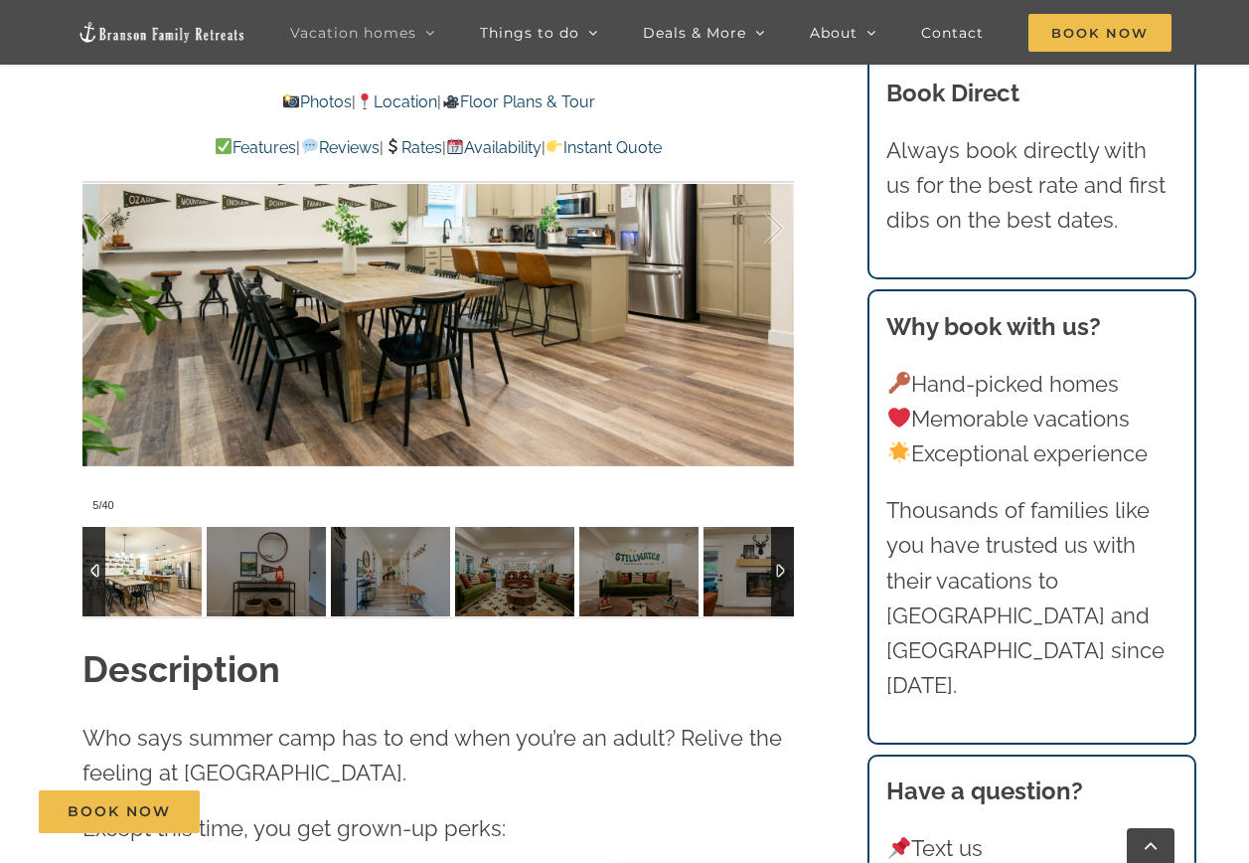
click at [778, 576] on div at bounding box center [782, 571] width 23 height 89
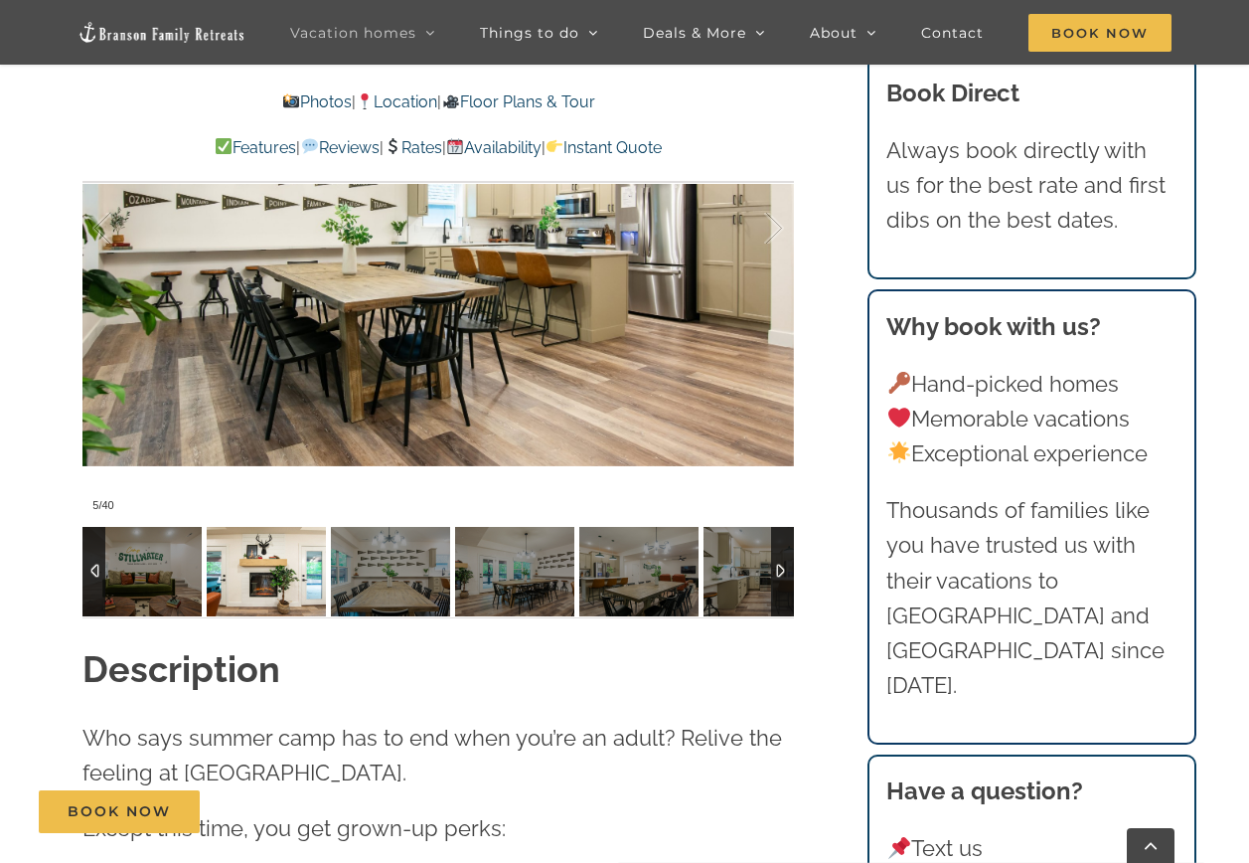
click at [222, 586] on img at bounding box center [266, 571] width 119 height 89
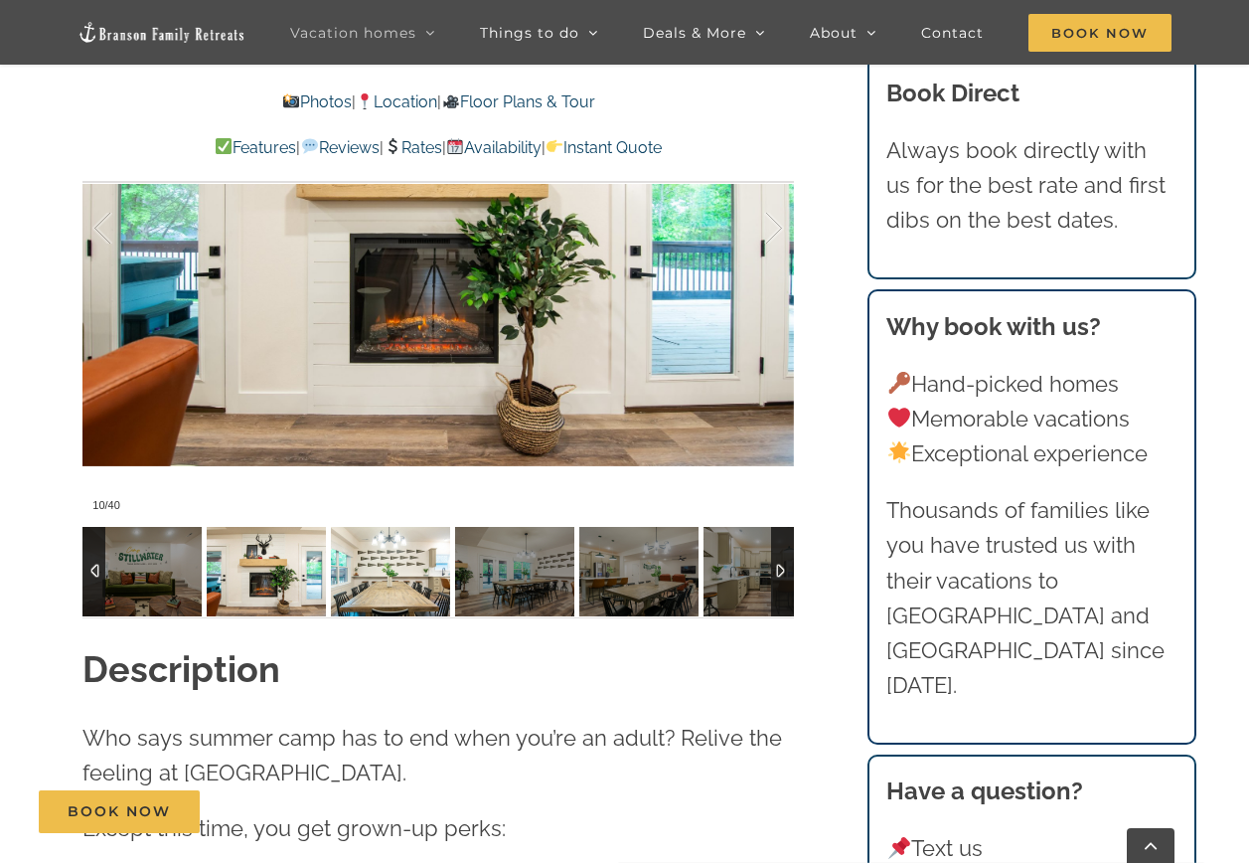
click at [365, 580] on img at bounding box center [390, 571] width 119 height 89
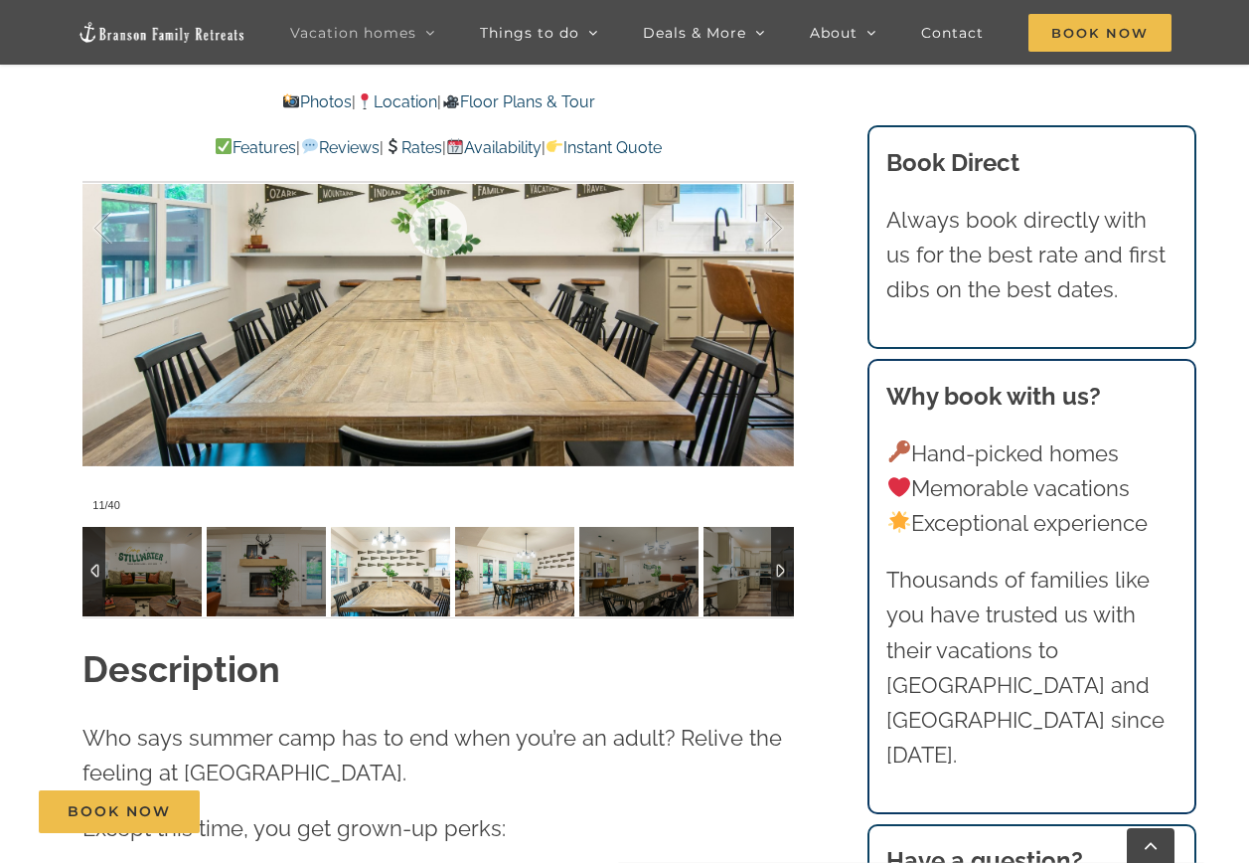
scroll to position [1690, 0]
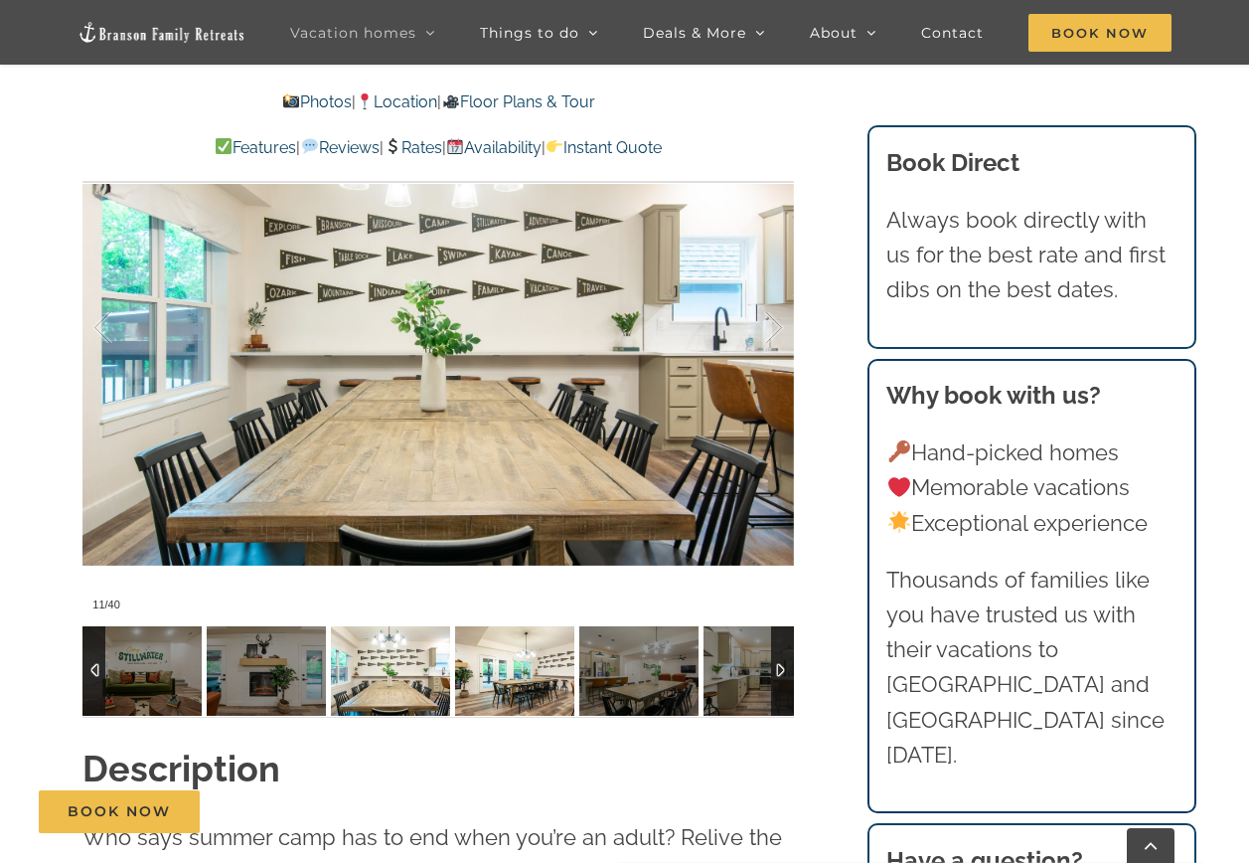
click at [521, 670] on img at bounding box center [514, 670] width 119 height 89
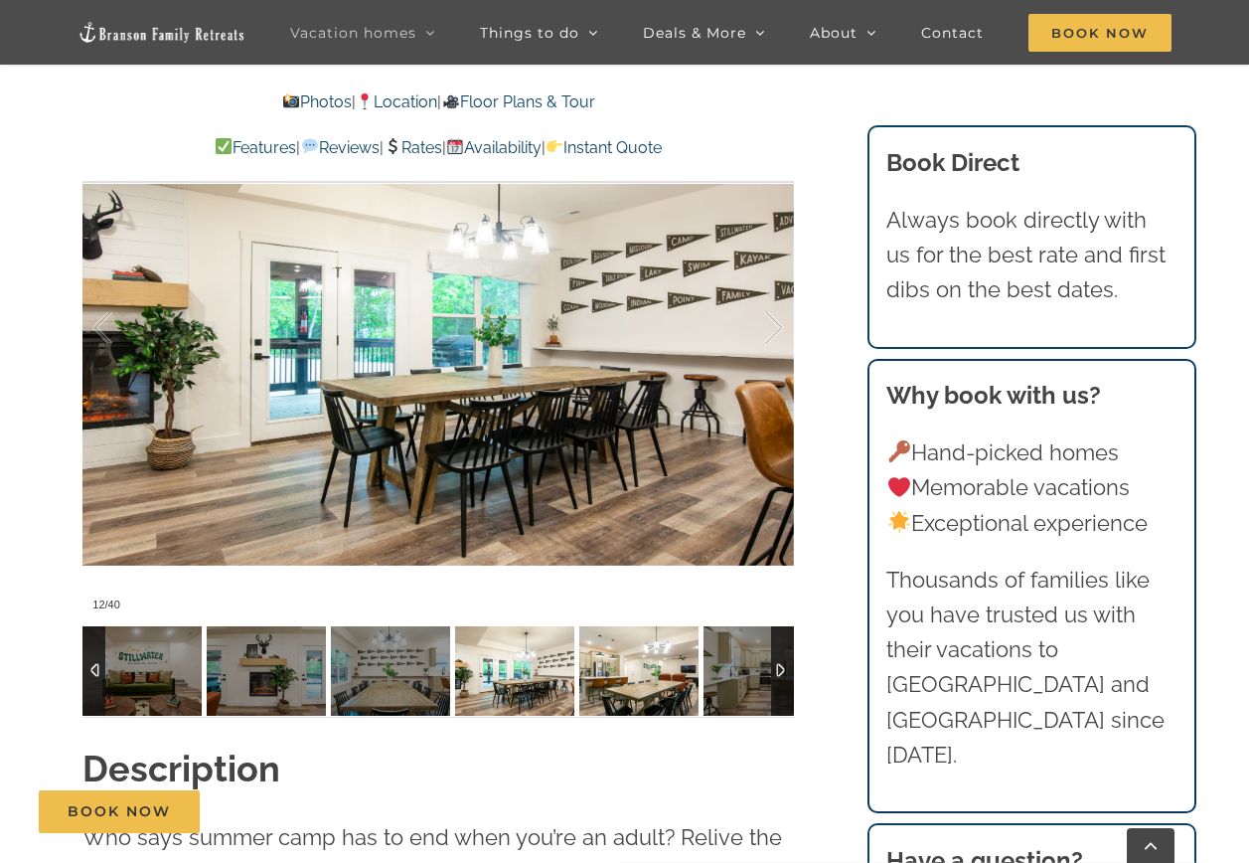
click at [663, 667] on img at bounding box center [638, 670] width 119 height 89
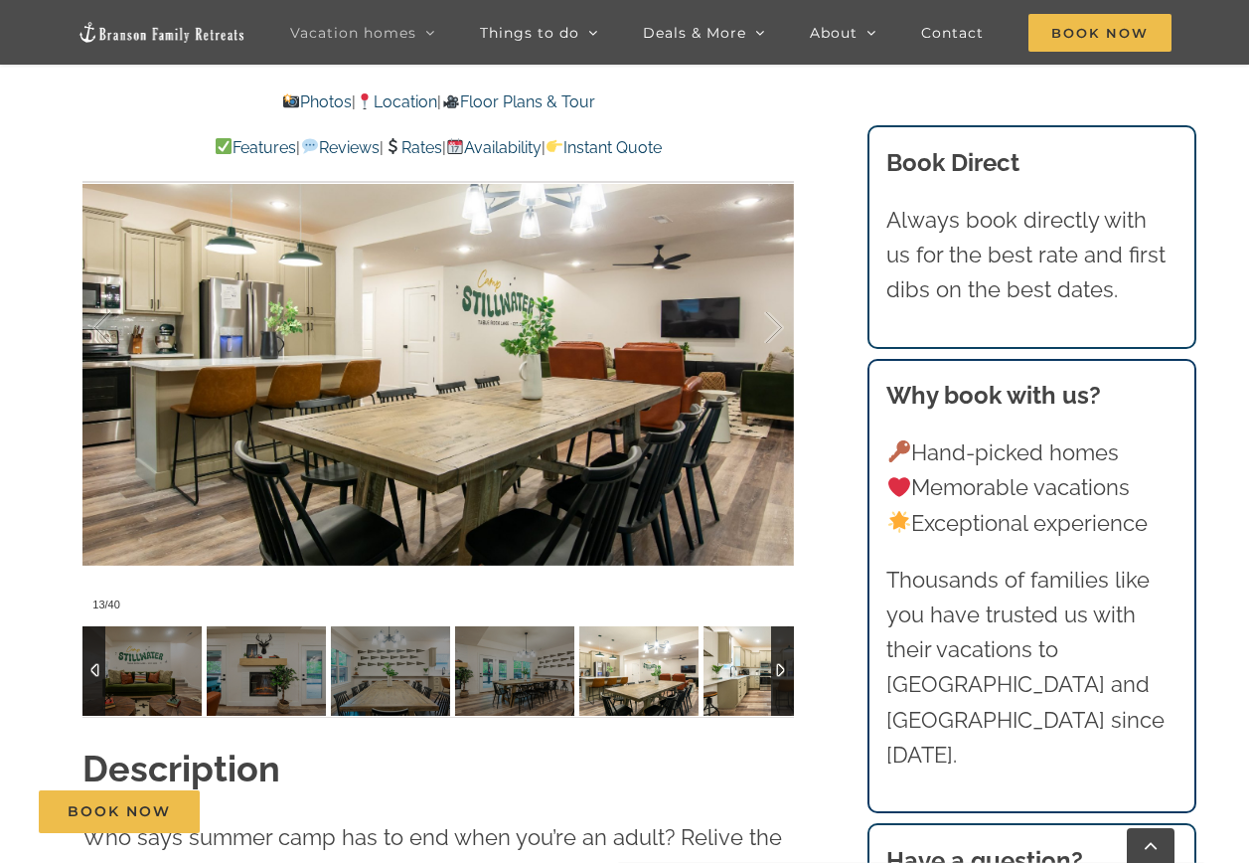
click at [746, 671] on img at bounding box center [763, 670] width 119 height 89
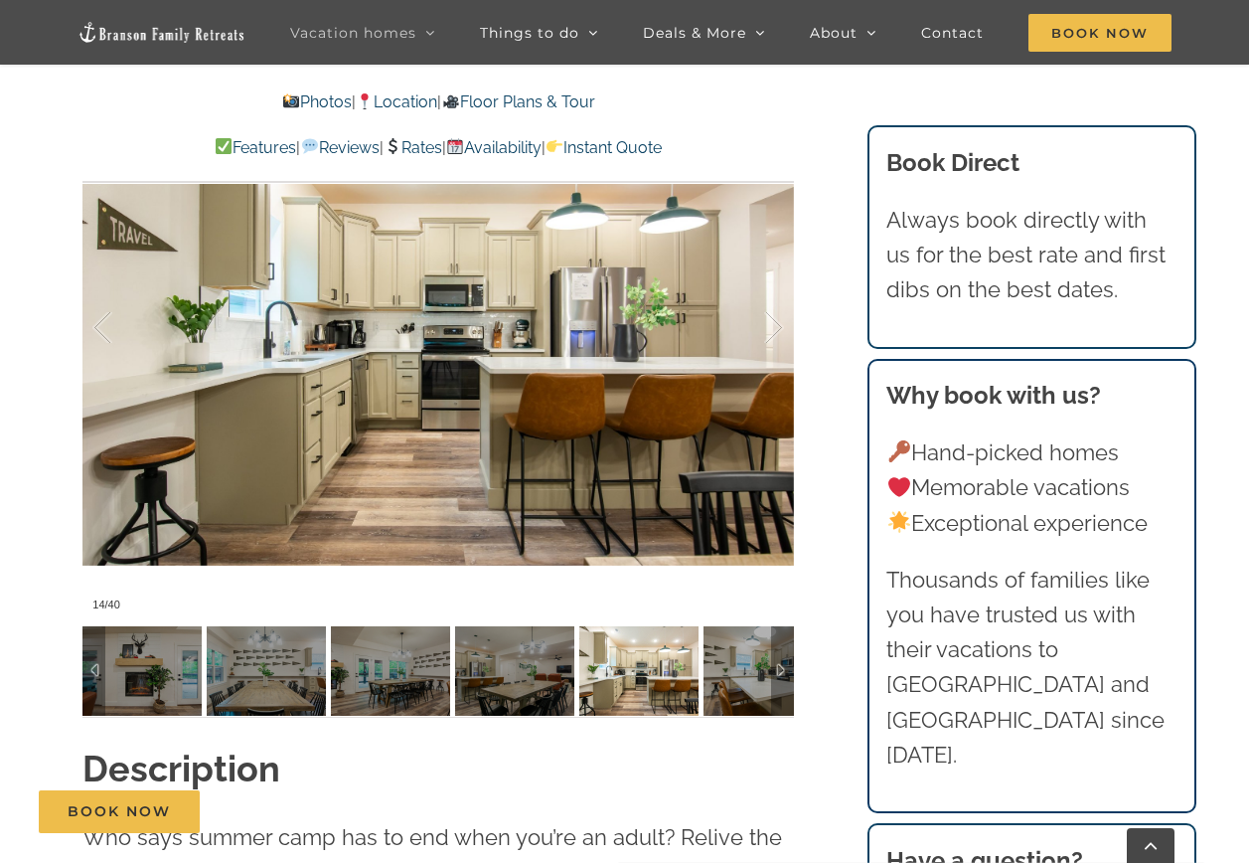
click at [800, 672] on div "Mini Camp Our camp vibes vacation rental in Branson, MO is a grown-up take on s…" at bounding box center [439, 47] width 791 height 1392
click at [790, 676] on div at bounding box center [782, 670] width 23 height 89
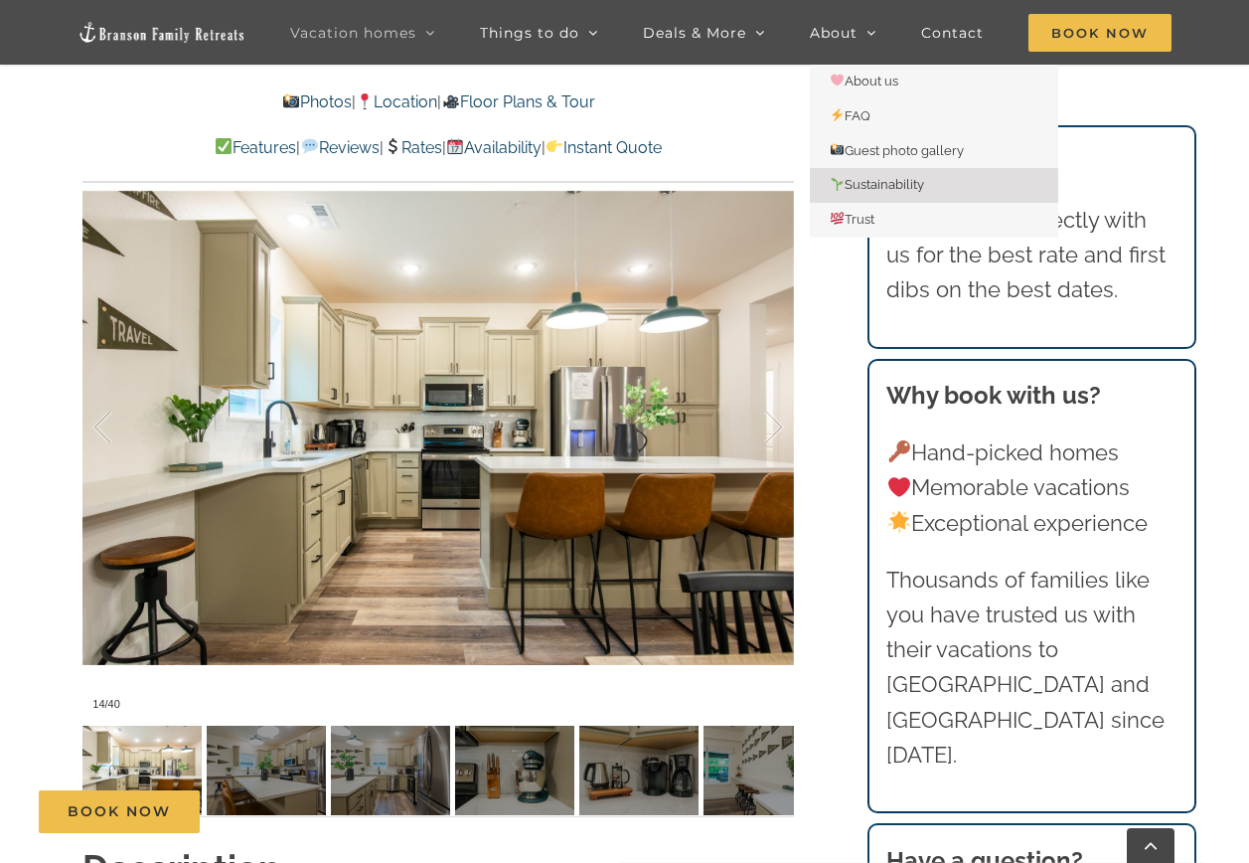
scroll to position [1590, 0]
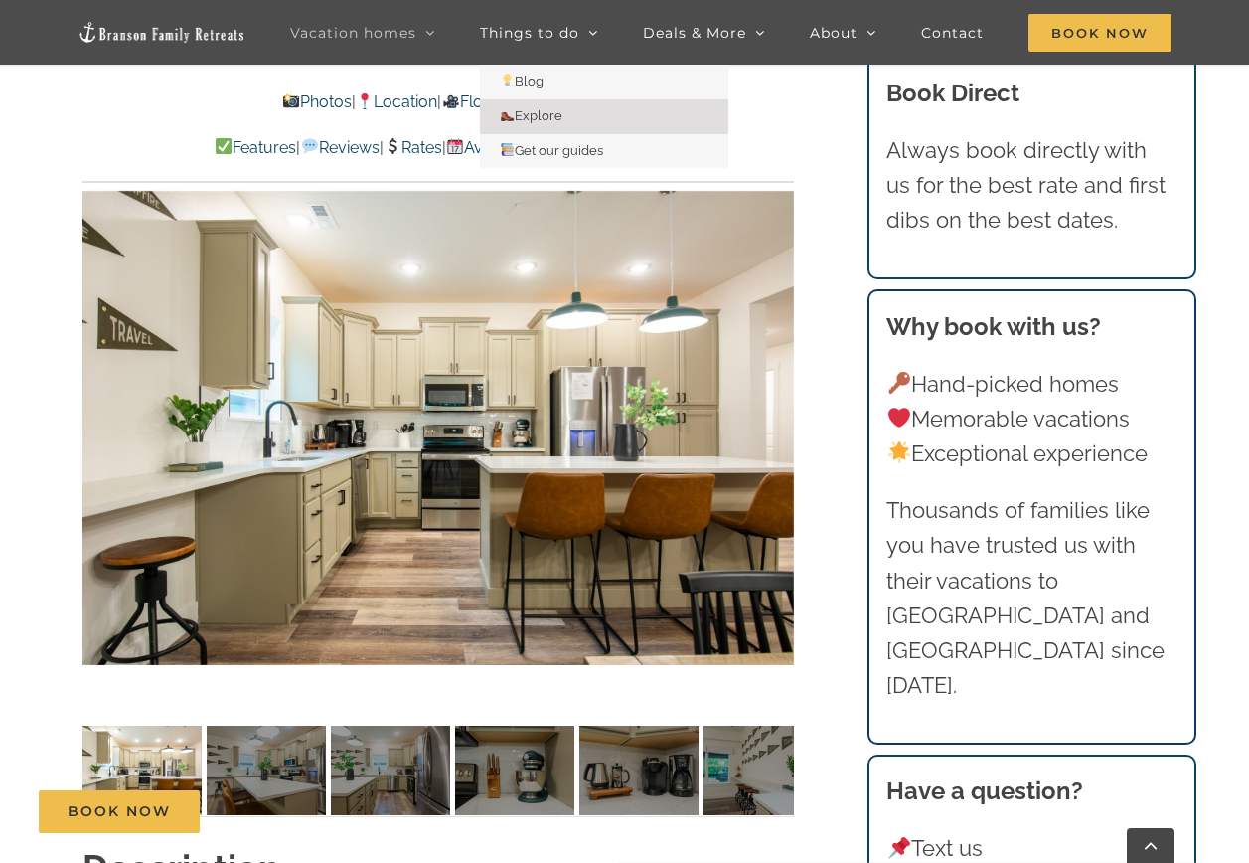
click at [573, 109] on link "Explore" at bounding box center [604, 116] width 248 height 35
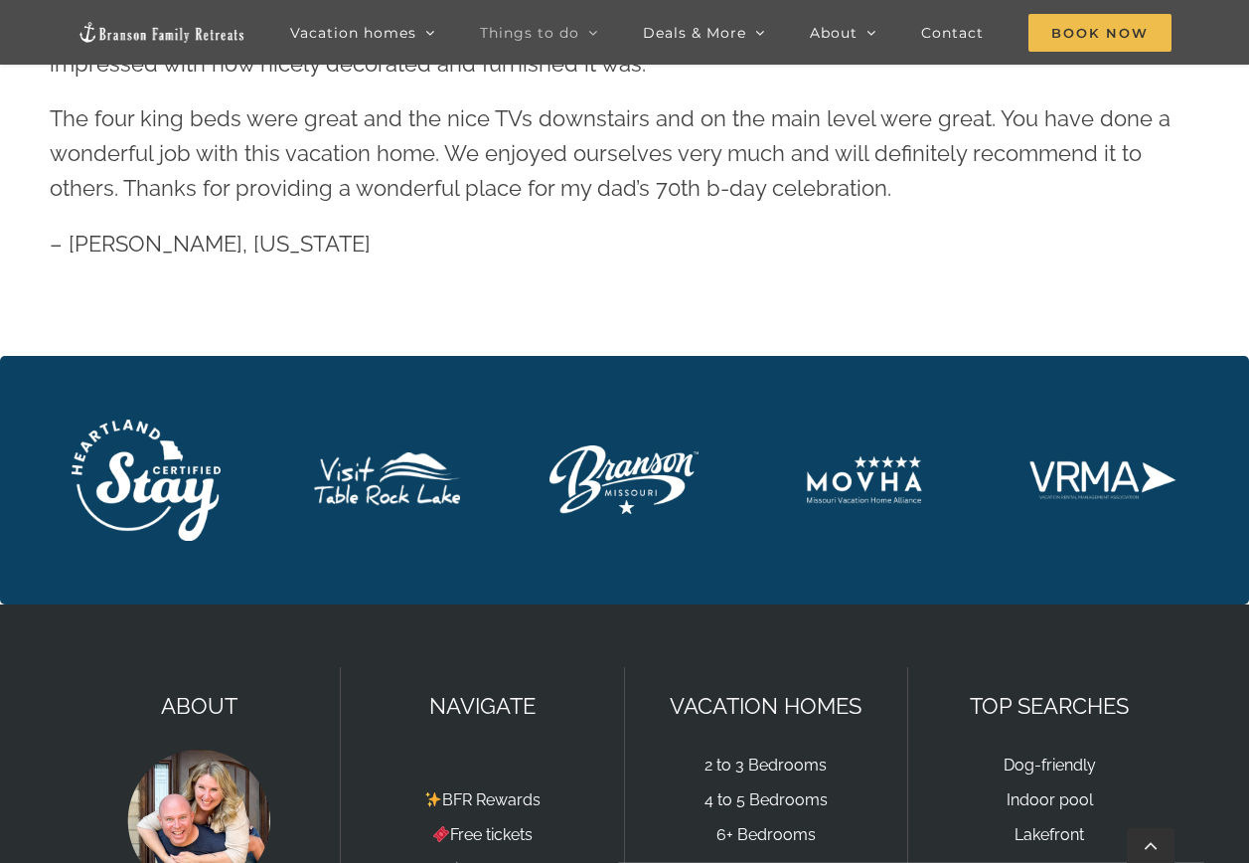
scroll to position [5168, 0]
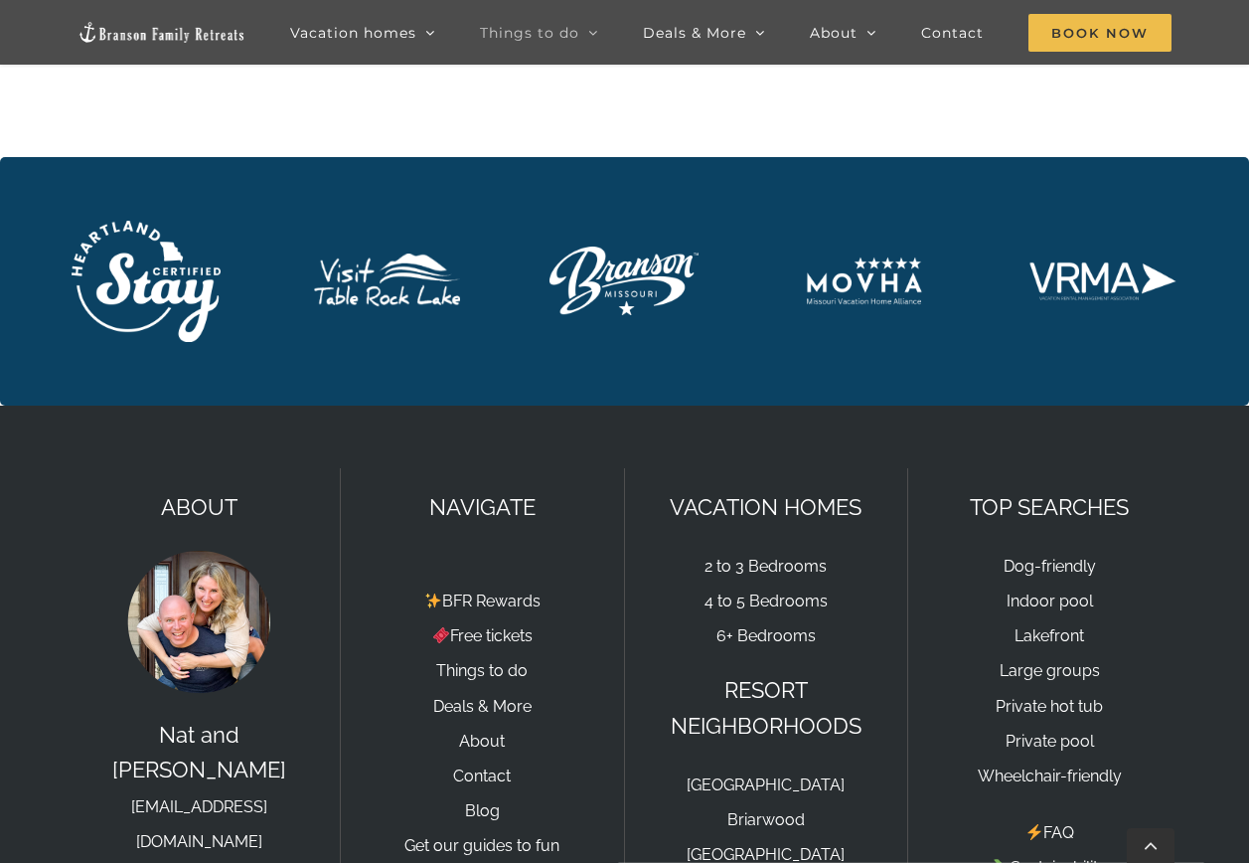
click at [436, 288] on img "Visit-Table-Rock-Lake-v6-w250 white" at bounding box center [385, 280] width 149 height 55
